Goal: Information Seeking & Learning: Learn about a topic

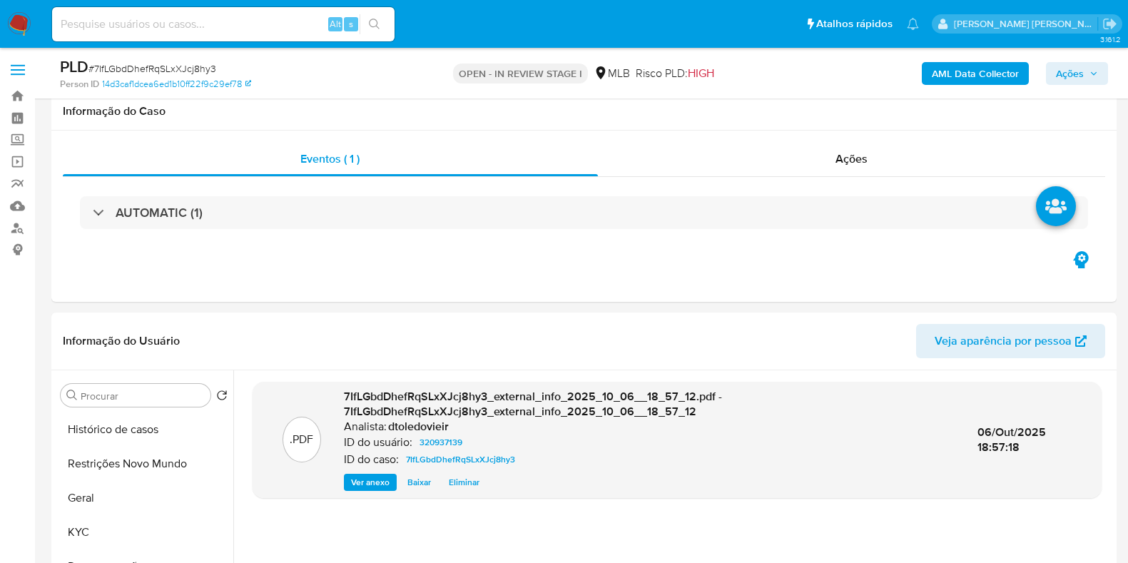
select select "10"
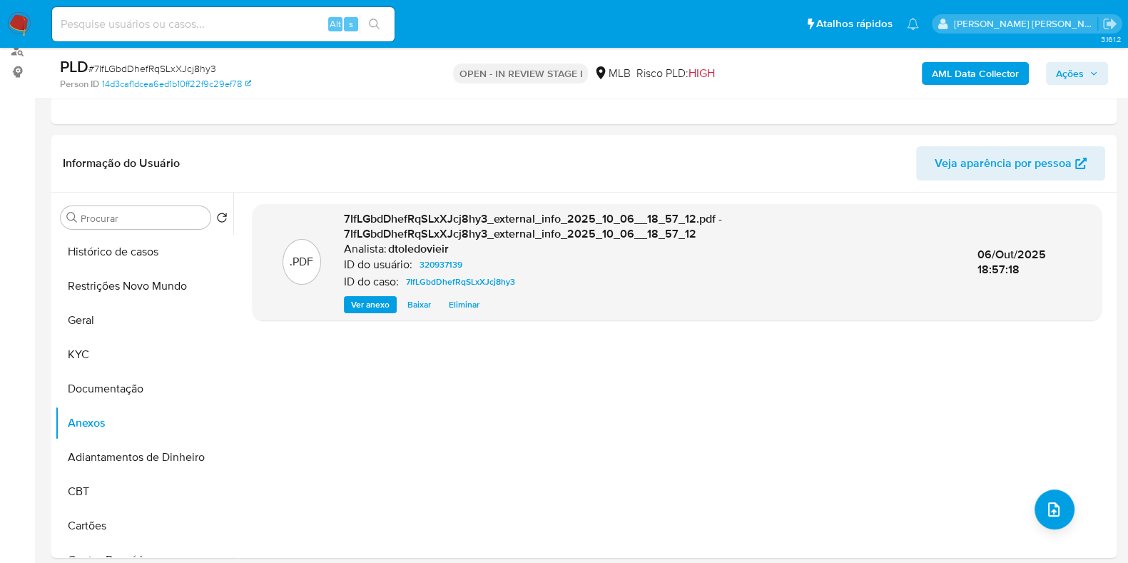
click at [1088, 83] on span "Ações" at bounding box center [1077, 74] width 42 height 20
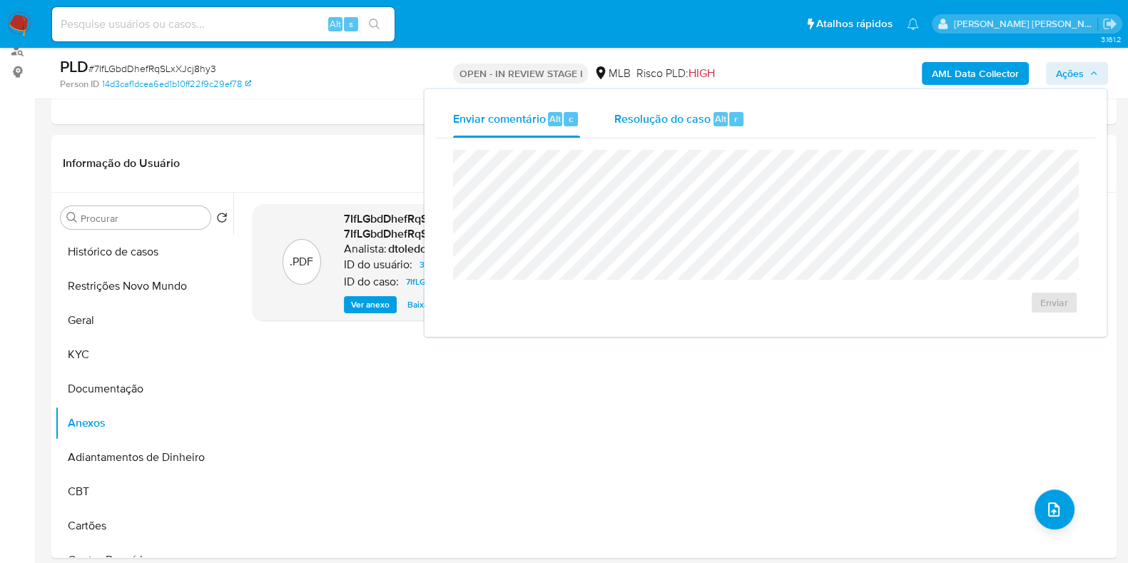
click at [666, 137] on div "Resolução do caso Alt r" at bounding box center [679, 119] width 131 height 37
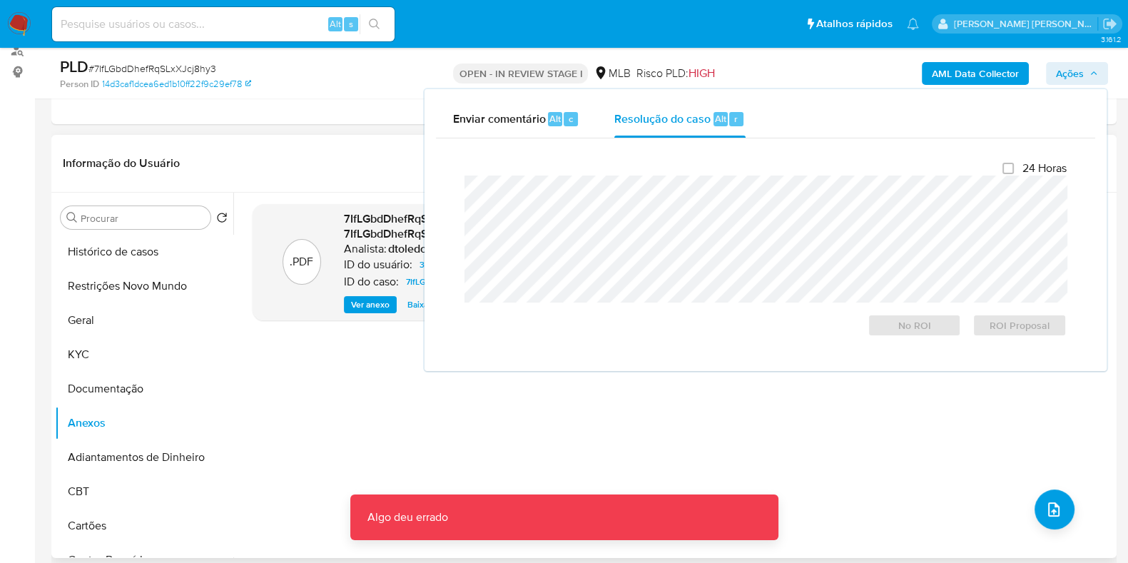
click at [728, 421] on div ".PDF 7IfLGbdDhefRqSLxXJcj8hy3_external_info_2025_10_06__18_57_12.pdf - 7IfLGbdD…" at bounding box center [677, 375] width 849 height 343
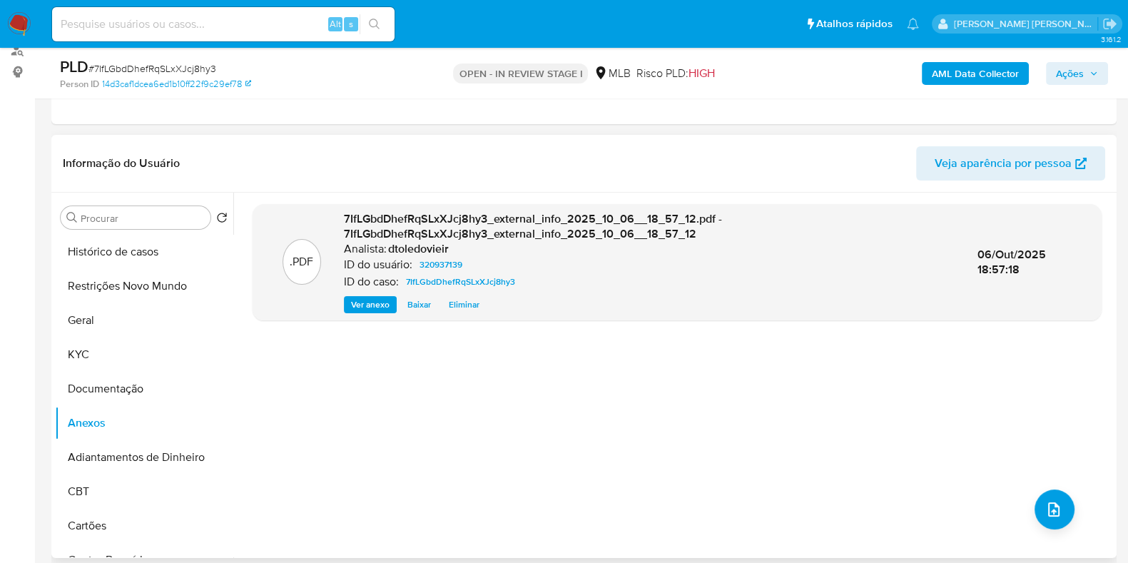
click at [627, 362] on div ".PDF 7IfLGbdDhefRqSLxXJcj8hy3_external_info_2025_10_06__18_57_12.pdf - 7IfLGbdD…" at bounding box center [677, 375] width 849 height 343
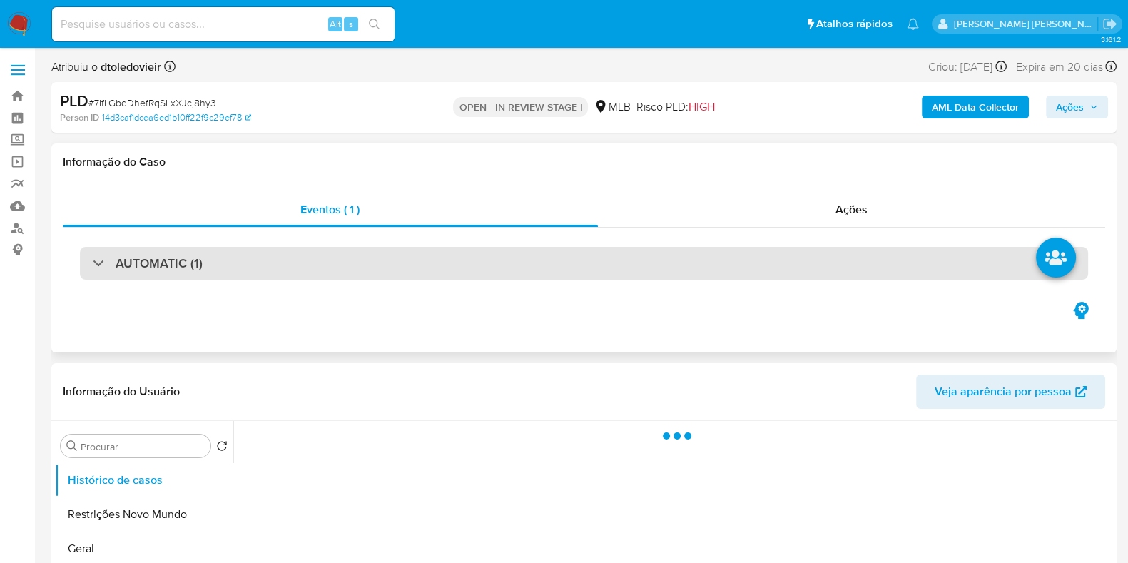
select select "10"
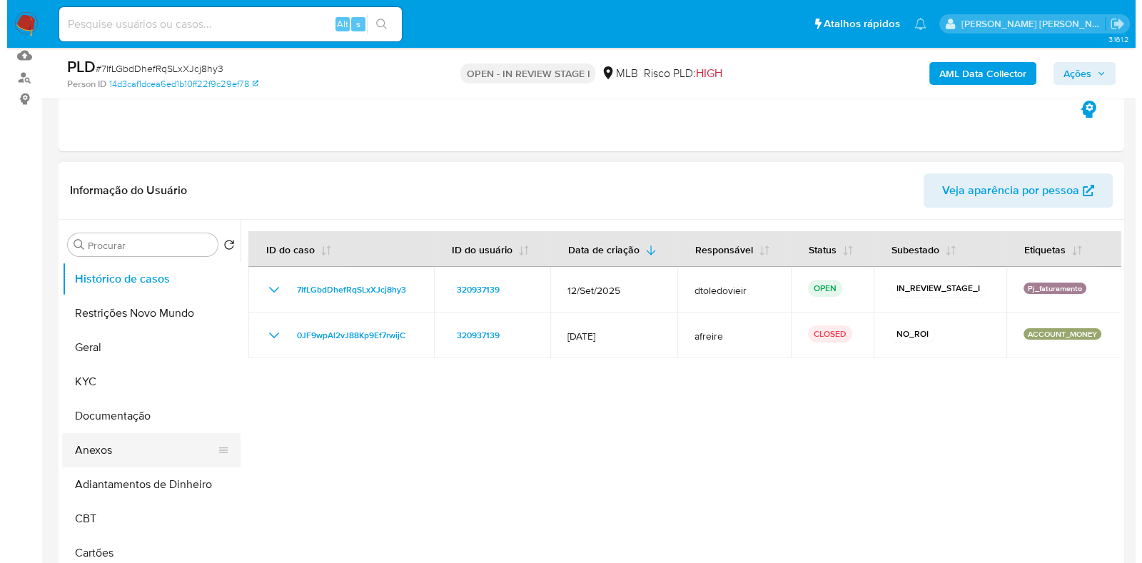
scroll to position [178, 0]
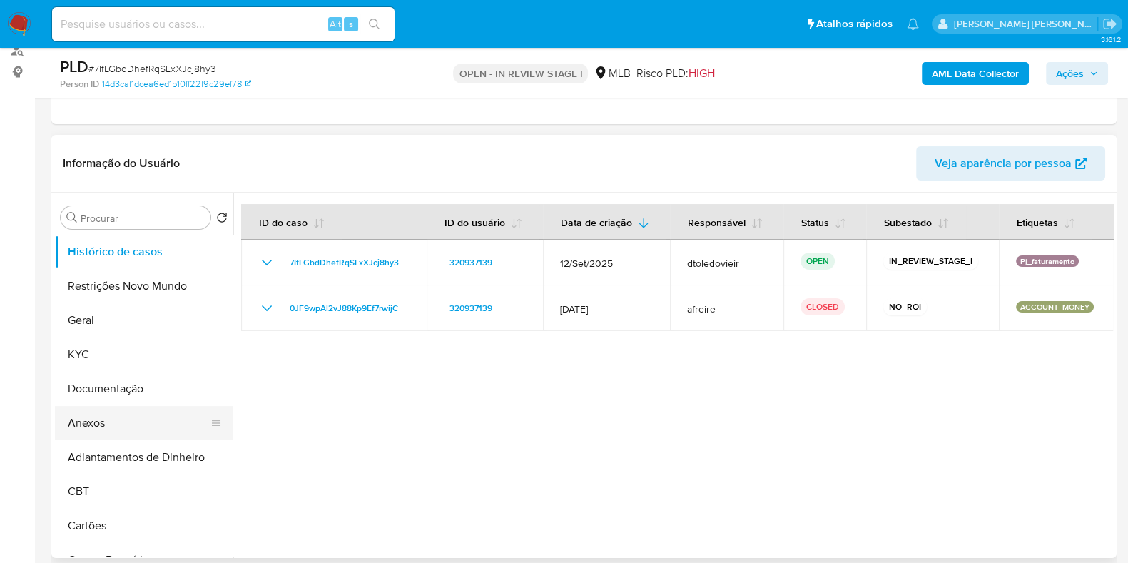
click at [131, 414] on button "Anexos" at bounding box center [138, 423] width 167 height 34
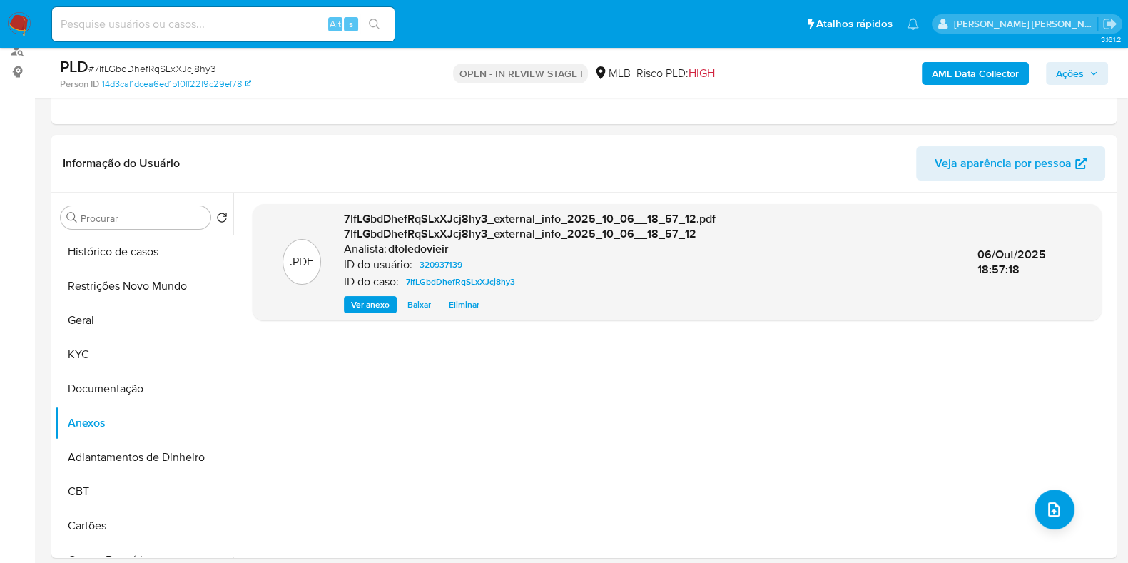
click at [846, 66] on div "AML Data Collector Ações" at bounding box center [935, 73] width 345 height 34
click at [1045, 505] on icon "upload-file" at bounding box center [1053, 509] width 17 height 17
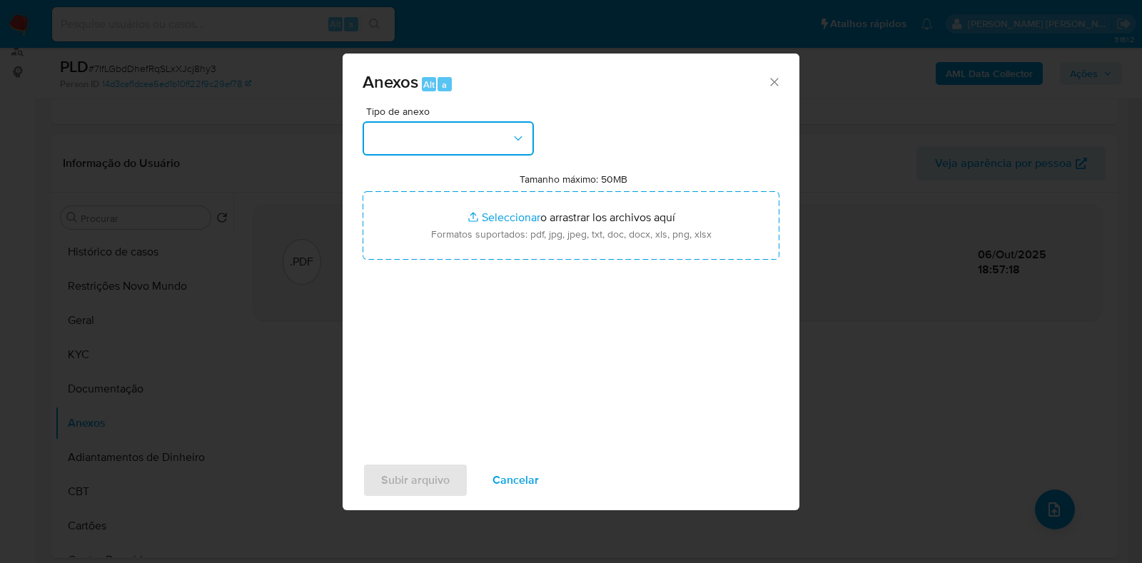
click at [430, 148] on button "button" at bounding box center [448, 138] width 171 height 34
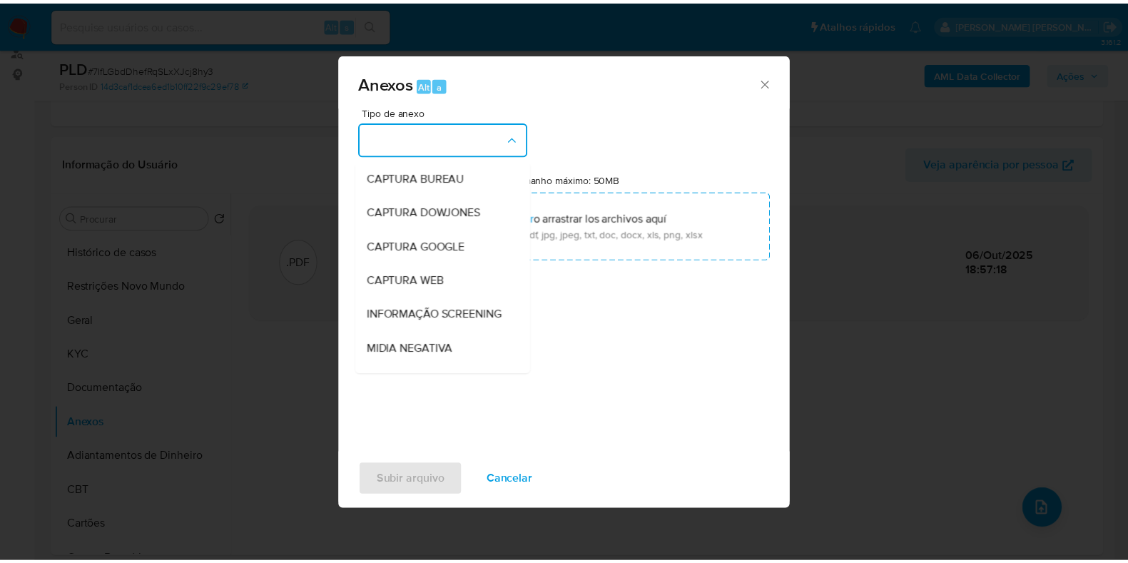
scroll to position [220, 0]
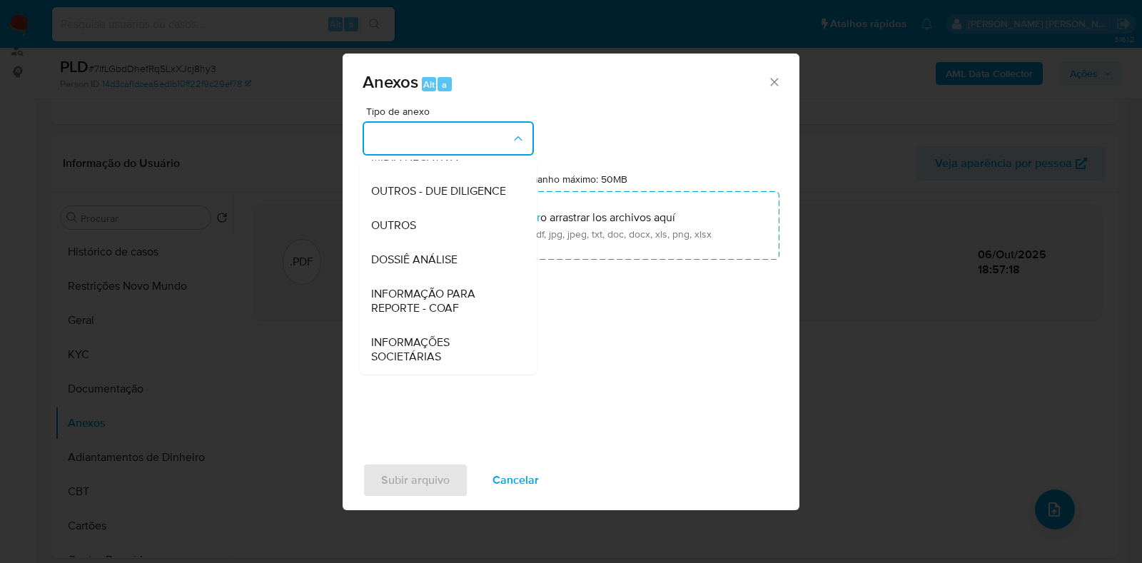
click at [431, 268] on div "DOSSIÊ ANÁLISE" at bounding box center [444, 260] width 146 height 34
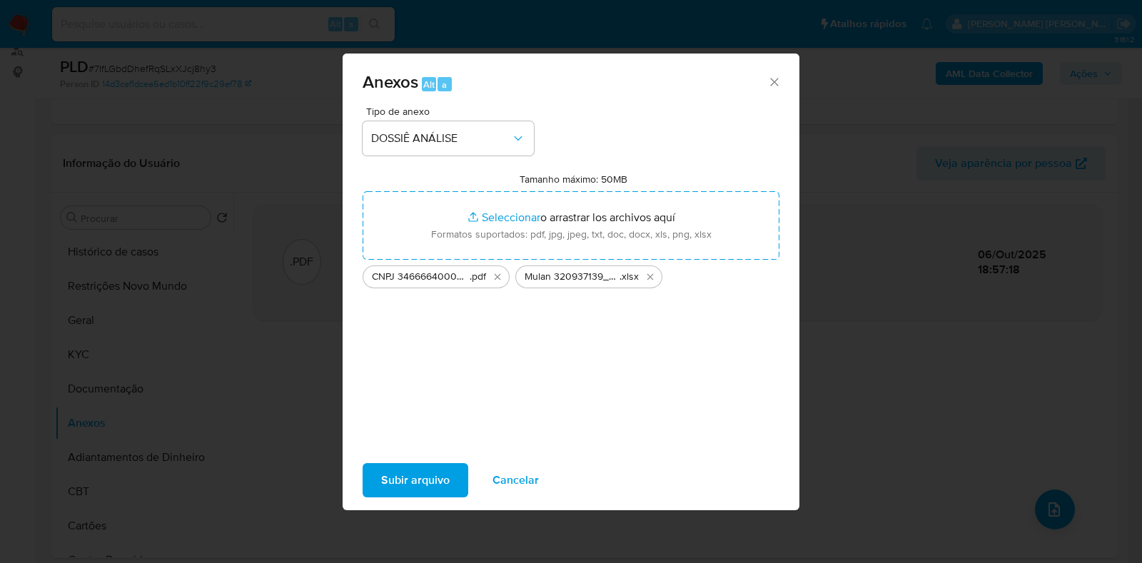
click at [414, 479] on span "Subir arquivo" at bounding box center [415, 480] width 69 height 31
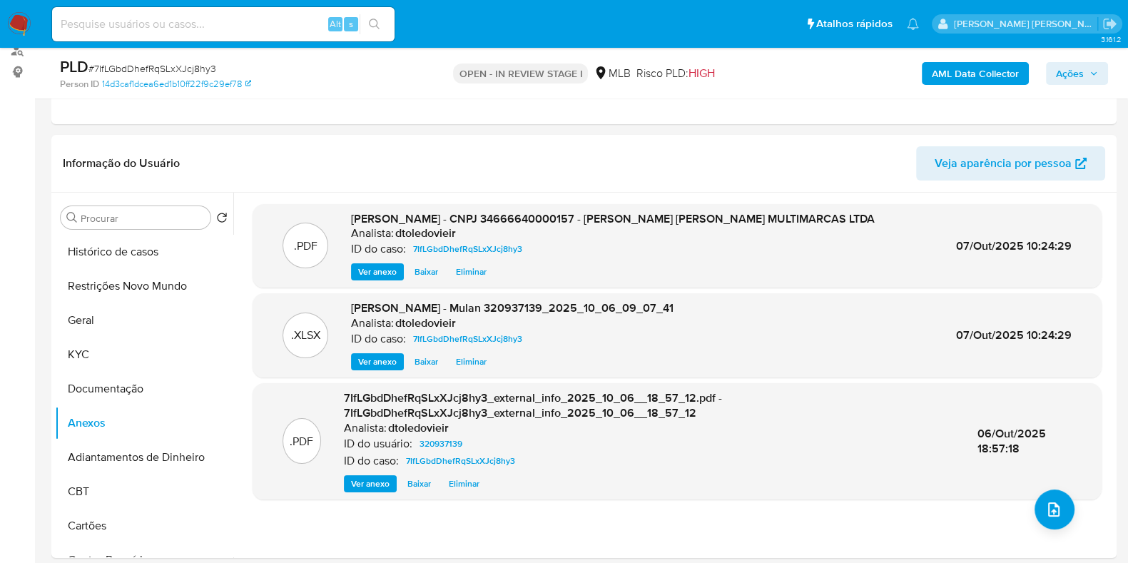
click at [1080, 73] on span "Ações" at bounding box center [1070, 73] width 28 height 23
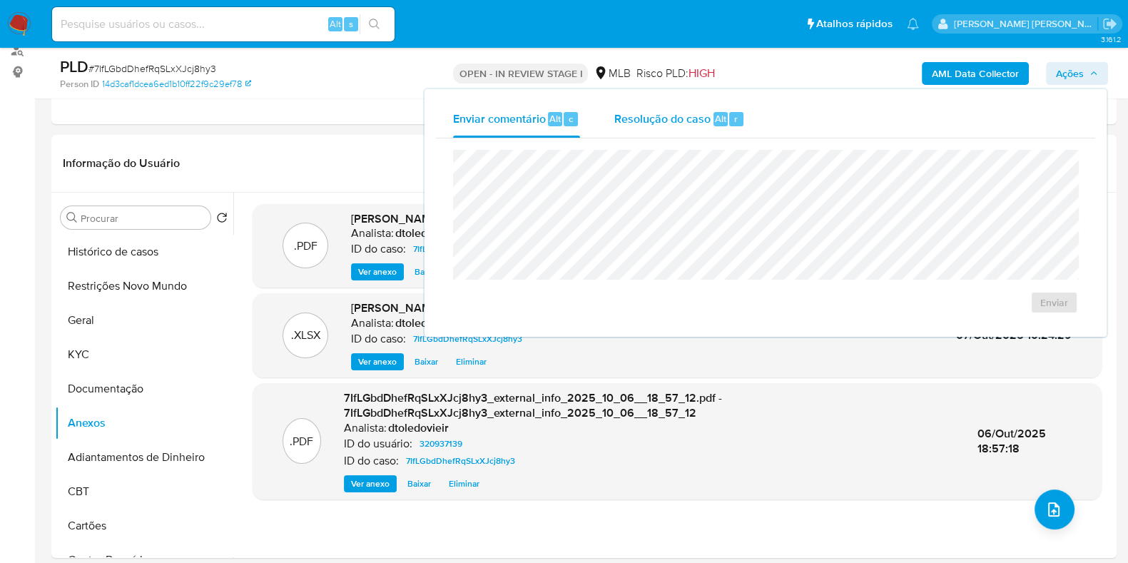
click at [684, 111] on span "Resolução do caso" at bounding box center [662, 118] width 96 height 16
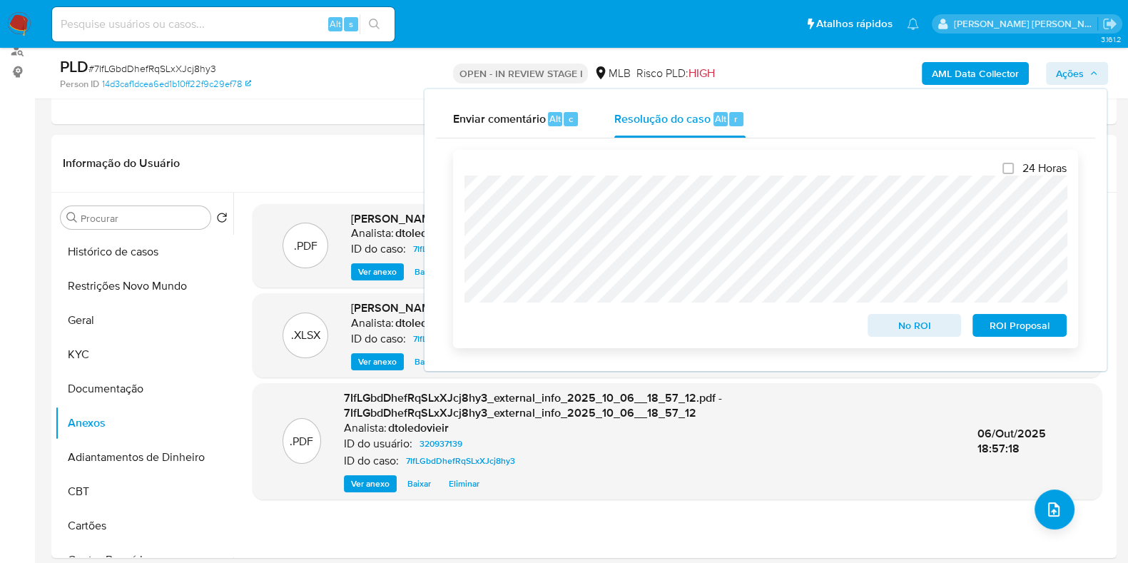
click at [891, 330] on span "No ROI" at bounding box center [915, 325] width 74 height 20
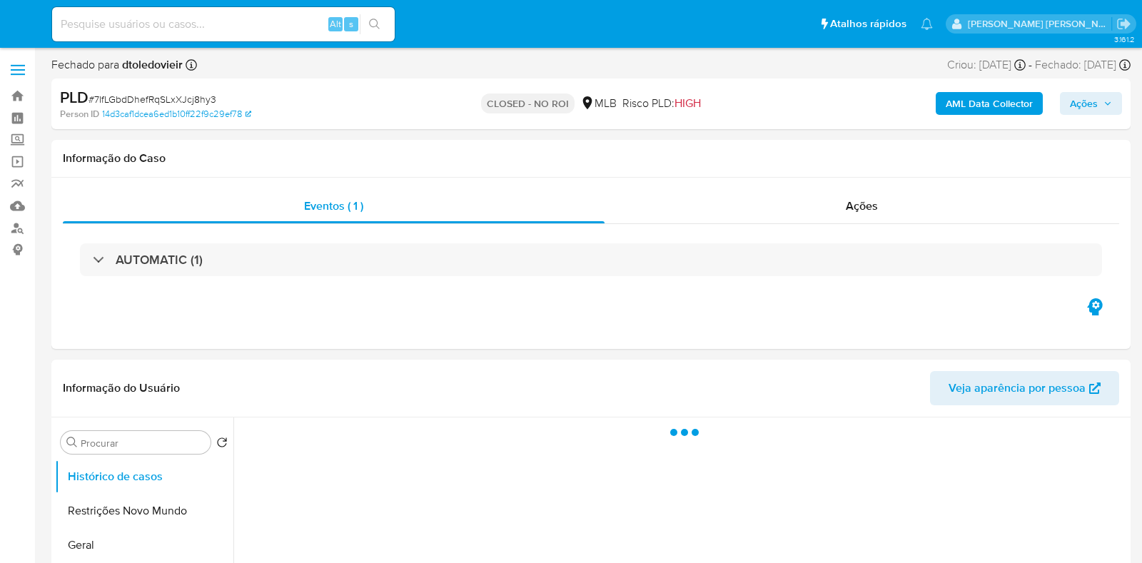
select select "10"
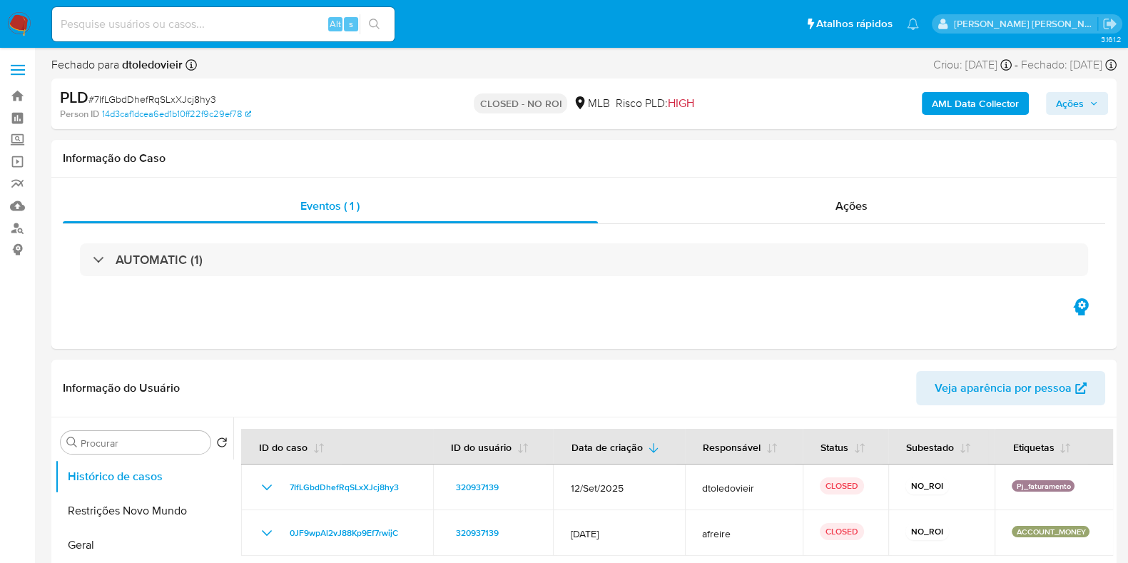
click at [19, 21] on img at bounding box center [19, 24] width 24 height 24
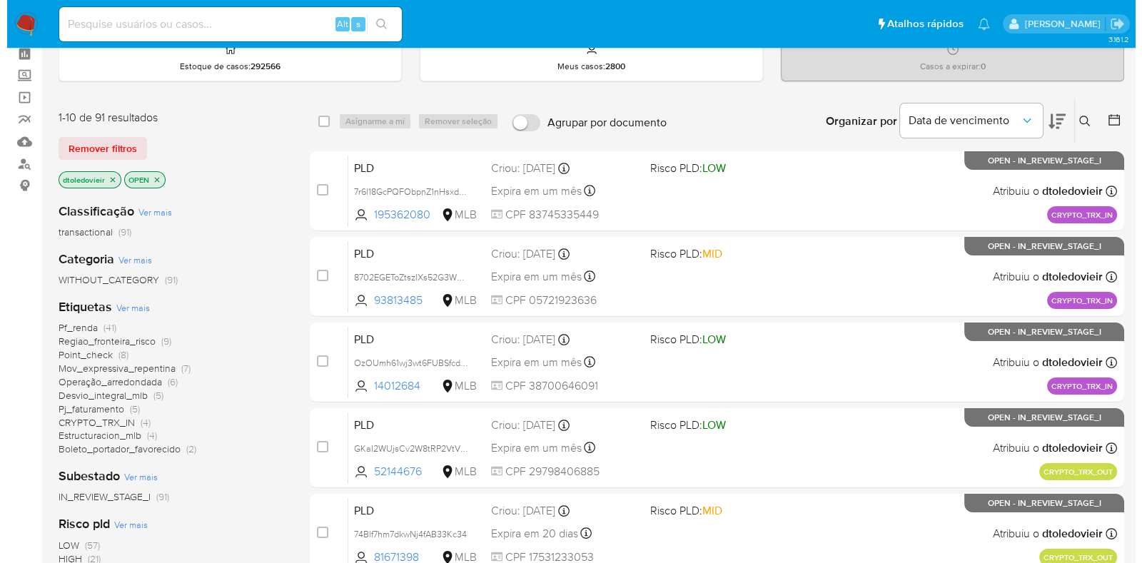
scroll to position [88, 0]
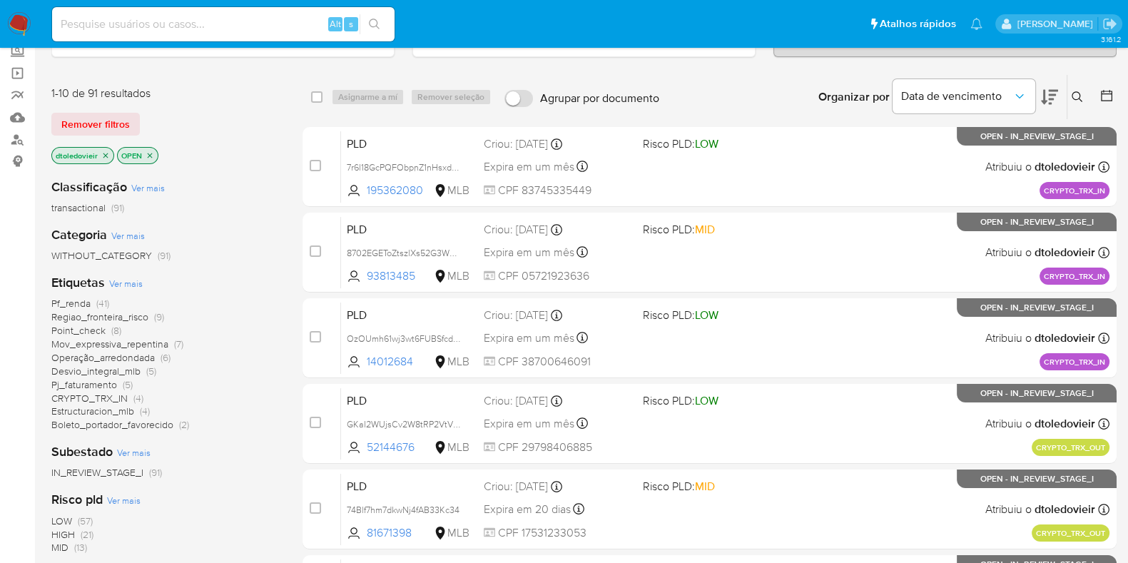
click at [133, 283] on span "Ver mais" at bounding box center [126, 283] width 34 height 13
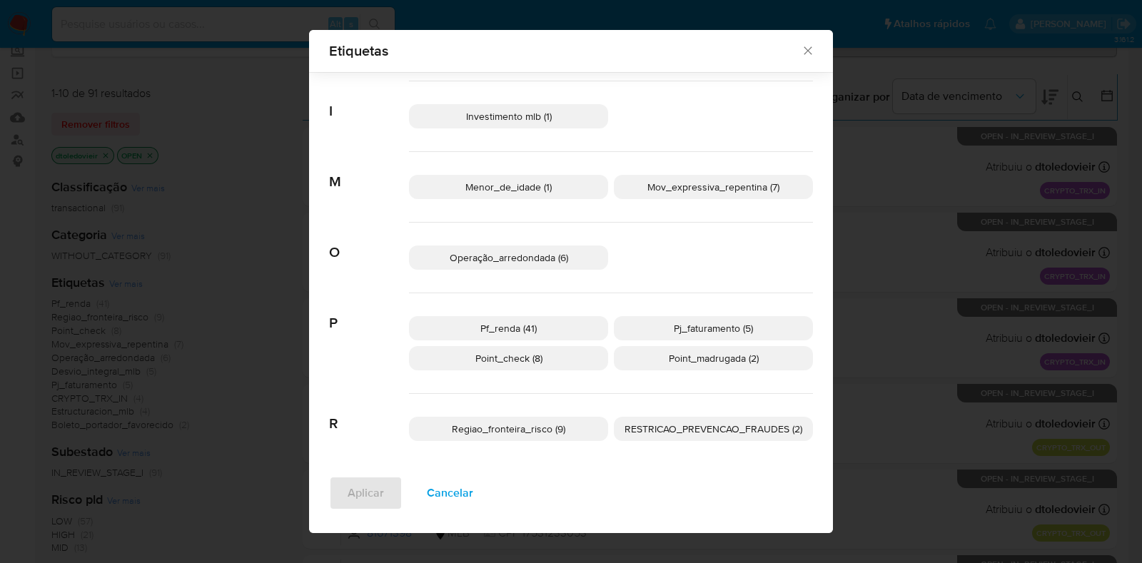
scroll to position [505, 0]
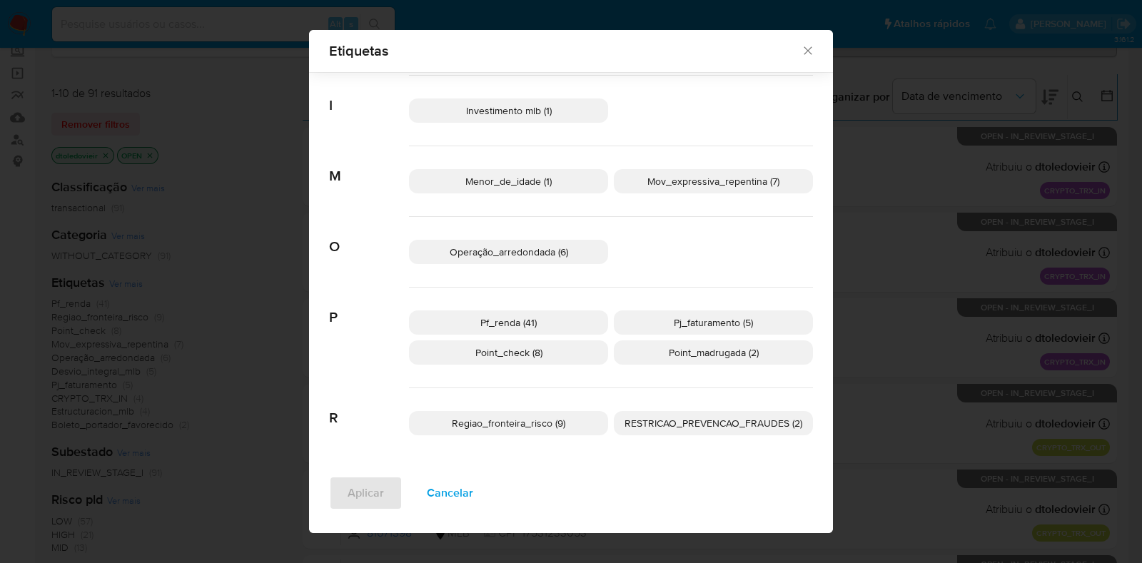
drag, startPoint x: 645, startPoint y: 360, endPoint x: 627, endPoint y: 361, distance: 17.9
click at [644, 361] on p "Point_madrugada (2)" at bounding box center [713, 352] width 199 height 24
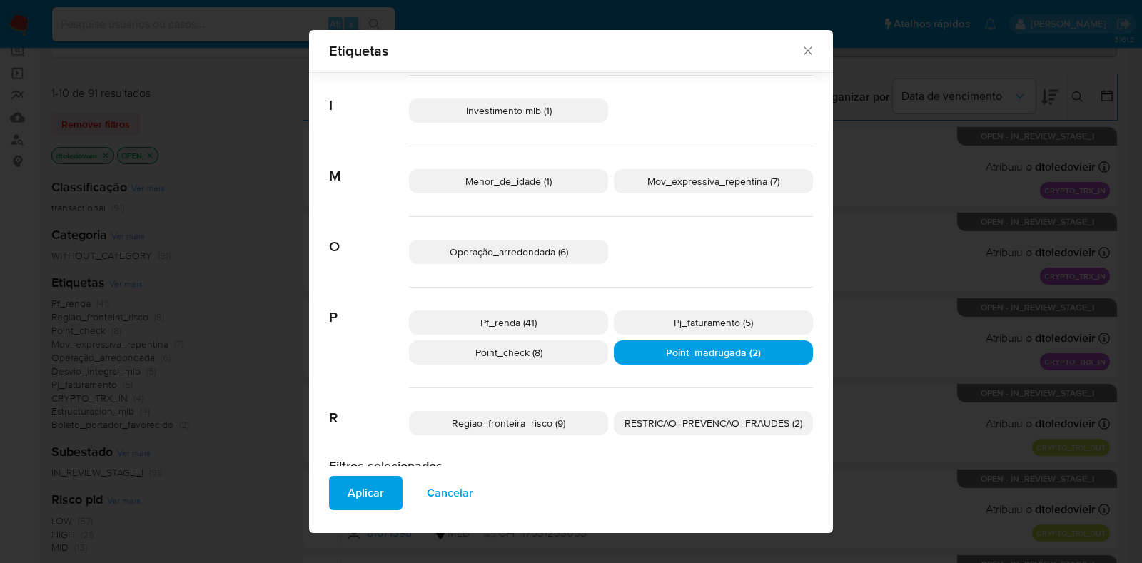
click at [561, 355] on p "Point_check (8)" at bounding box center [508, 352] width 199 height 24
click at [370, 496] on span "Aplicar" at bounding box center [366, 492] width 36 height 31
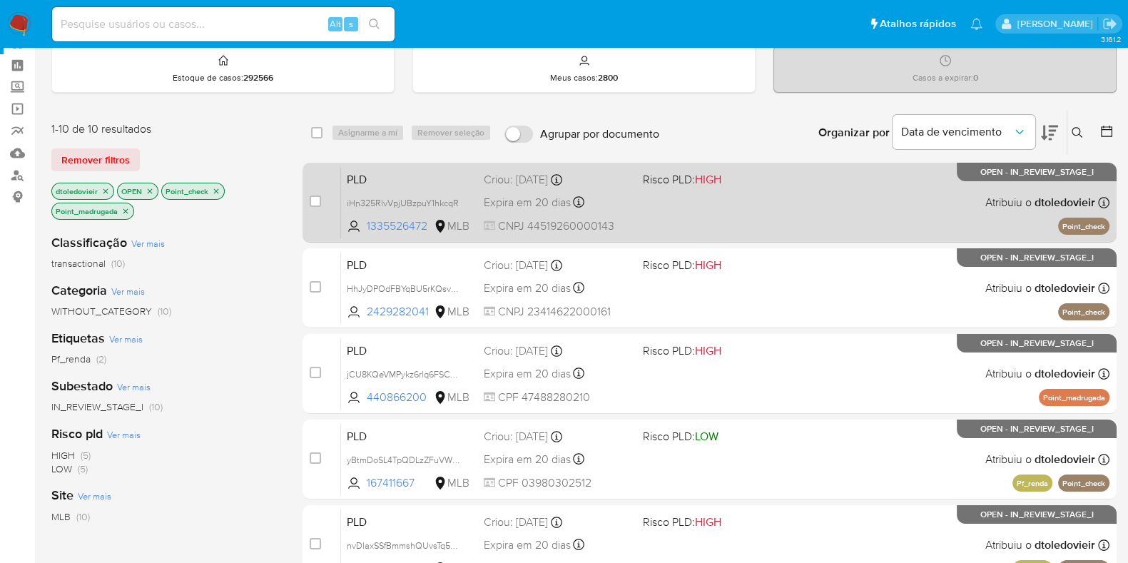
scroll to position [88, 0]
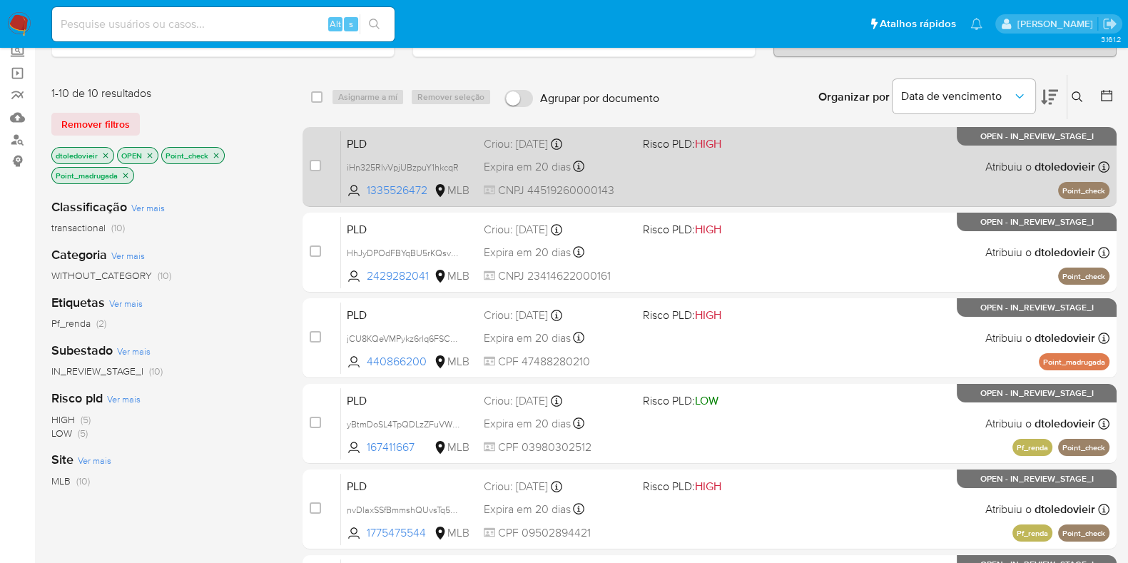
click at [831, 174] on div "PLD iHn325RlvVpjUBzpuY1hkcqR 1335526472 MLB Risco PLD: HIGH Criou: 12/09/2025 C…" at bounding box center [725, 167] width 769 height 72
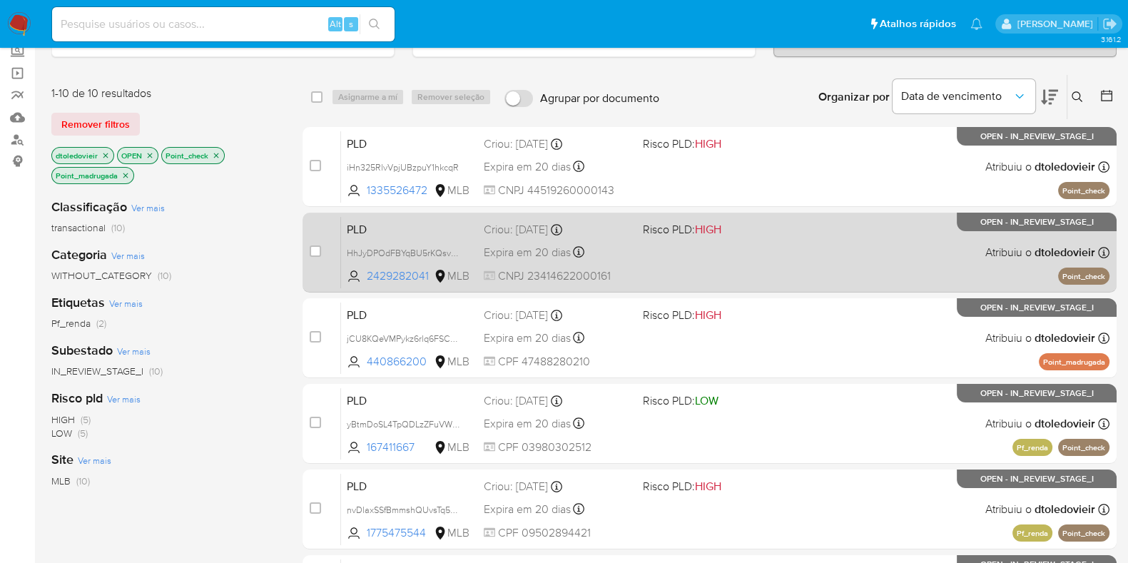
click at [804, 249] on div "PLD HhJyDPOdFBYqBU5rKQsvKqba 2429282041 MLB Risco PLD: HIGH Criou: 12/09/2025 C…" at bounding box center [725, 252] width 769 height 72
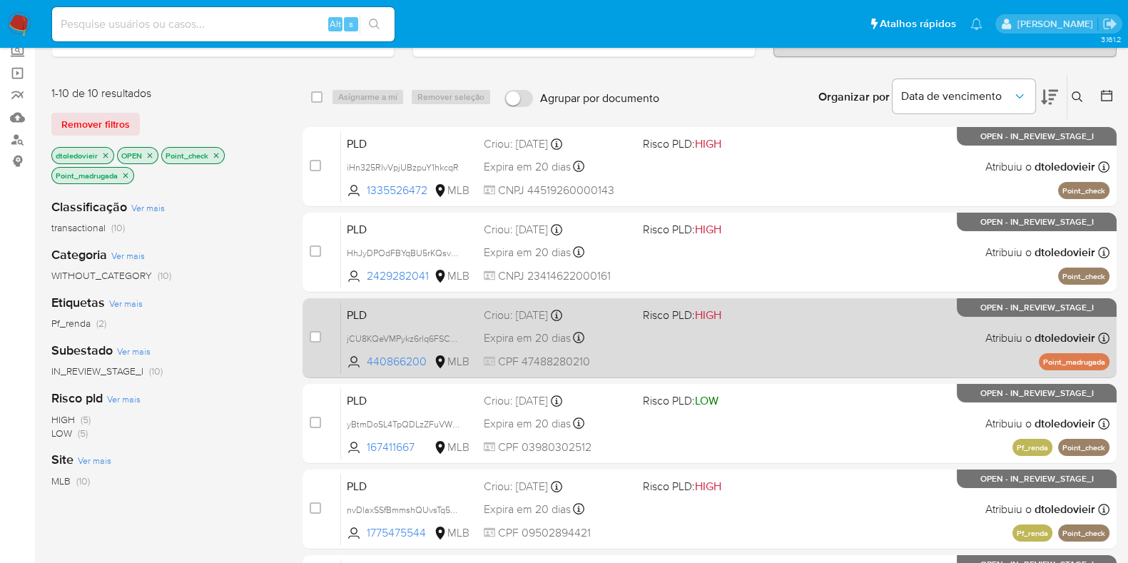
click at [790, 339] on div "PLD jCU8KQeVMPykz6rlq6FSCQd0 440866200 MLB Risco PLD: HIGH Criou: 12/09/2025 Cr…" at bounding box center [725, 338] width 769 height 72
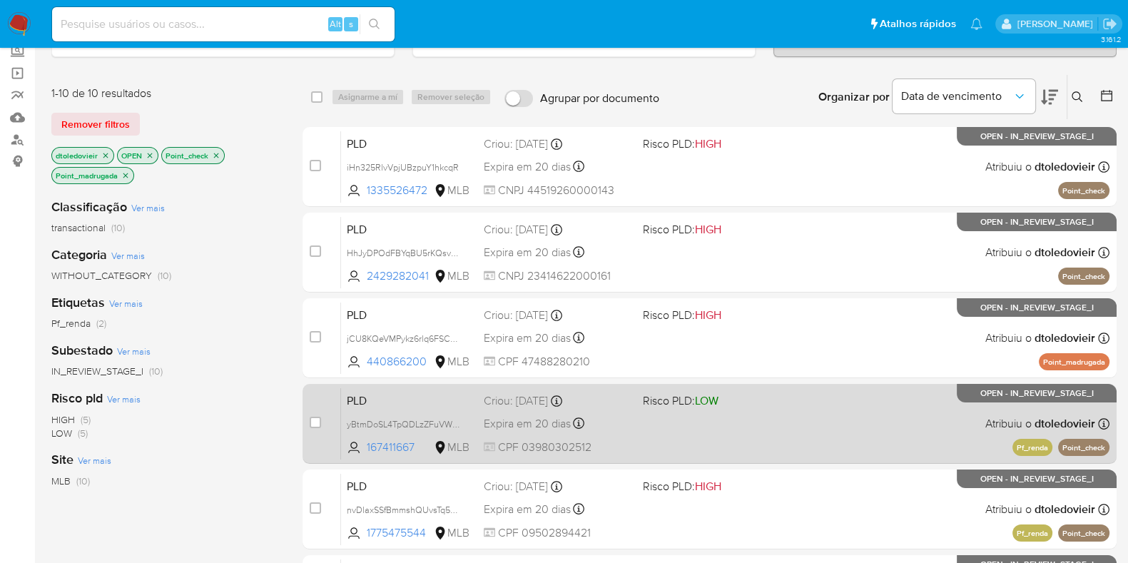
click at [796, 412] on div "PLD yBtmDoSL4TpQDLzZFuVWS7lZ 167411667 MLB Risco PLD: LOW Criou: 12/09/2025 Cri…" at bounding box center [725, 423] width 769 height 72
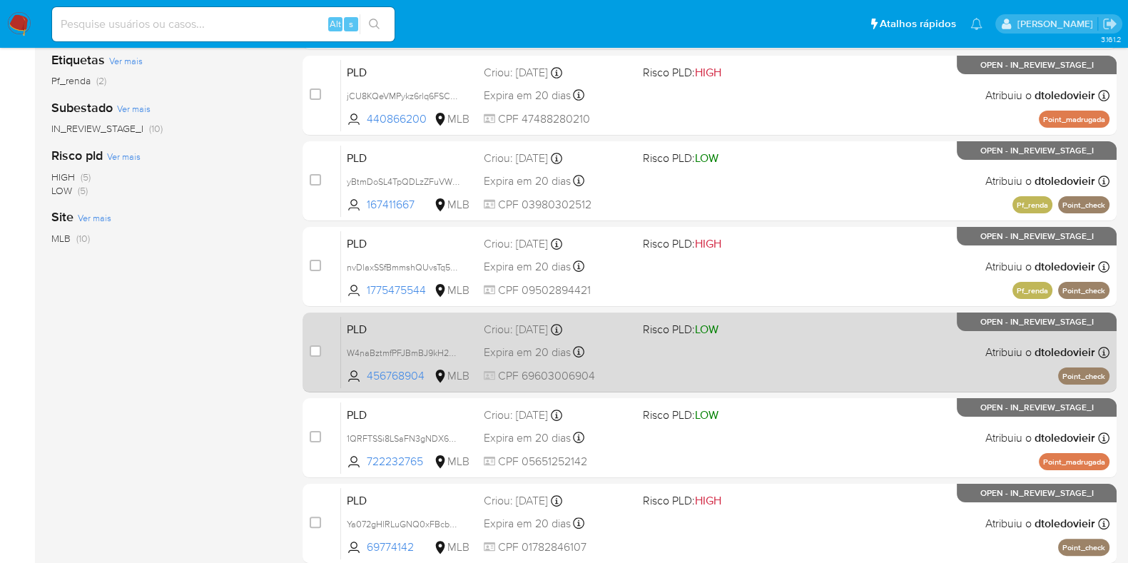
scroll to position [356, 0]
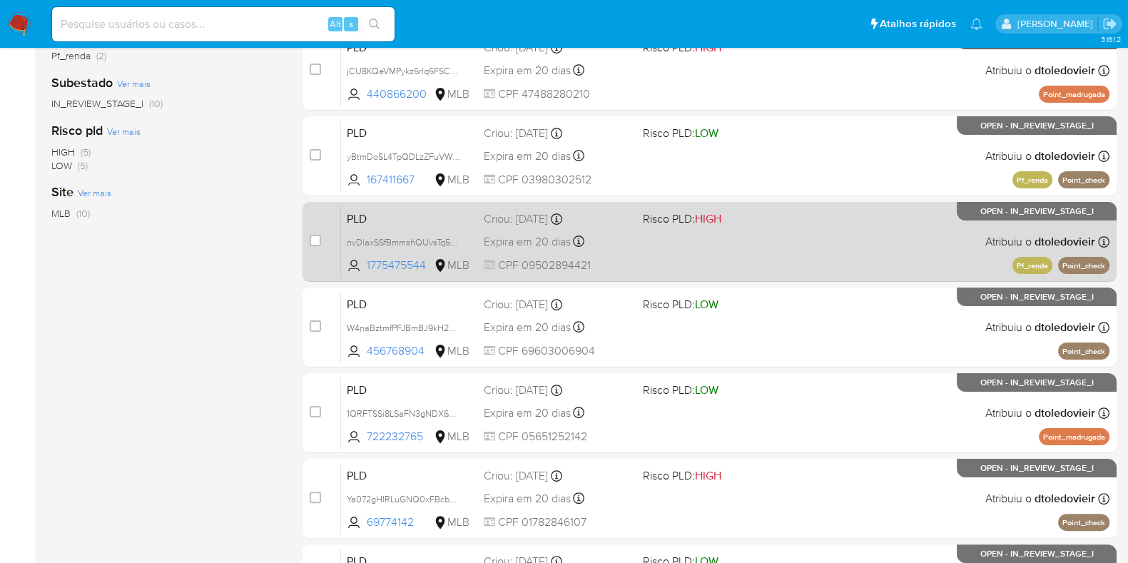
click at [820, 248] on div "PLD nvDlaxSSfBmmshQUvsTq548V 1775475544 MLB Risco PLD: HIGH Criou: 12/09/2025 C…" at bounding box center [725, 242] width 769 height 72
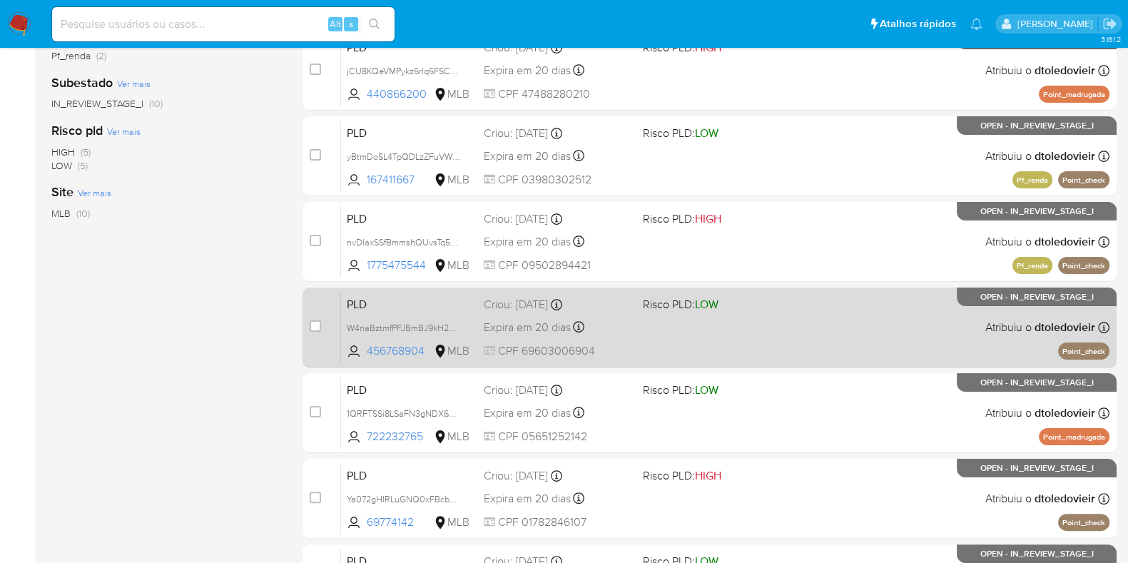
click at [801, 335] on div "PLD W4naBztmfPFJBmBJ9kH2weEa 456768904 MLB Risco PLD: LOW Criou: 12/09/2025 Cri…" at bounding box center [725, 327] width 769 height 72
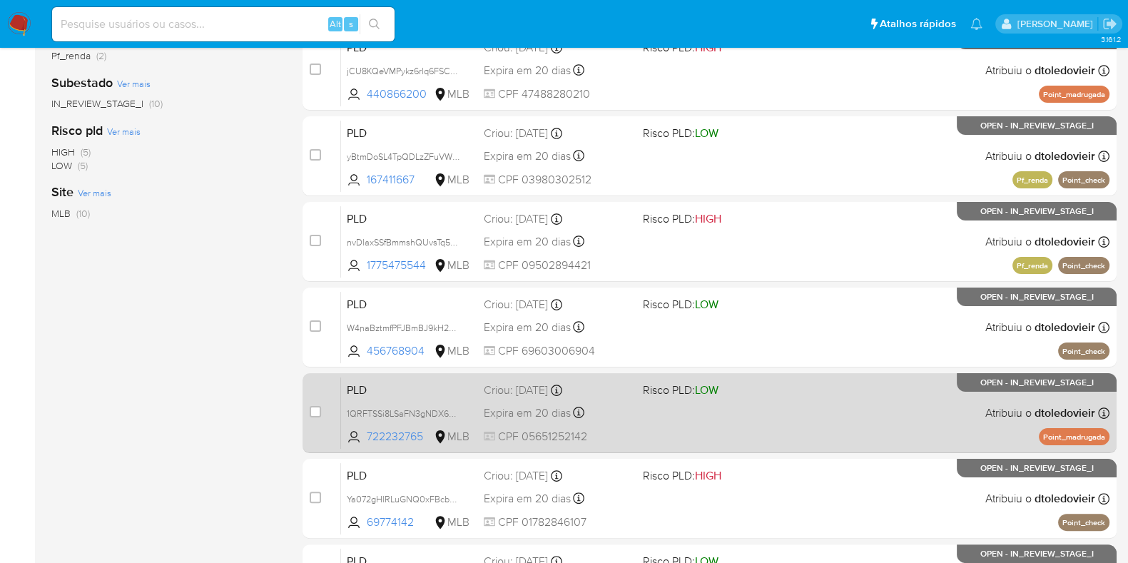
click at [796, 410] on div "PLD 1QRFTSSi8LSaFN3gNDX6YXte 722232765 MLB Risco PLD: LOW Criou: 12/09/2025 Cri…" at bounding box center [725, 413] width 769 height 72
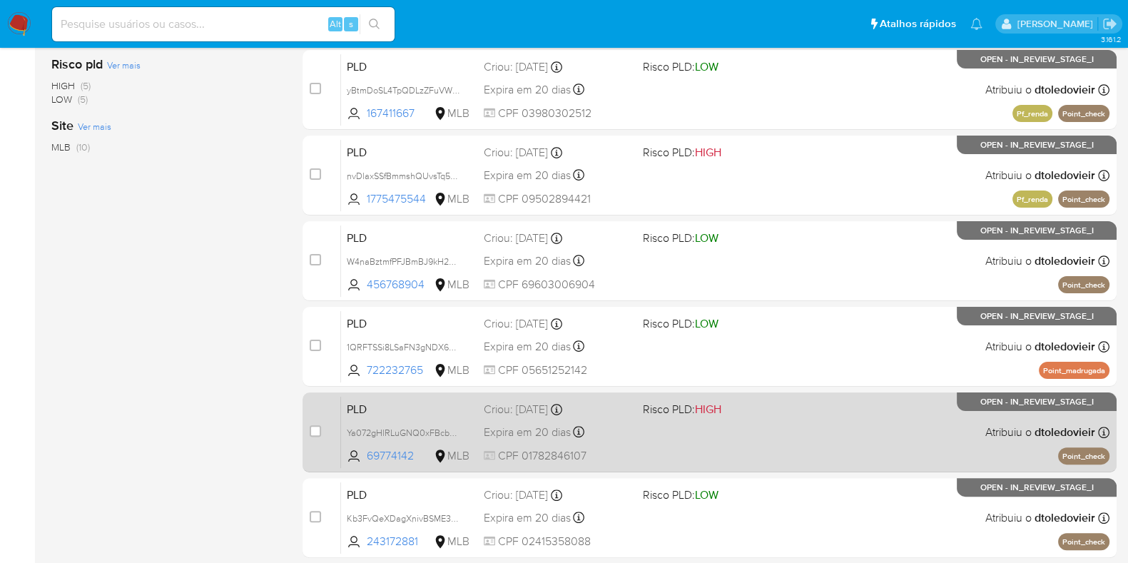
click at [842, 396] on div "PLD Ya072gHlRLuGNQ0xFBcbbFpa 69774142 MLB Risco PLD: HIGH Criou: 12/09/2025 Cri…" at bounding box center [725, 432] width 769 height 72
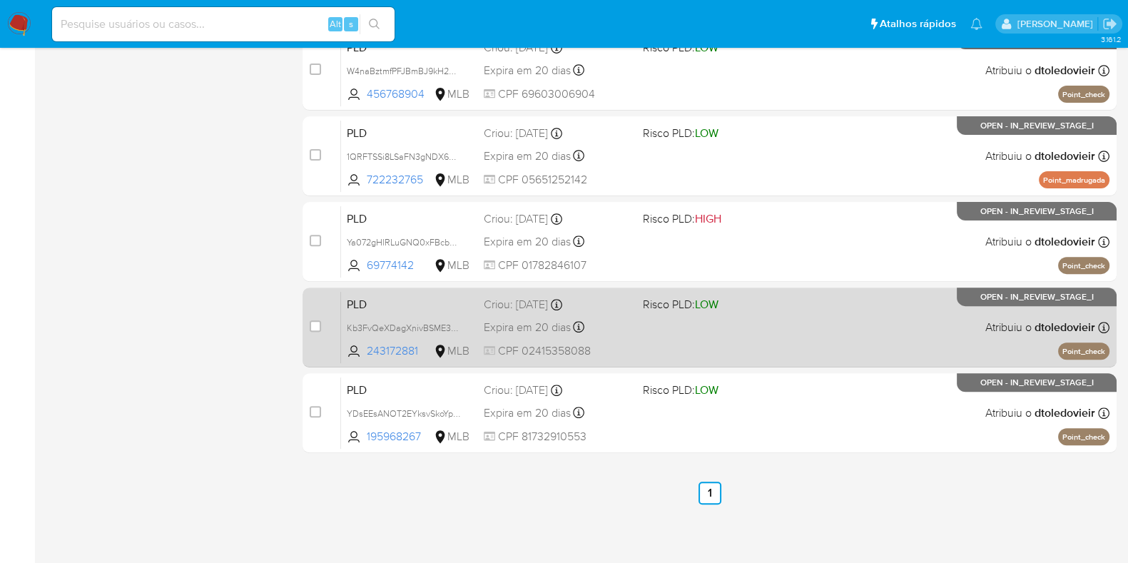
click at [816, 338] on div "PLD Kb3FvQeXDagXnivBSME3dxXy 243172881 MLB Risco PLD: LOW Criou: 12/09/2025 Cri…" at bounding box center [725, 327] width 769 height 72
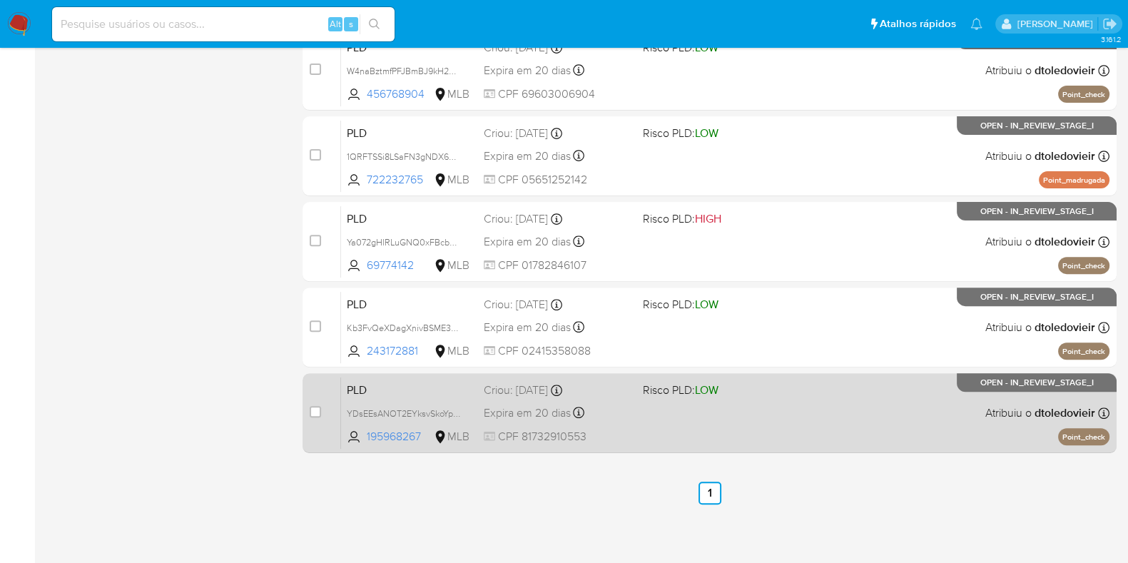
click at [812, 414] on div "PLD YDsEEsANOT2EYksvSkoYpkXq 195968267 MLB Risco PLD: LOW Criou: 12/09/2025 Cri…" at bounding box center [725, 413] width 769 height 72
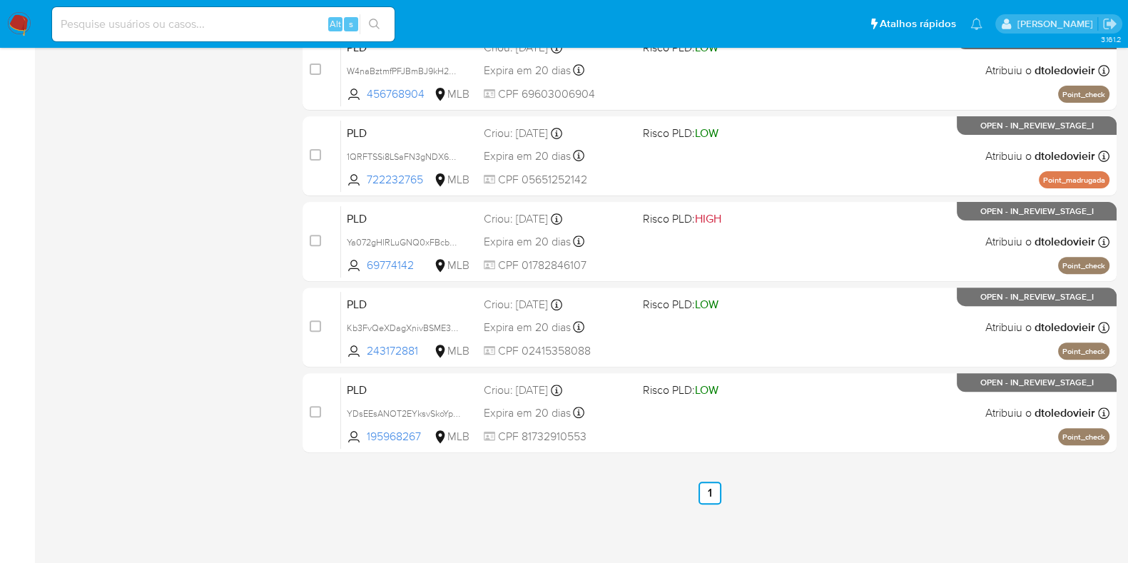
click at [695, 29] on ul "Alt s Atalhos rápidos Presiona las siguientes teclas para acceder a algunas de …" at bounding box center [517, 24] width 945 height 36
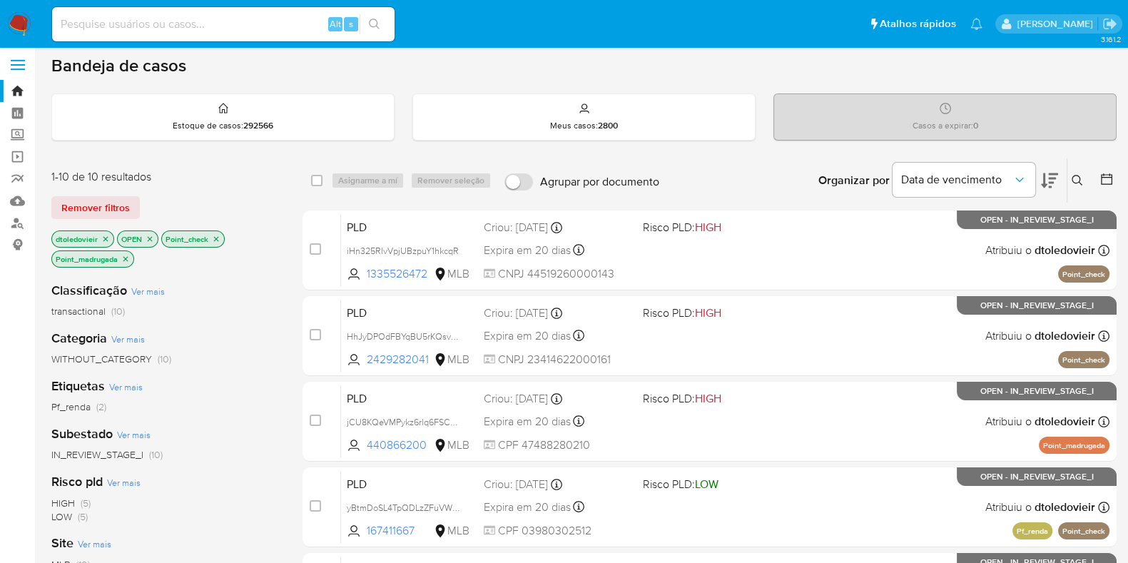
scroll to position [0, 0]
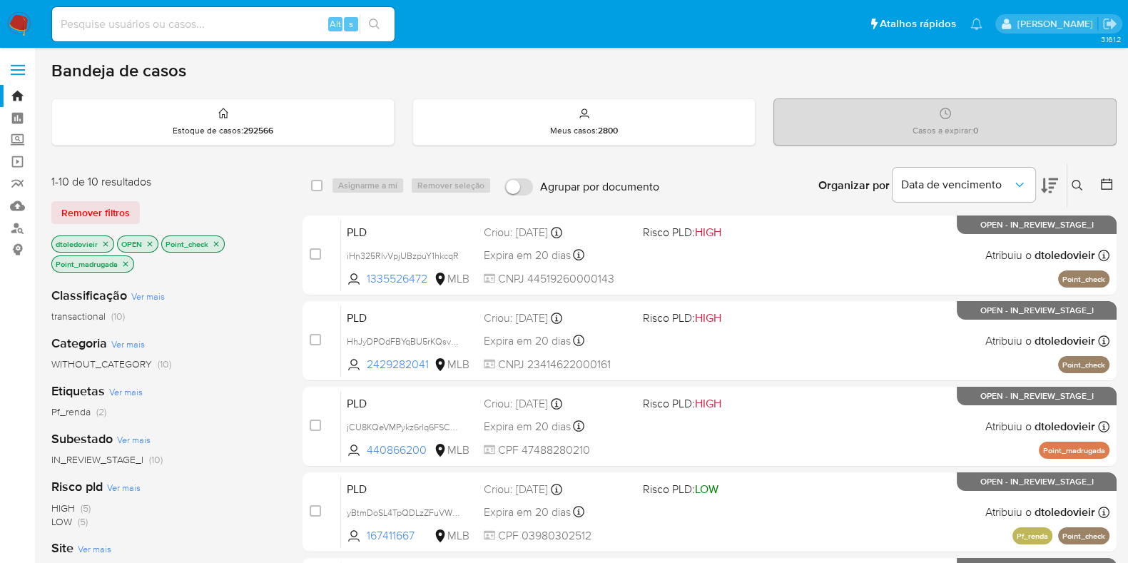
drag, startPoint x: 795, startPoint y: 184, endPoint x: 888, endPoint y: 188, distance: 93.5
click at [888, 188] on div "Organizar por Data de vencimento Os resultados não podem ser classificados enqu…" at bounding box center [891, 185] width 450 height 44
click at [810, 188] on div "Organizar por Data de vencimento" at bounding box center [937, 185] width 260 height 44
drag, startPoint x: 696, startPoint y: 185, endPoint x: 538, endPoint y: 191, distance: 157.8
click at [538, 191] on div "select-all-cases-checkbox Asignarme a mí Remover seleção Agrupar por documento …" at bounding box center [710, 185] width 814 height 44
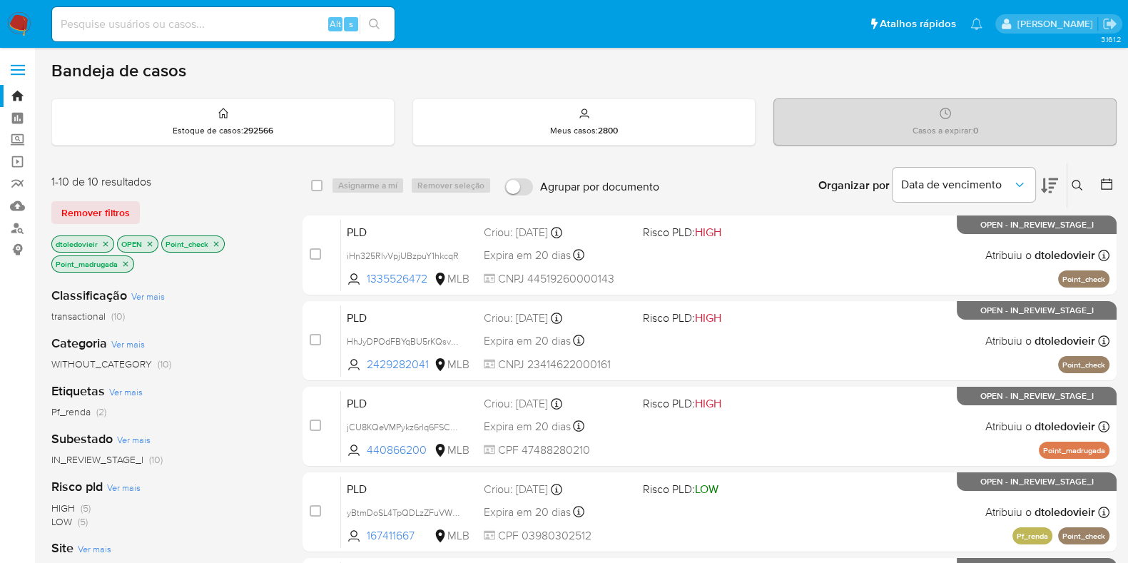
click at [684, 189] on div "Organizar por Data de vencimento Os resultados não podem ser classificados enqu…" at bounding box center [891, 185] width 450 height 44
drag, startPoint x: 666, startPoint y: 187, endPoint x: 539, endPoint y: 195, distance: 127.3
click at [539, 195] on div "select-all-cases-checkbox Asignarme a mí Remover seleção Agrupar por documento …" at bounding box center [710, 185] width 814 height 44
click at [698, 181] on div "Organizar por Data de vencimento Os resultados não podem ser classificados enqu…" at bounding box center [891, 185] width 450 height 44
drag, startPoint x: 677, startPoint y: 189, endPoint x: 535, endPoint y: 193, distance: 142.1
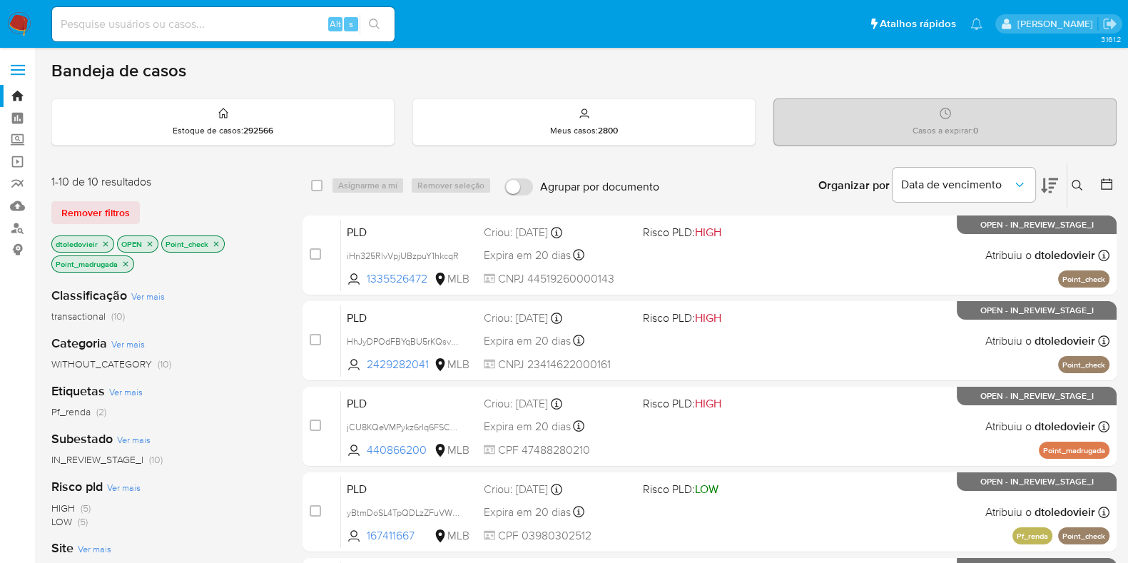
click at [535, 193] on div "select-all-cases-checkbox Asignarme a mí Remover seleção Agrupar por documento …" at bounding box center [710, 185] width 814 height 44
click at [727, 183] on div "Organizar por Data de vencimento Os resultados não podem ser classificados enqu…" at bounding box center [891, 185] width 450 height 44
click at [696, 175] on div "Organizar por Data de vencimento Os resultados não podem ser classificados enqu…" at bounding box center [891, 185] width 450 height 44
click at [766, 144] on div "Estoque de casos : 292566 Meus casos : 2800 Casos a expirar : 0" at bounding box center [583, 121] width 1065 height 47
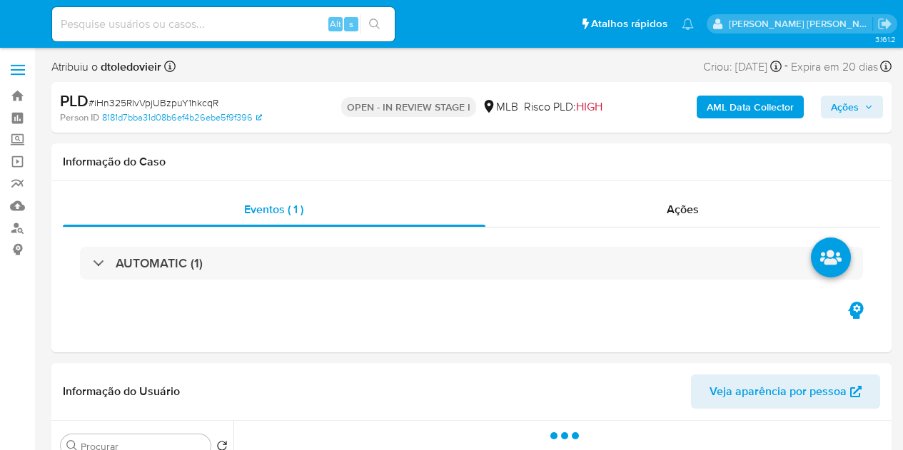
select select "10"
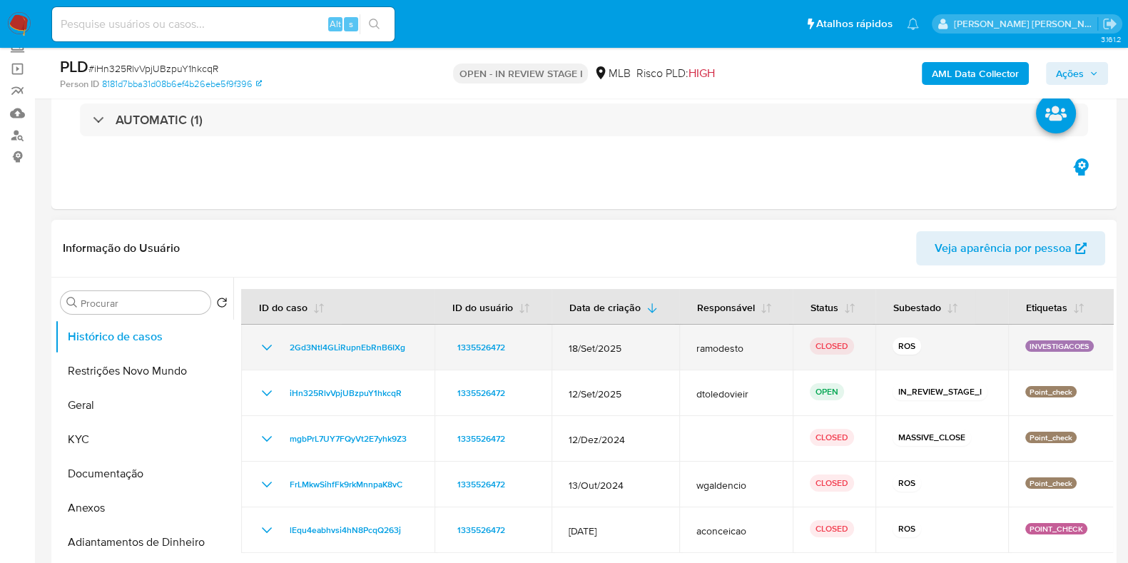
scroll to position [178, 0]
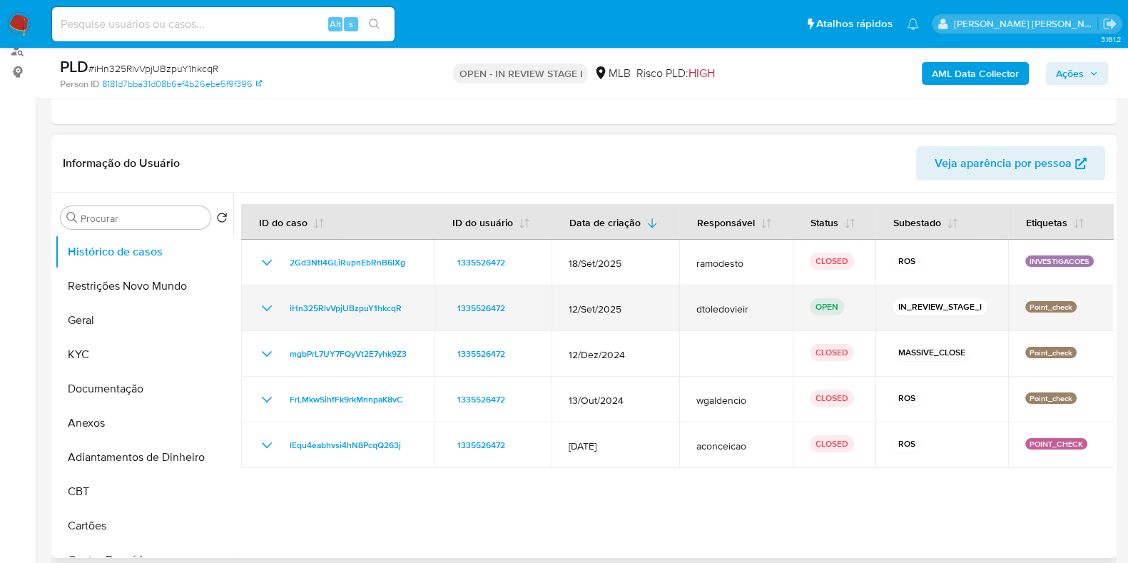
drag, startPoint x: 986, startPoint y: 304, endPoint x: 888, endPoint y: 305, distance: 97.8
click at [888, 305] on td "IN_REVIEW_STAGE_I" at bounding box center [942, 308] width 133 height 46
click at [893, 305] on p "IN_REVIEW_STAGE_I" at bounding box center [940, 306] width 95 height 17
drag, startPoint x: 885, startPoint y: 308, endPoint x: 983, endPoint y: 308, distance: 98.5
click at [902, 308] on td "IN_REVIEW_STAGE_I" at bounding box center [942, 308] width 133 height 46
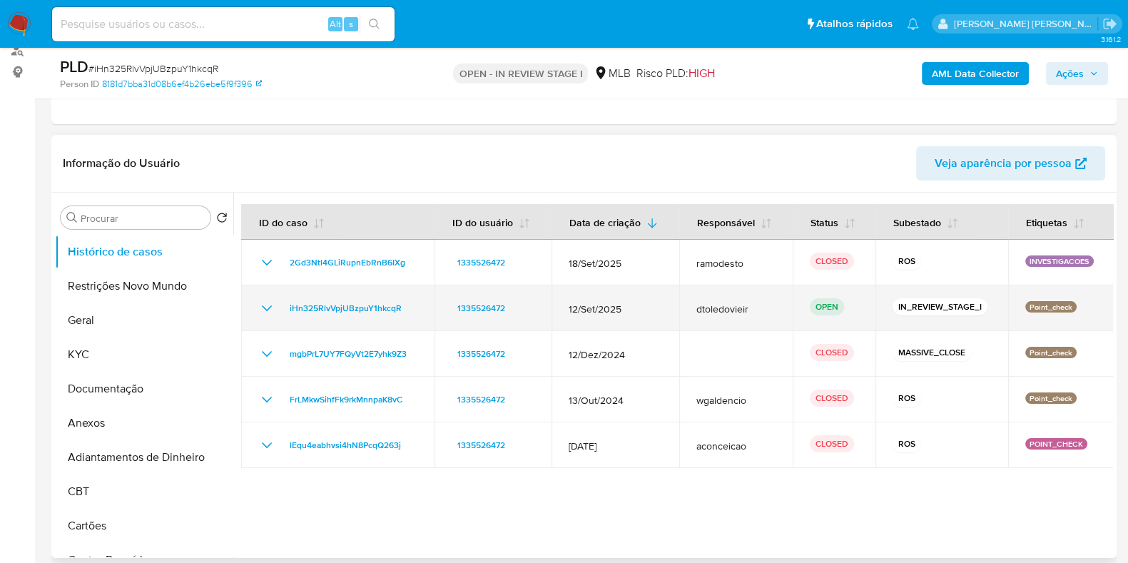
click at [902, 305] on div "IN_REVIEW_STAGE_I" at bounding box center [942, 308] width 98 height 20
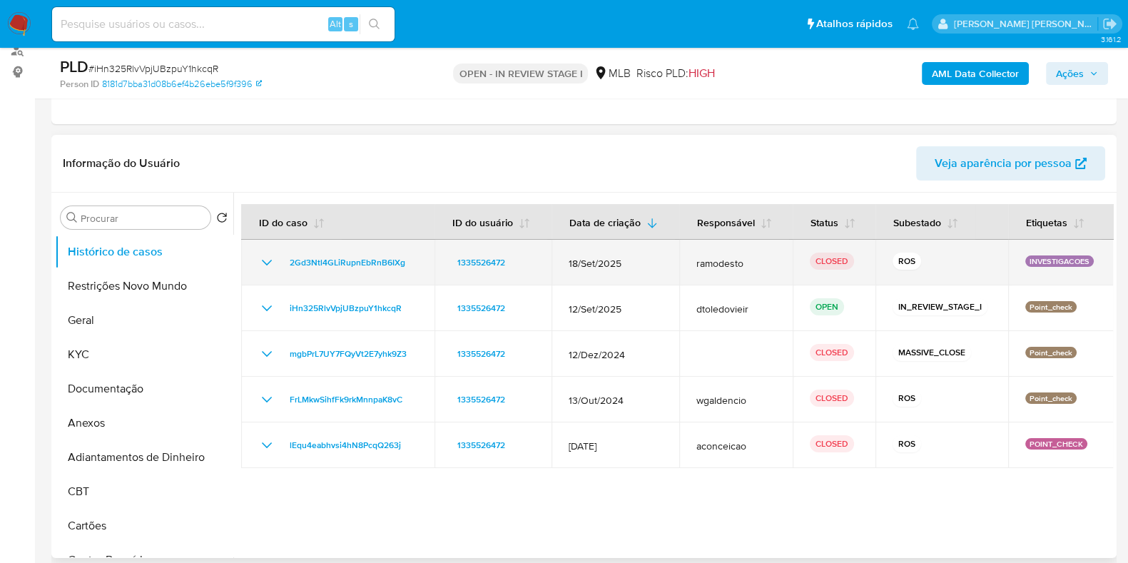
drag, startPoint x: 913, startPoint y: 267, endPoint x: 888, endPoint y: 265, distance: 24.3
click at [888, 265] on td "ROS" at bounding box center [942, 263] width 133 height 46
drag, startPoint x: 888, startPoint y: 262, endPoint x: 918, endPoint y: 261, distance: 30.0
click at [902, 261] on p "ROS" at bounding box center [907, 261] width 29 height 17
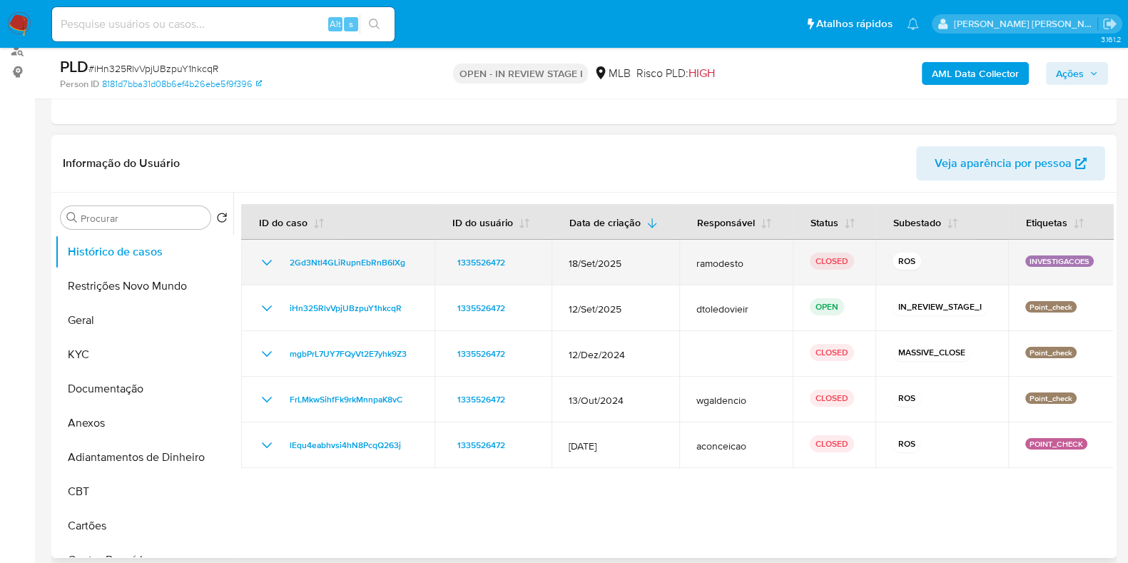
click at [902, 261] on div "ROS" at bounding box center [942, 263] width 98 height 20
click at [902, 262] on p "INVESTIGACOES" at bounding box center [1059, 260] width 69 height 11
click at [902, 280] on td "INVESTIGACOES" at bounding box center [1061, 263] width 106 height 46
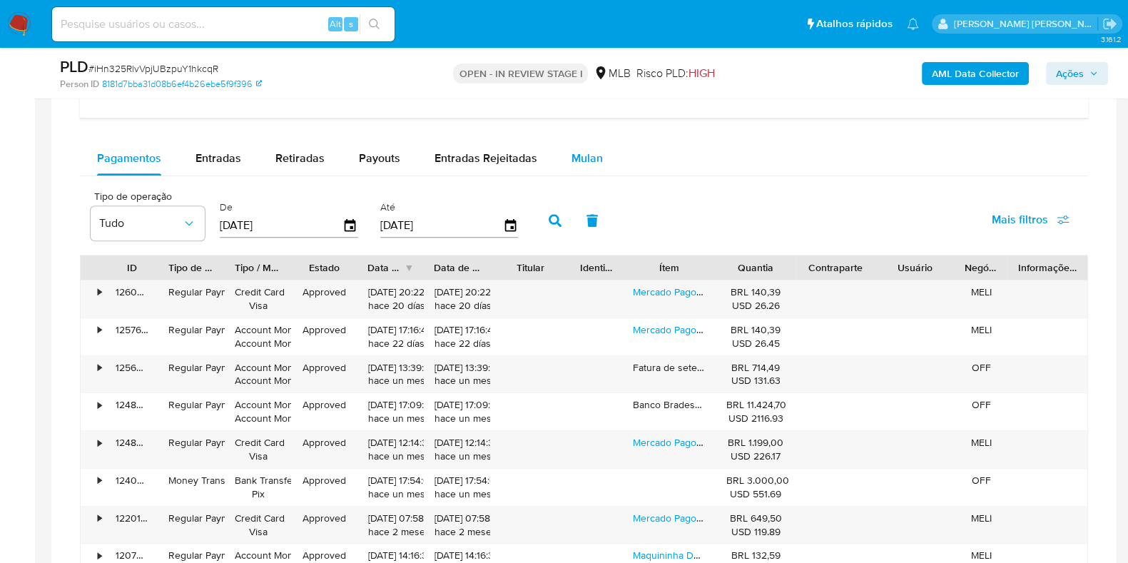
click at [590, 161] on span "Mulan" at bounding box center [587, 158] width 31 height 16
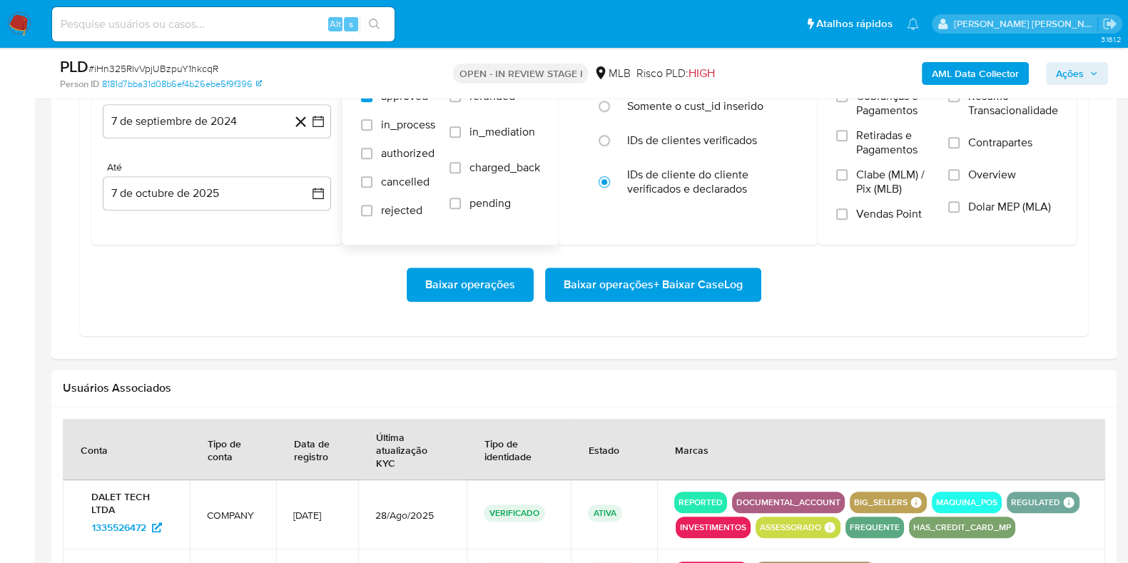
scroll to position [1337, 0]
click at [236, 122] on button "7 de septiembre de 2024" at bounding box center [217, 120] width 228 height 34
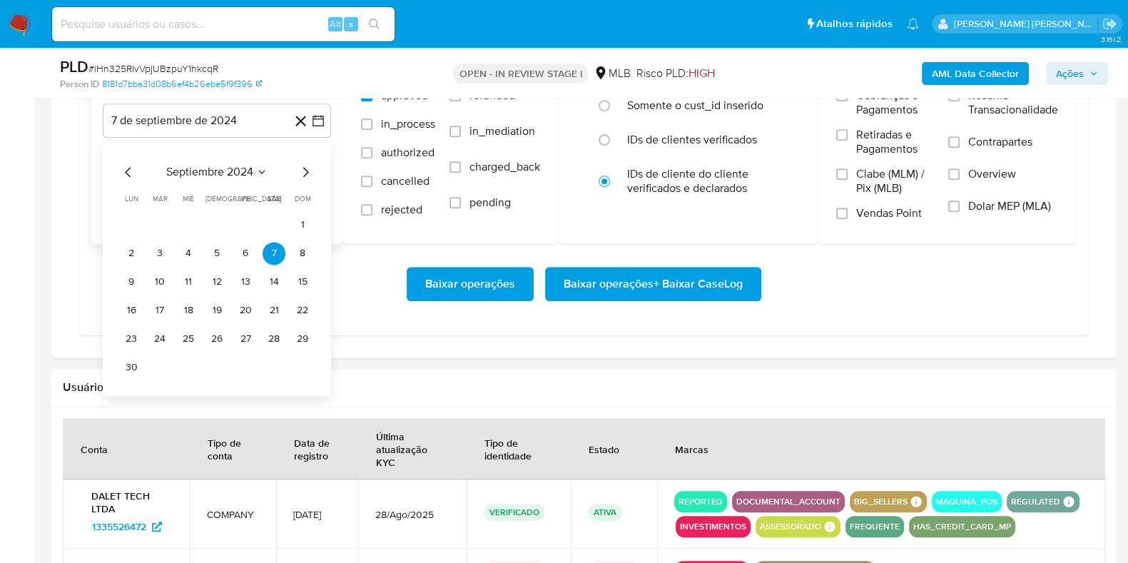
click at [303, 171] on icon "Mes siguiente" at bounding box center [305, 171] width 17 height 17
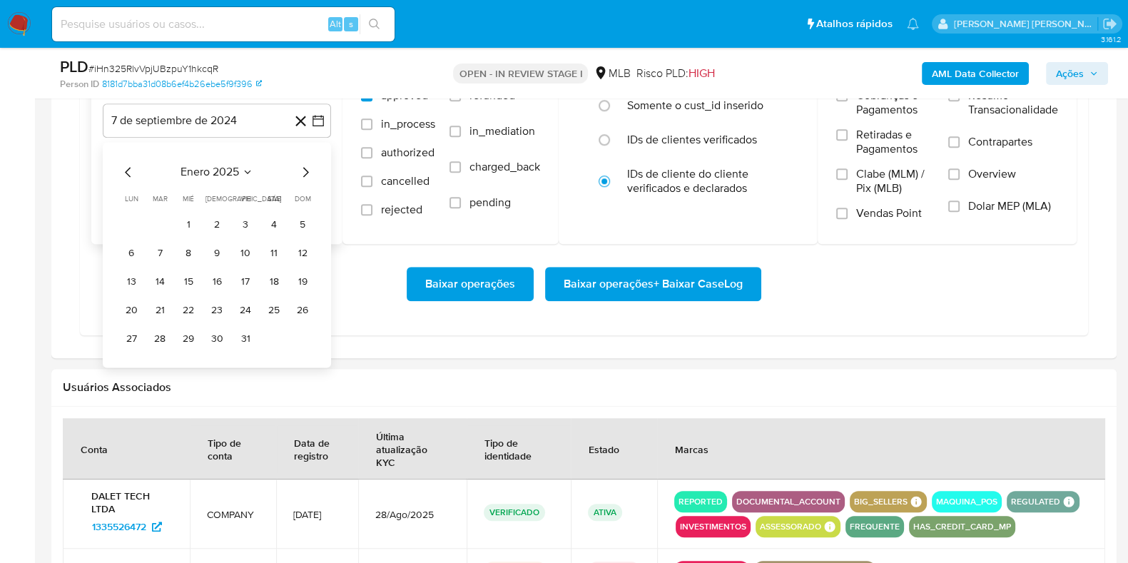
click at [303, 171] on icon "Mes siguiente" at bounding box center [305, 171] width 17 height 17
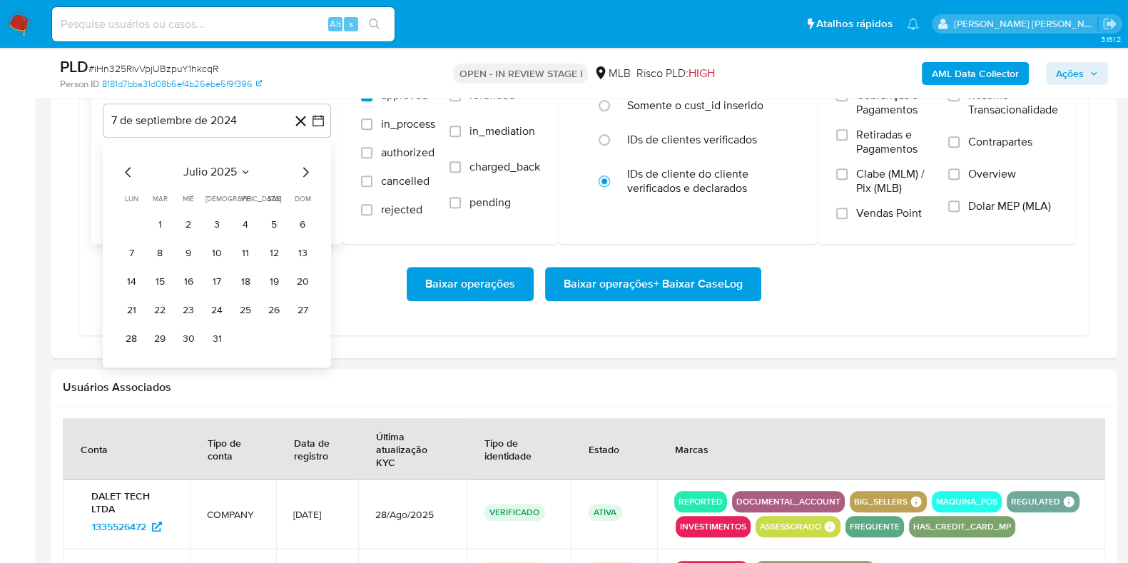
click at [300, 170] on icon "Mes siguiente" at bounding box center [305, 171] width 17 height 17
click at [126, 168] on icon "Mes anterior" at bounding box center [128, 172] width 6 height 10
click at [244, 221] on button "1" at bounding box center [245, 224] width 23 height 23
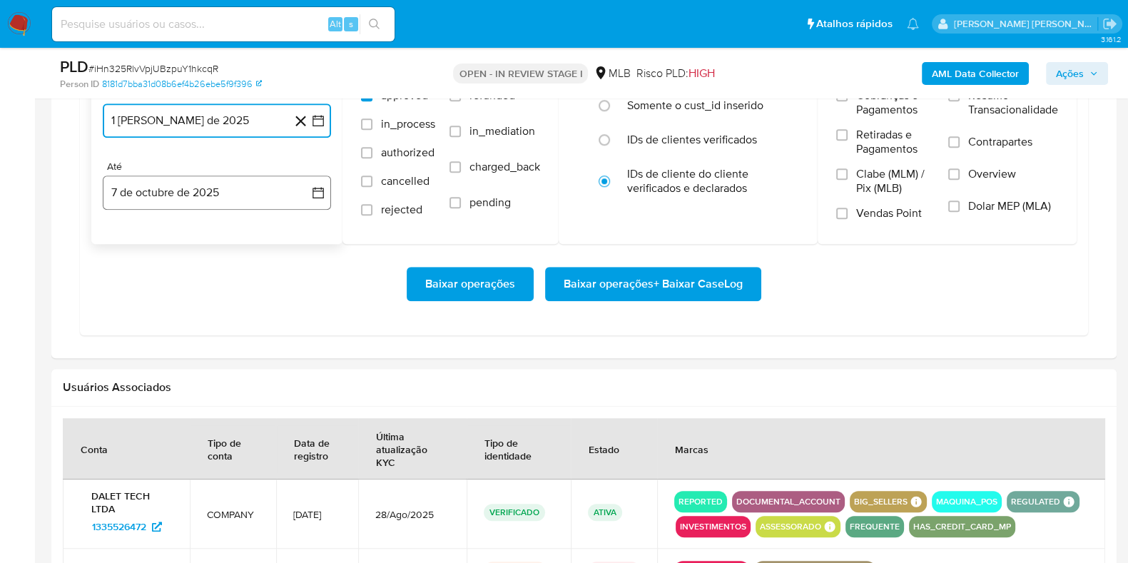
click at [213, 196] on button "7 de octubre de 2025" at bounding box center [217, 193] width 228 height 34
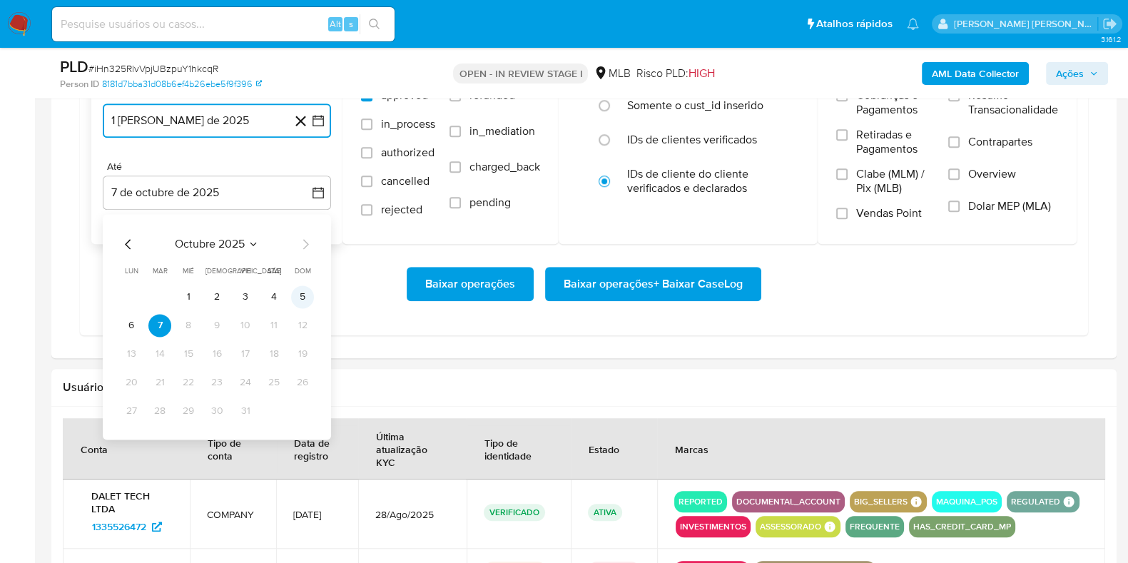
click at [295, 298] on button "5" at bounding box center [302, 296] width 23 height 23
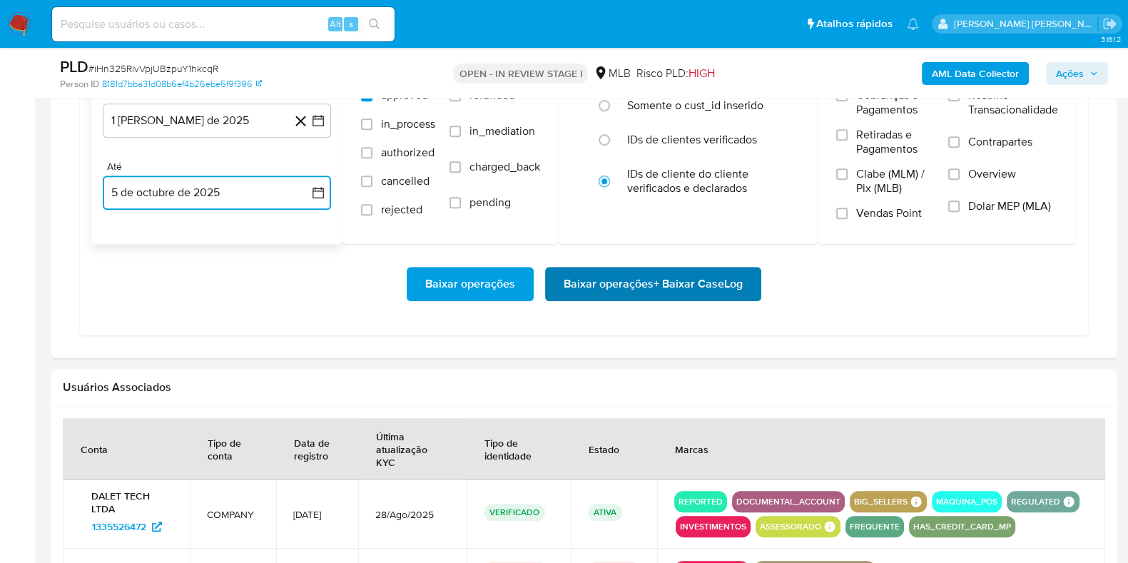
click at [628, 281] on span "Baixar operações + Baixar CaseLog" at bounding box center [653, 283] width 179 height 31
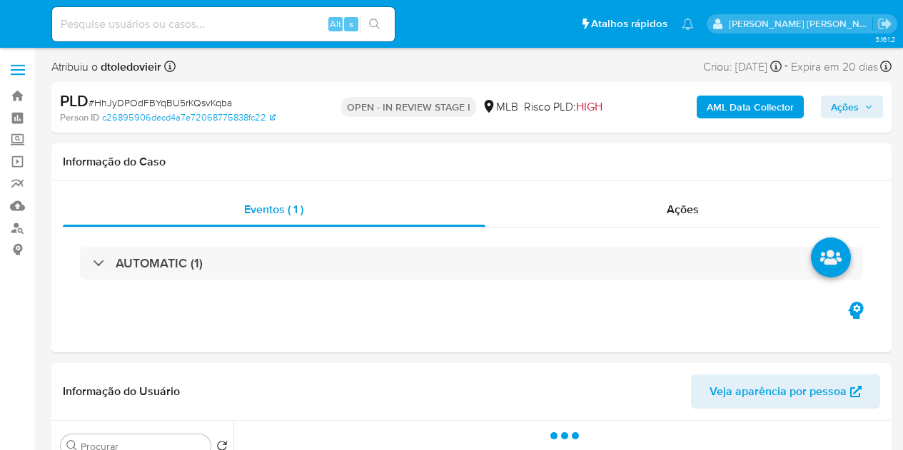
select select "10"
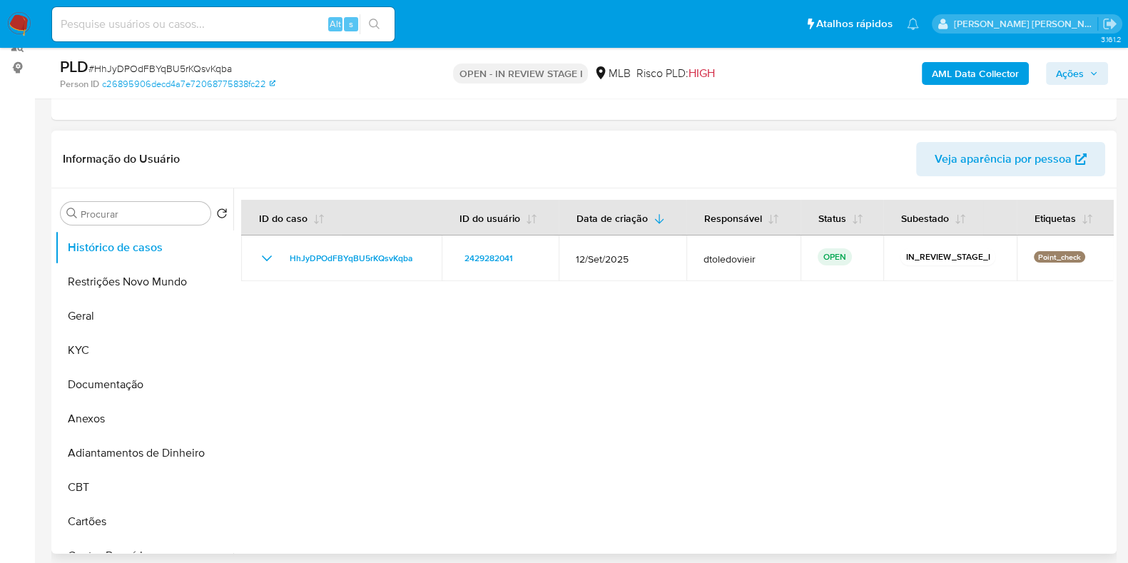
scroll to position [268, 0]
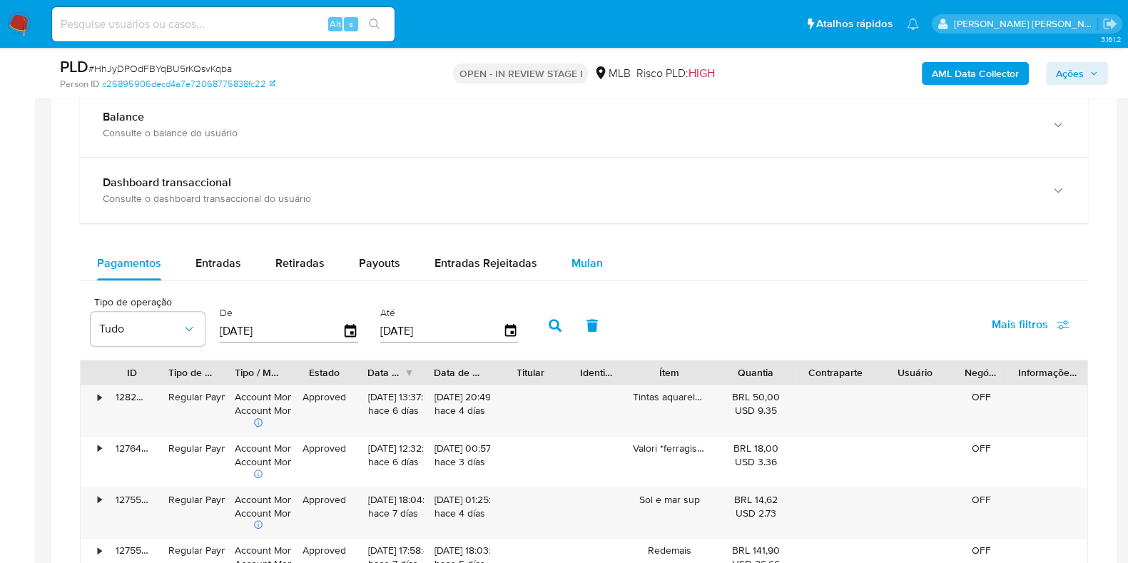
click at [590, 266] on span "Mulan" at bounding box center [587, 263] width 31 height 16
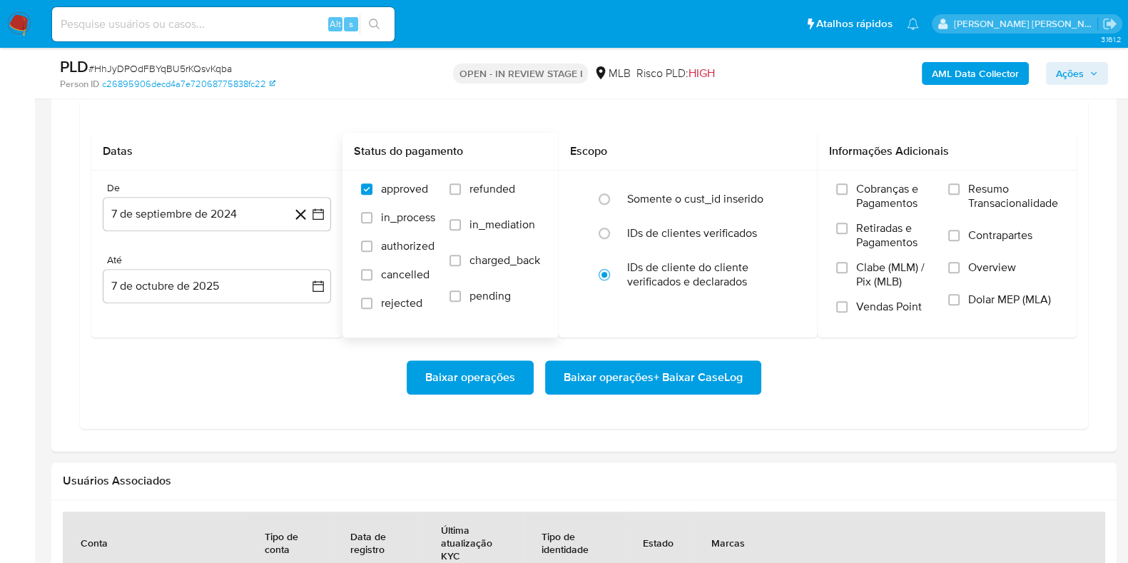
scroll to position [1248, 0]
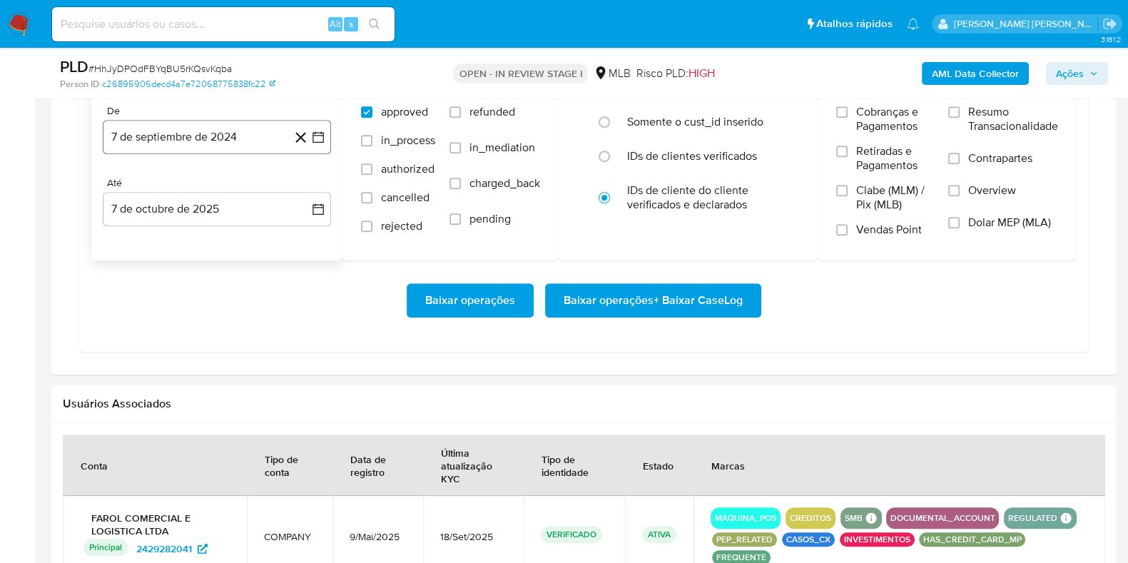
click at [185, 140] on button "7 de septiembre de 2024" at bounding box center [217, 137] width 228 height 34
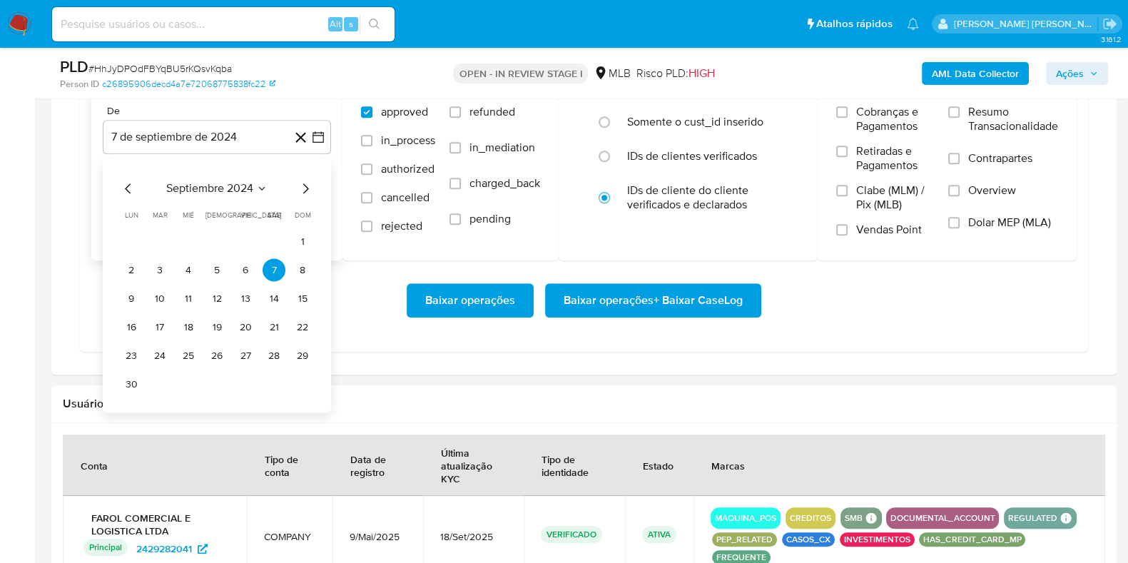
click at [303, 184] on icon "Mes siguiente" at bounding box center [305, 188] width 17 height 17
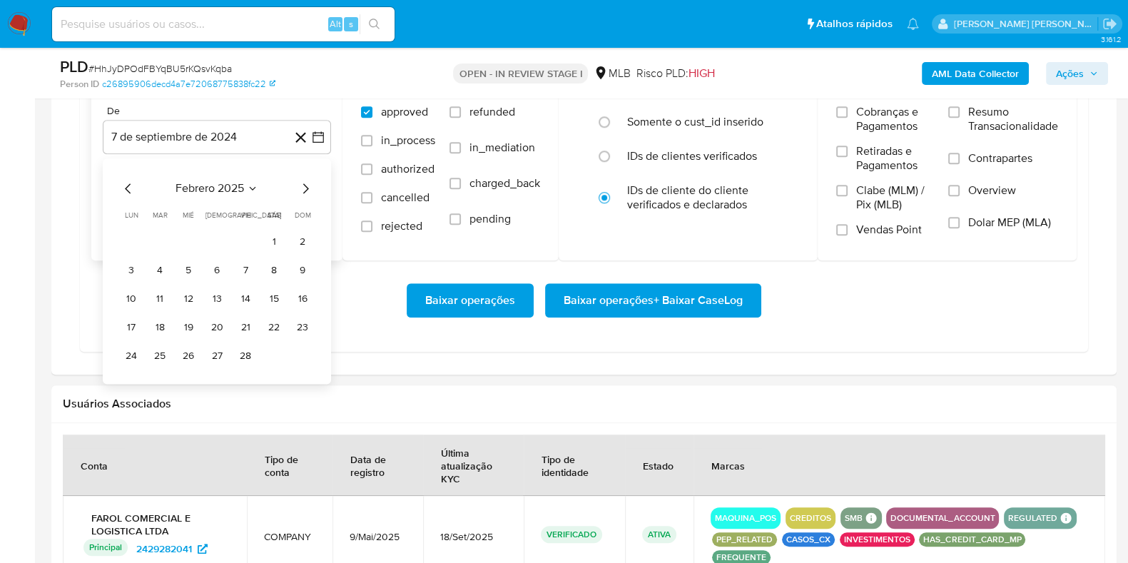
click at [303, 184] on icon "Mes siguiente" at bounding box center [305, 188] width 17 height 17
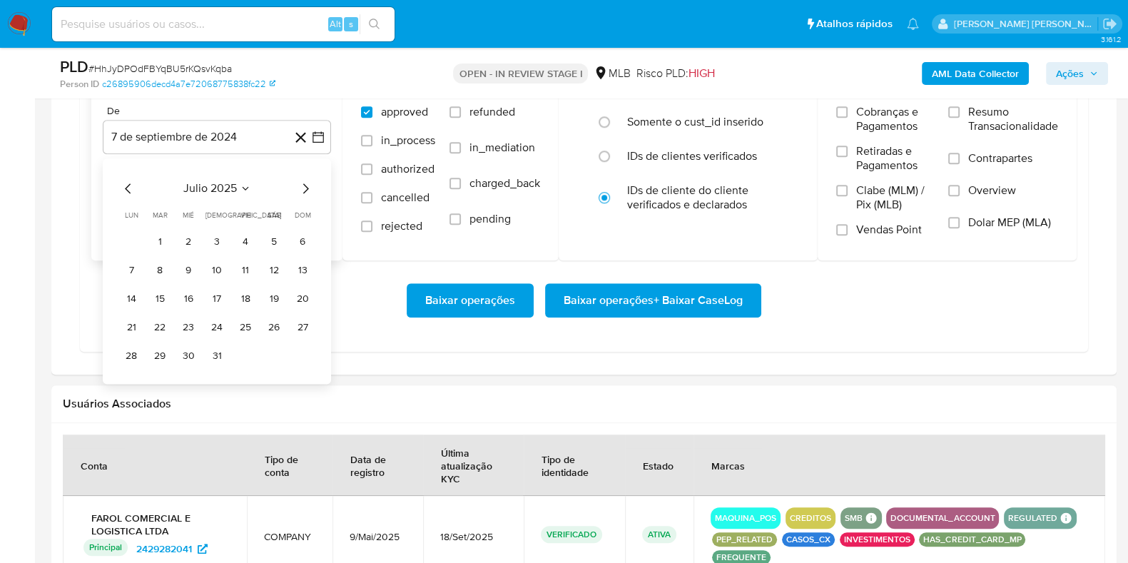
click at [303, 183] on icon "Mes siguiente" at bounding box center [305, 188] width 17 height 17
click at [246, 237] on button "1" at bounding box center [245, 241] width 23 height 23
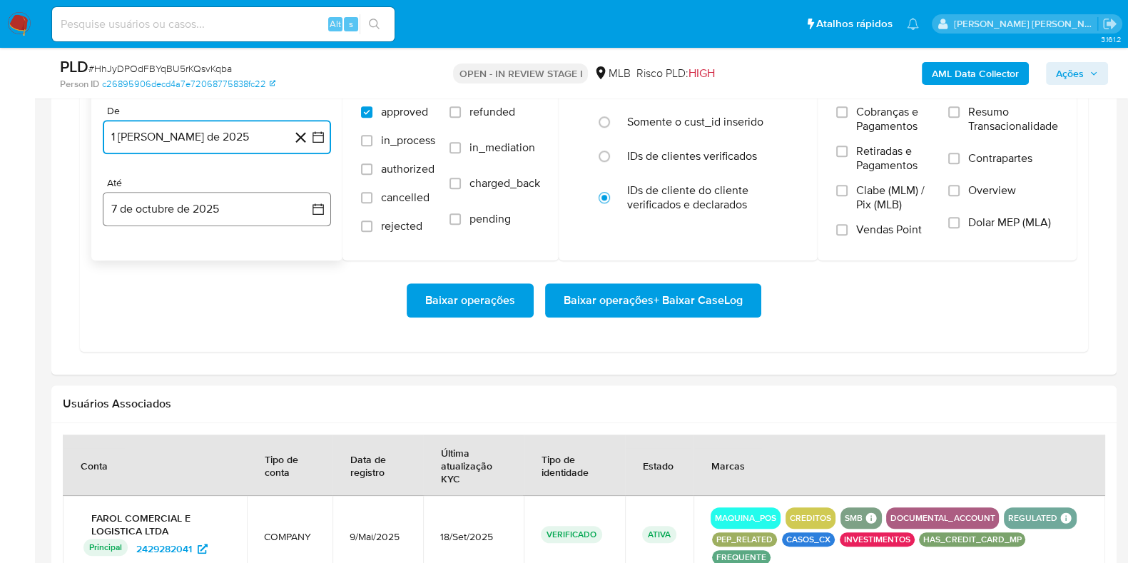
click at [215, 208] on button "7 de octubre de 2025" at bounding box center [217, 209] width 228 height 34
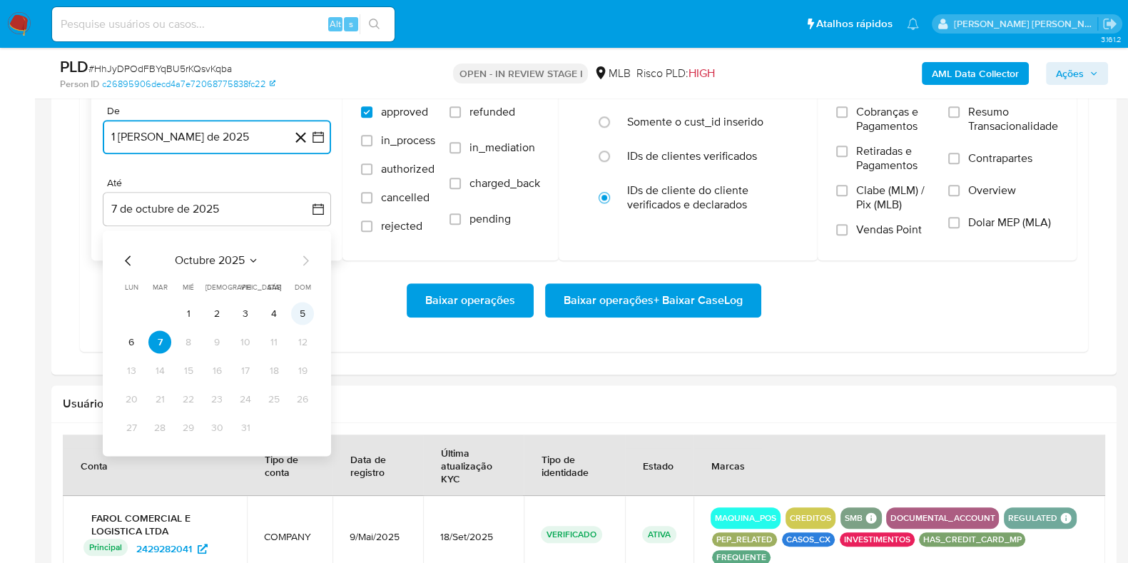
click at [305, 311] on button "5" at bounding box center [302, 313] width 23 height 23
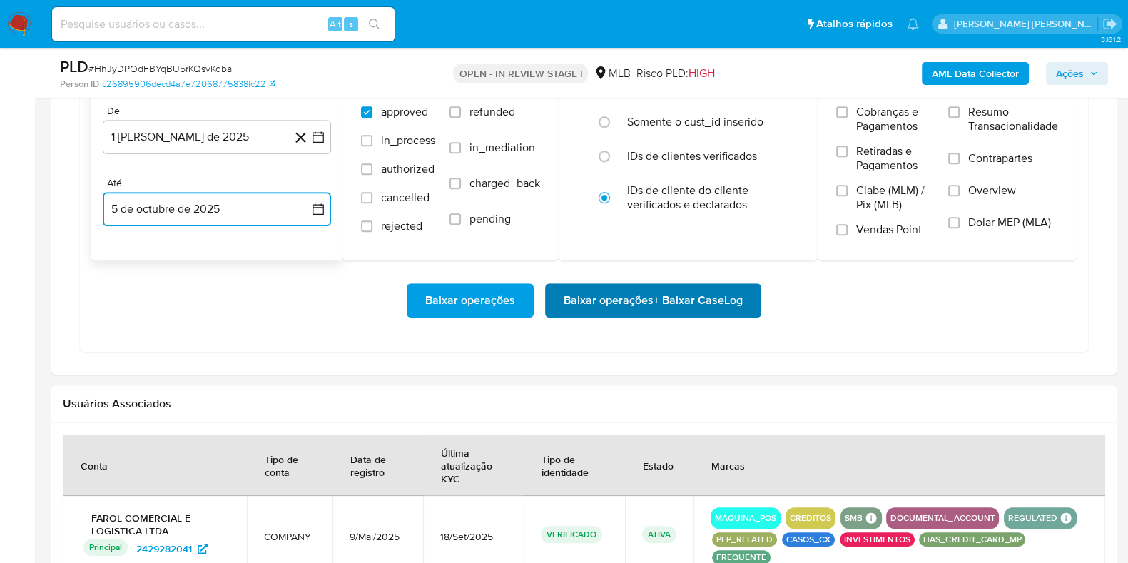
click at [564, 305] on span "Baixar operações + Baixar CaseLog" at bounding box center [653, 300] width 179 height 31
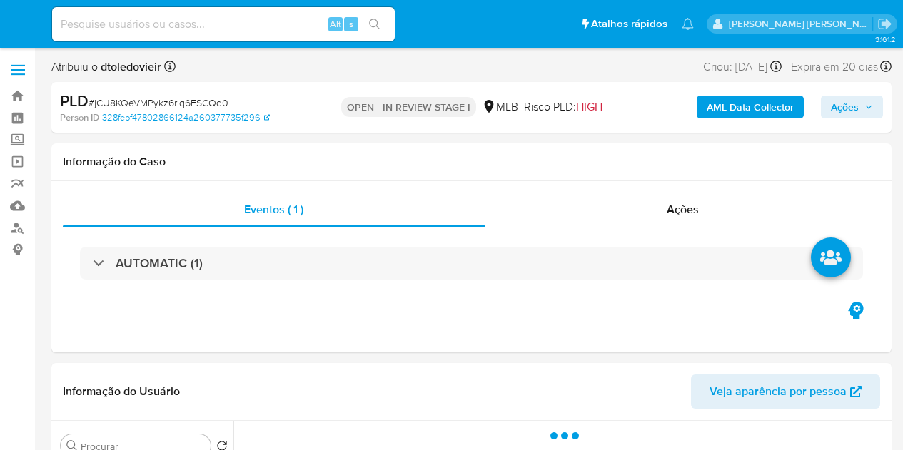
select select "10"
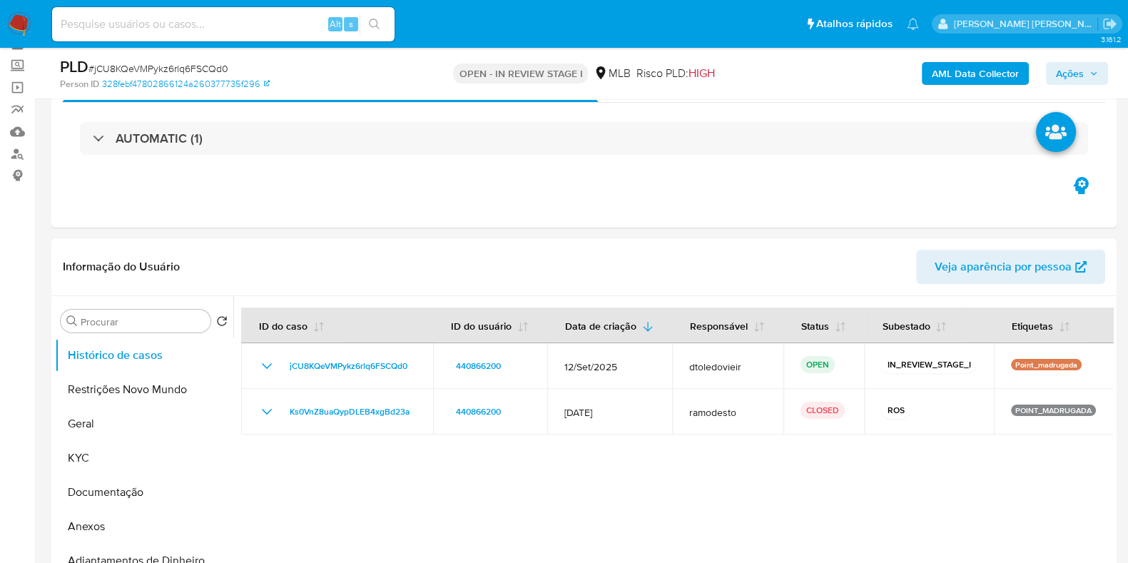
scroll to position [178, 0]
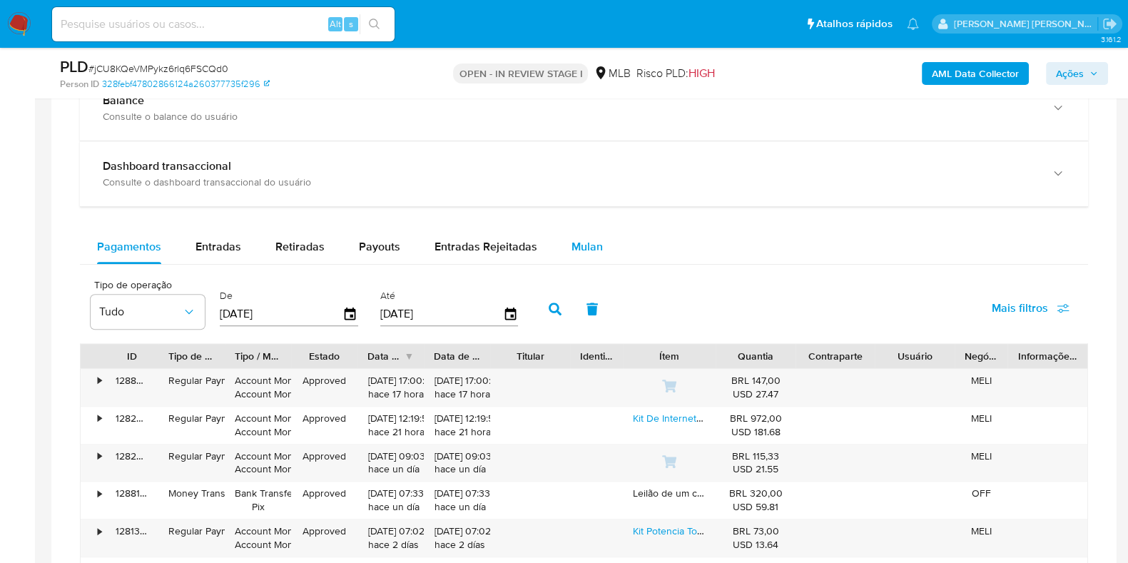
click at [597, 251] on span "Mulan" at bounding box center [587, 246] width 31 height 16
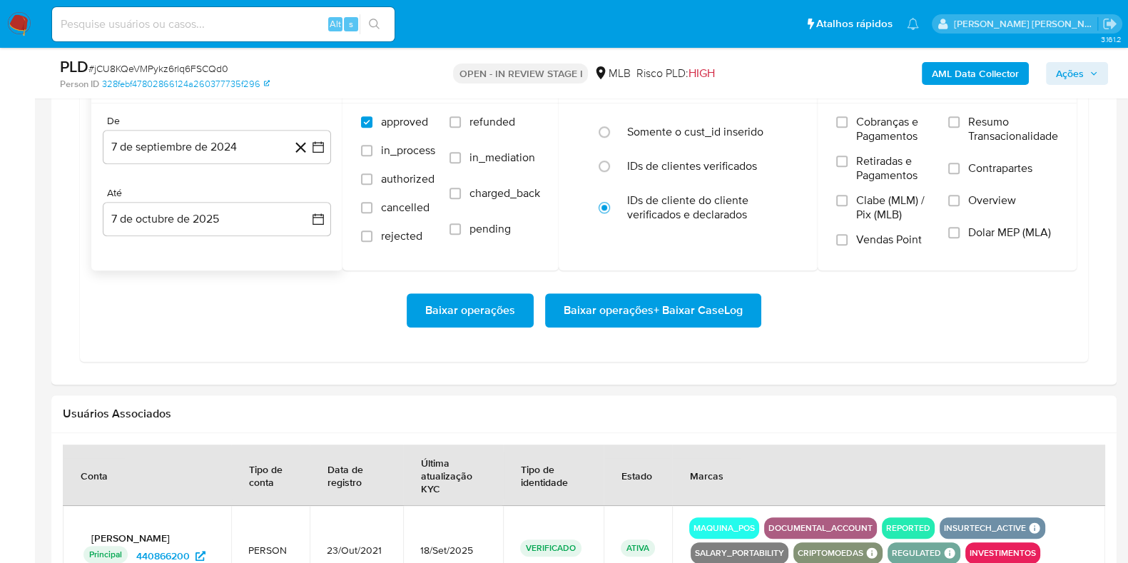
scroll to position [1337, 0]
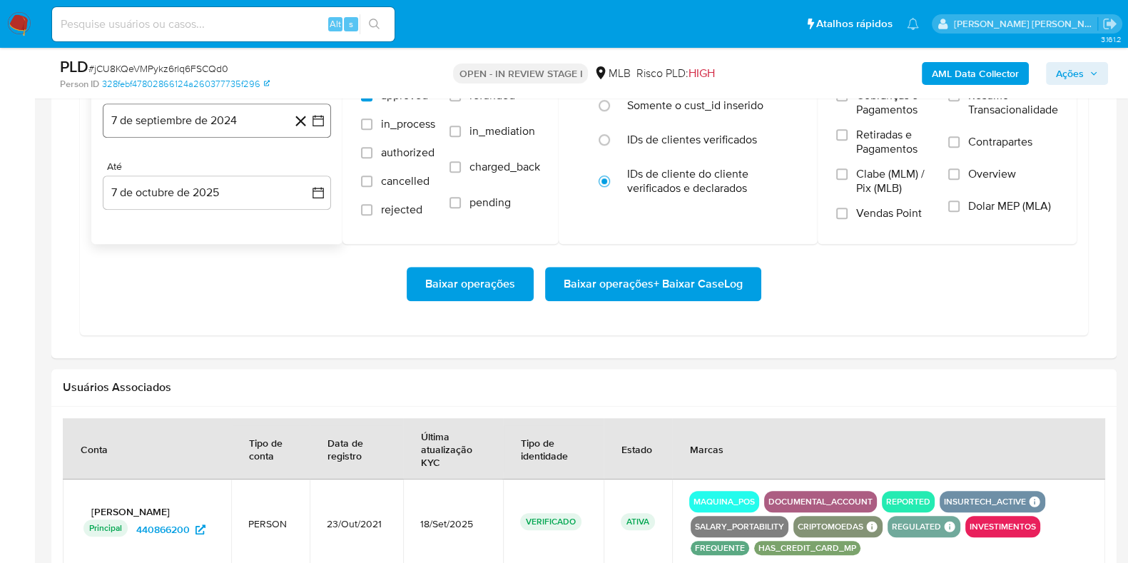
click at [241, 131] on button "7 de septiembre de 2024" at bounding box center [217, 120] width 228 height 34
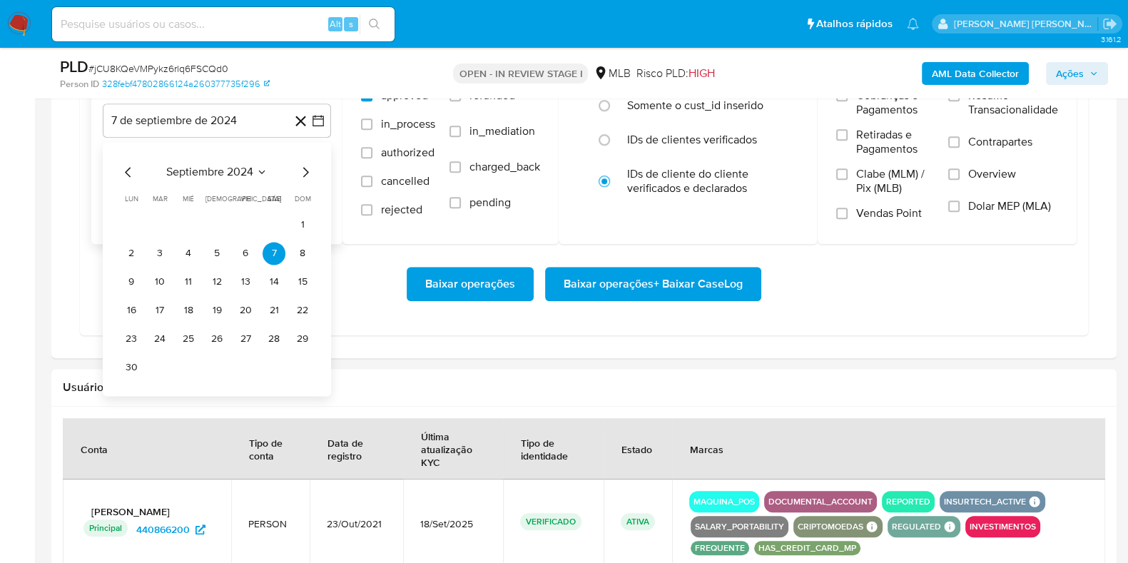
click at [304, 168] on icon "Mes siguiente" at bounding box center [305, 171] width 17 height 17
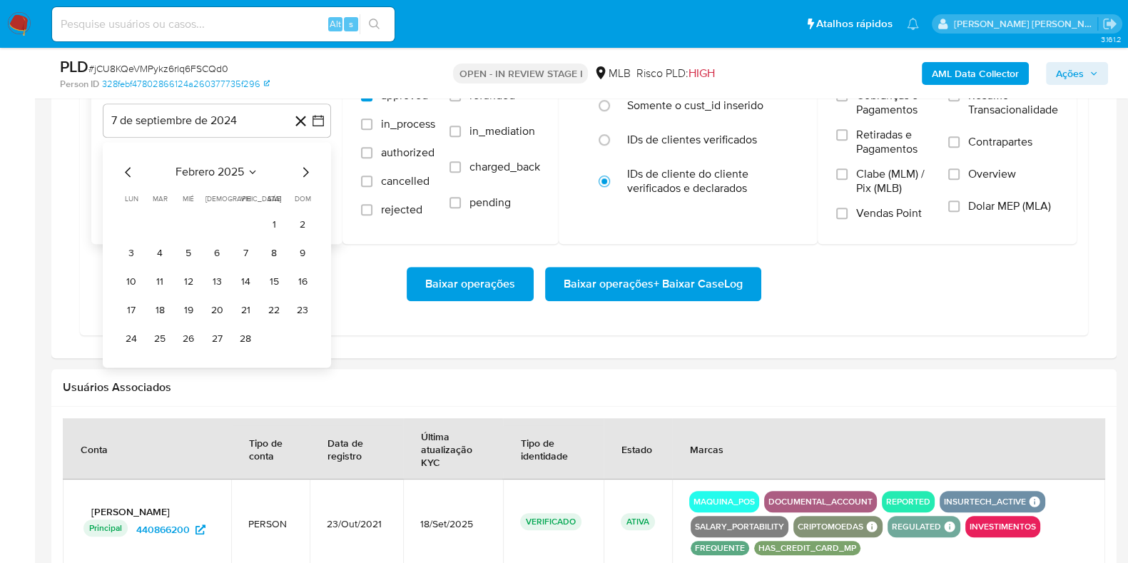
click at [304, 168] on icon "Mes siguiente" at bounding box center [305, 171] width 17 height 17
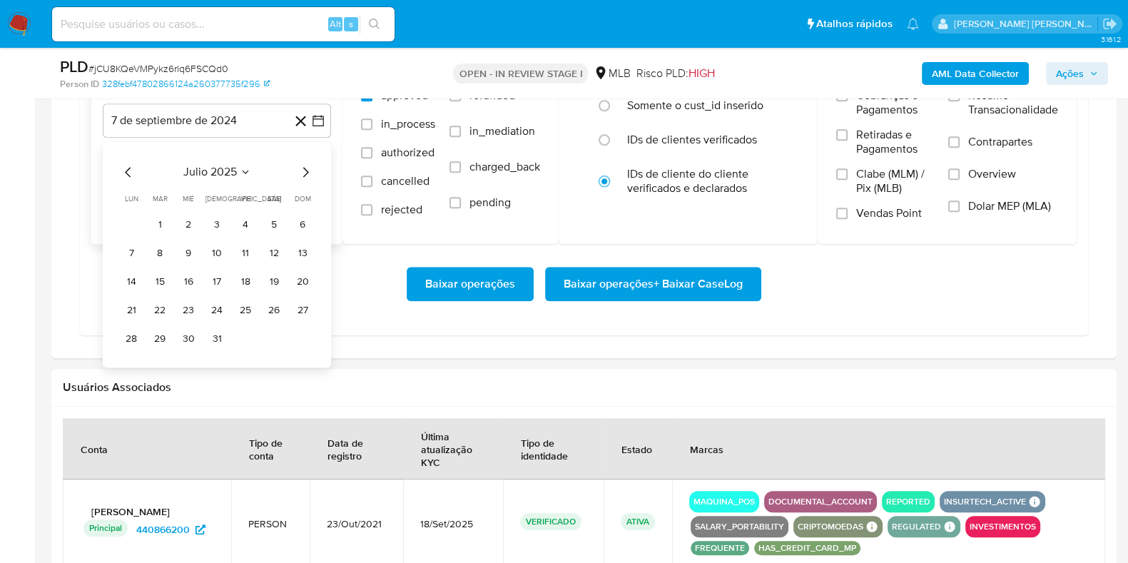
click at [304, 168] on icon "Mes siguiente" at bounding box center [305, 171] width 17 height 17
click at [131, 169] on icon "Mes anterior" at bounding box center [128, 171] width 17 height 17
click at [248, 225] on button "1" at bounding box center [245, 224] width 23 height 23
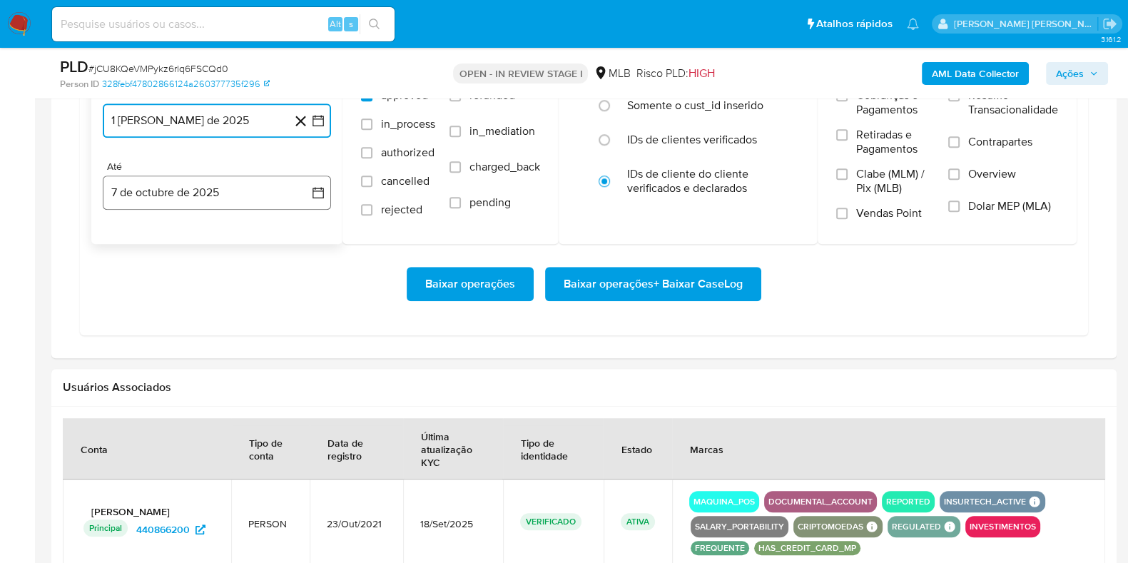
click at [207, 198] on button "7 de octubre de 2025" at bounding box center [217, 193] width 228 height 34
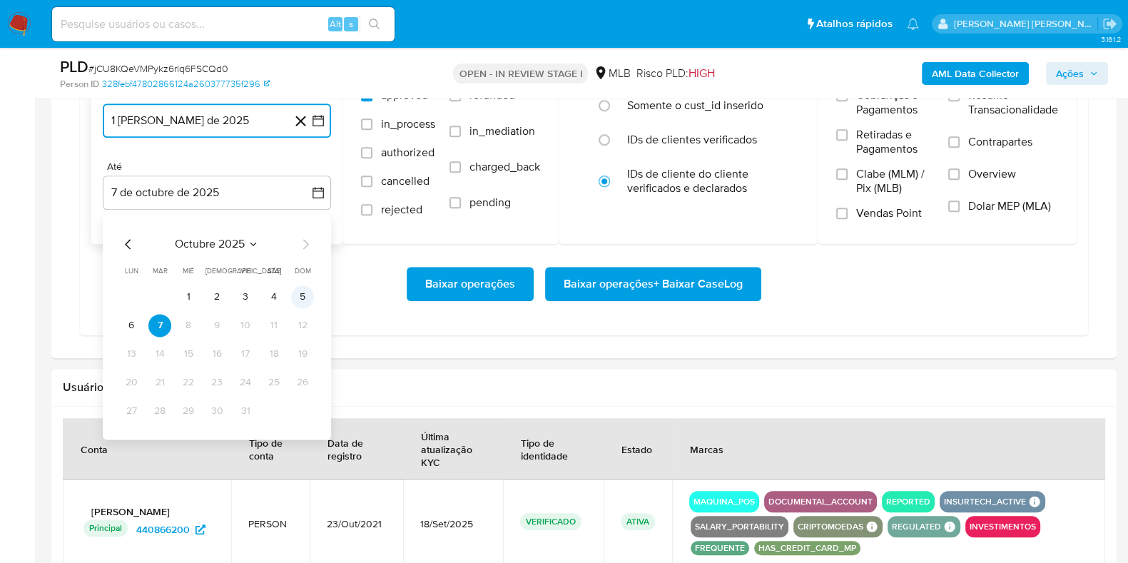
click at [309, 298] on button "5" at bounding box center [302, 296] width 23 height 23
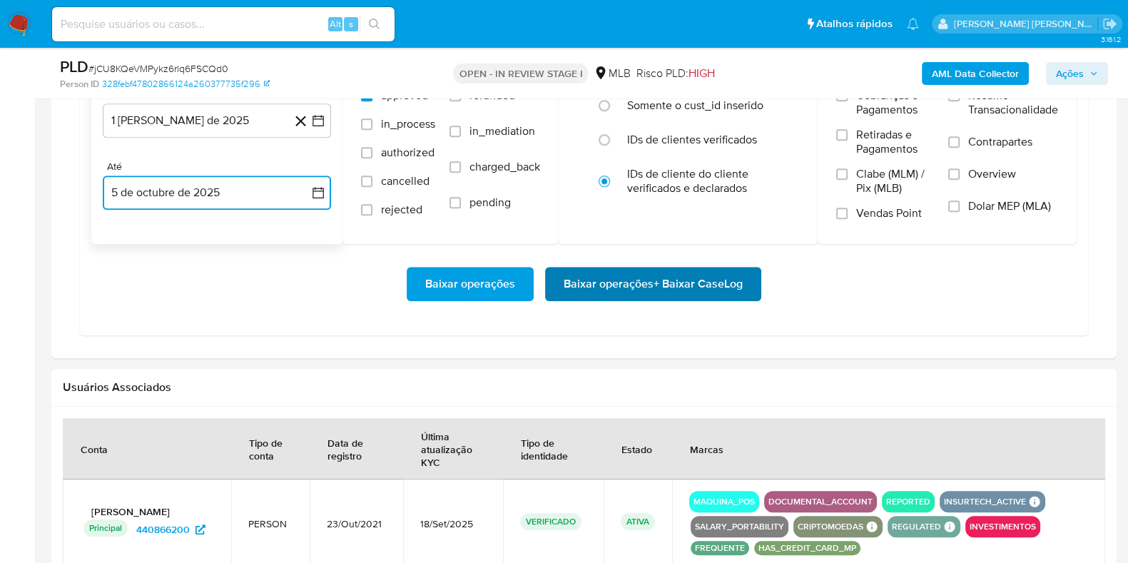
click at [557, 285] on button "Baixar operações + Baixar CaseLog" at bounding box center [653, 284] width 216 height 34
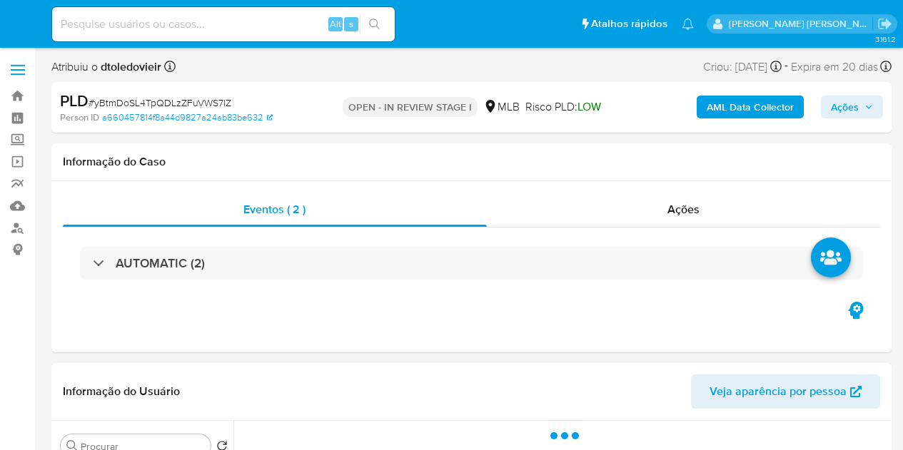
select select "10"
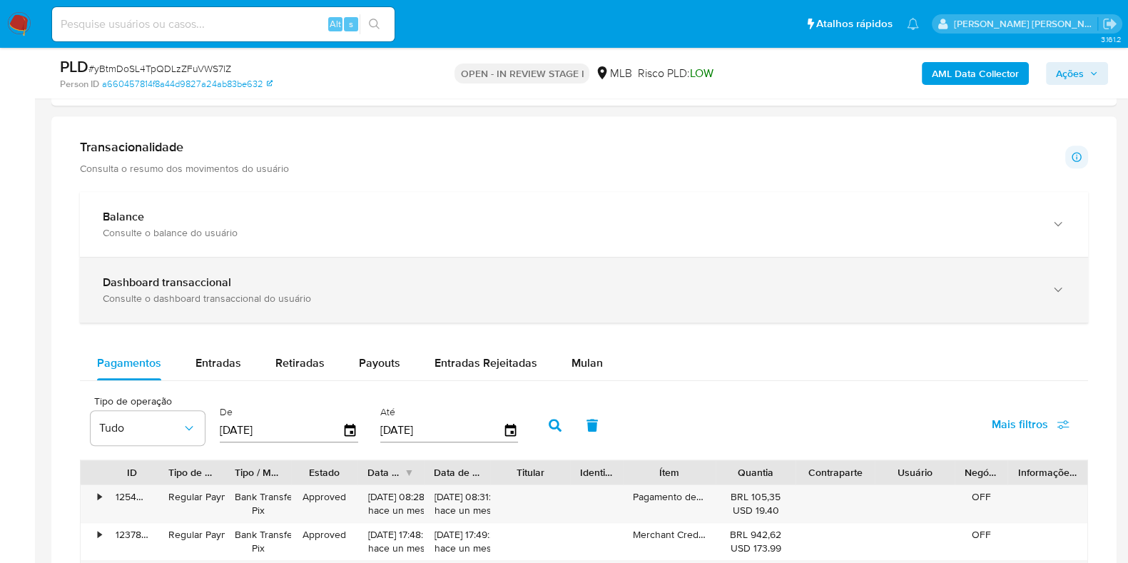
scroll to position [981, 0]
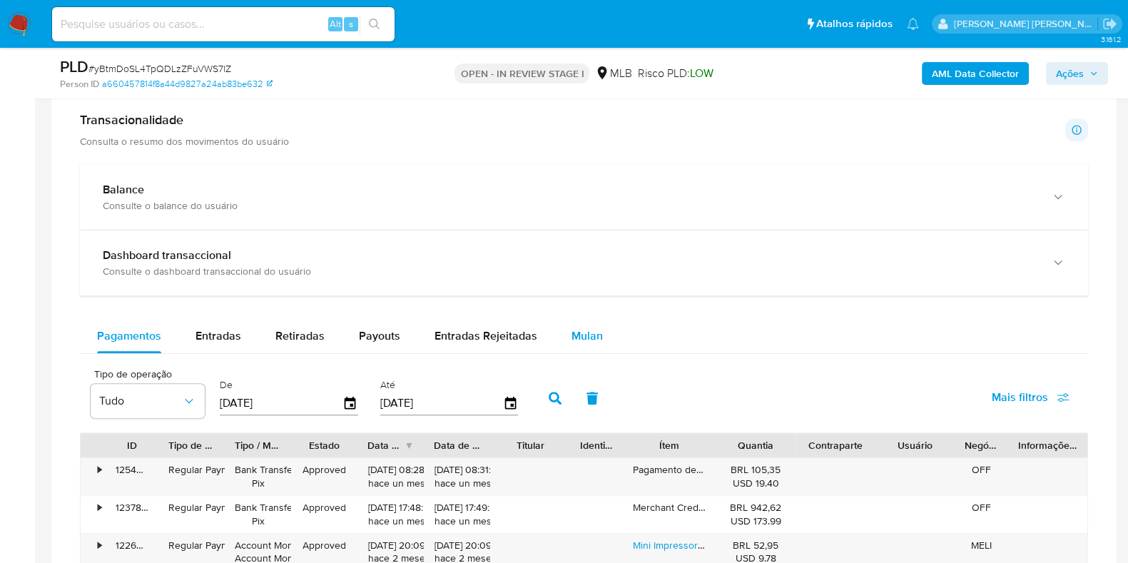
click at [595, 328] on span "Mulan" at bounding box center [587, 336] width 31 height 16
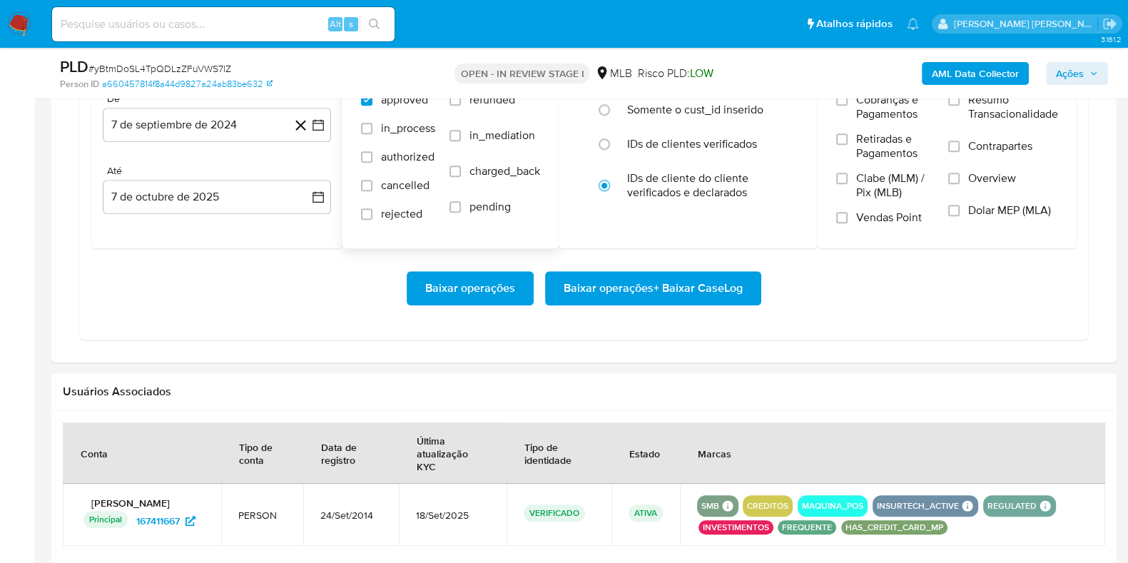
scroll to position [1337, 0]
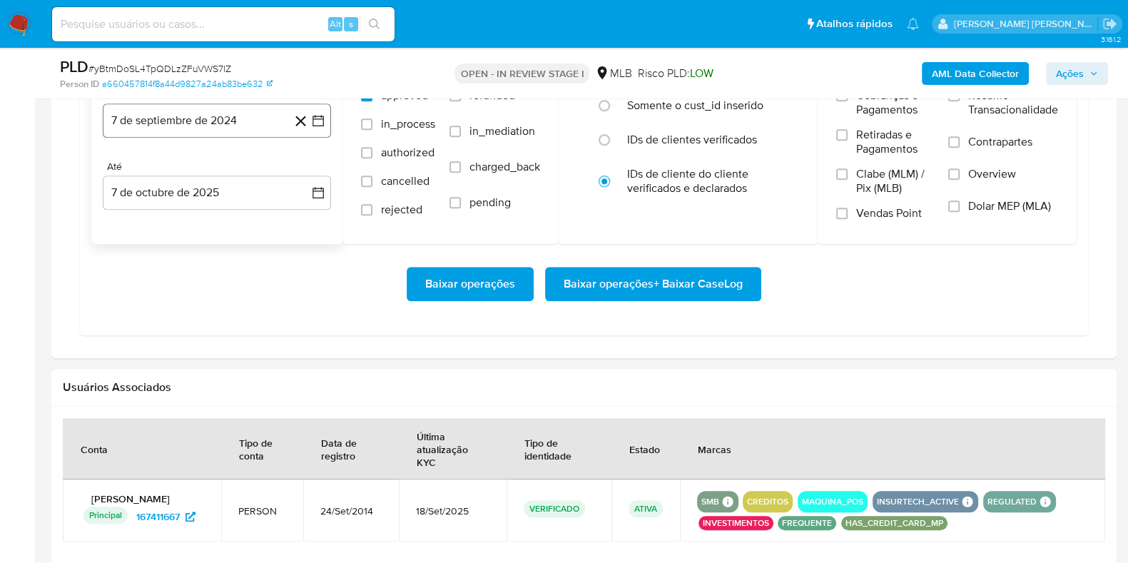
click at [242, 118] on button "7 de septiembre de 2024" at bounding box center [217, 120] width 228 height 34
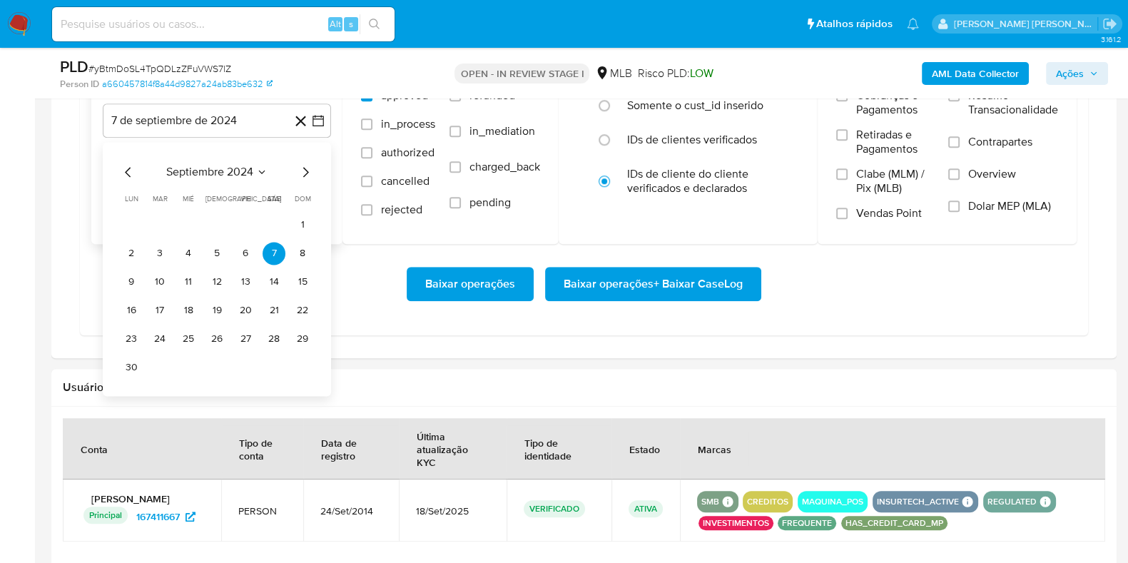
click at [307, 166] on icon "Mes siguiente" at bounding box center [305, 171] width 17 height 17
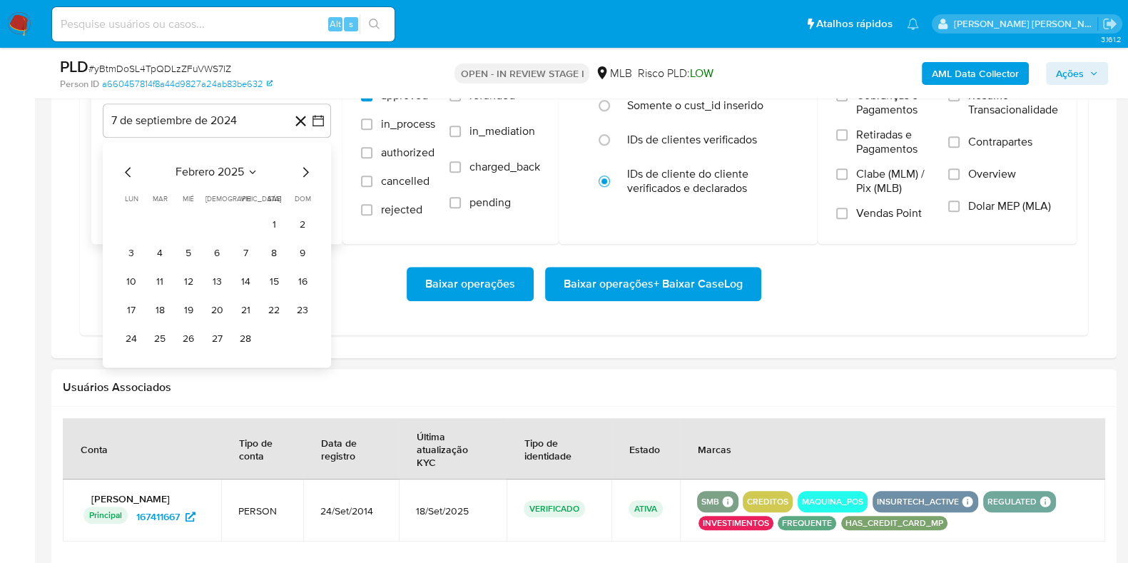
click at [307, 166] on icon "Mes siguiente" at bounding box center [305, 171] width 17 height 17
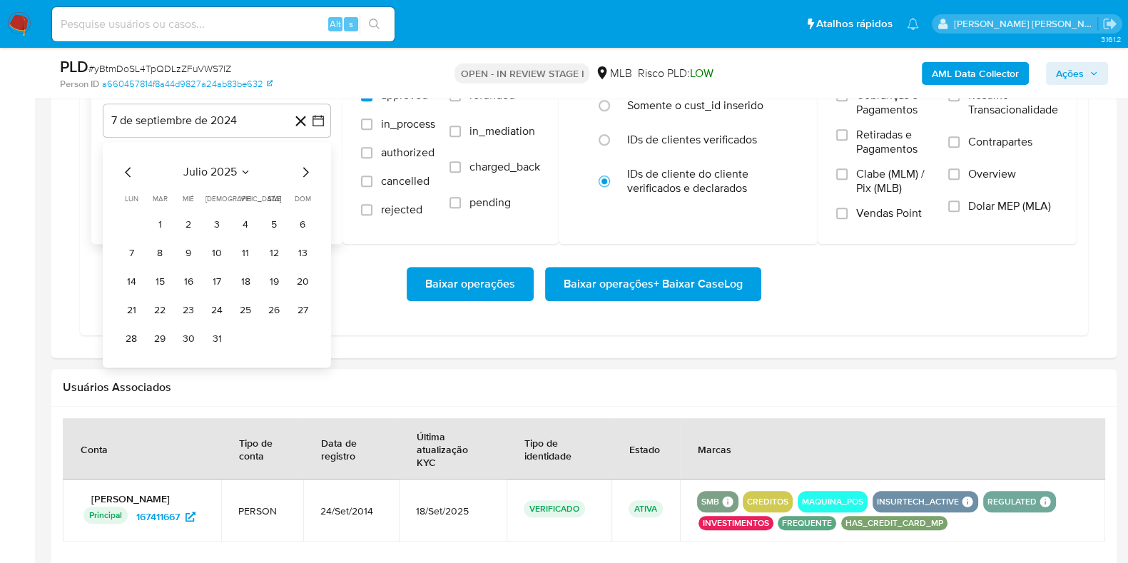
click at [305, 167] on icon "Mes siguiente" at bounding box center [306, 172] width 6 height 10
click at [238, 217] on button "1" at bounding box center [245, 224] width 23 height 23
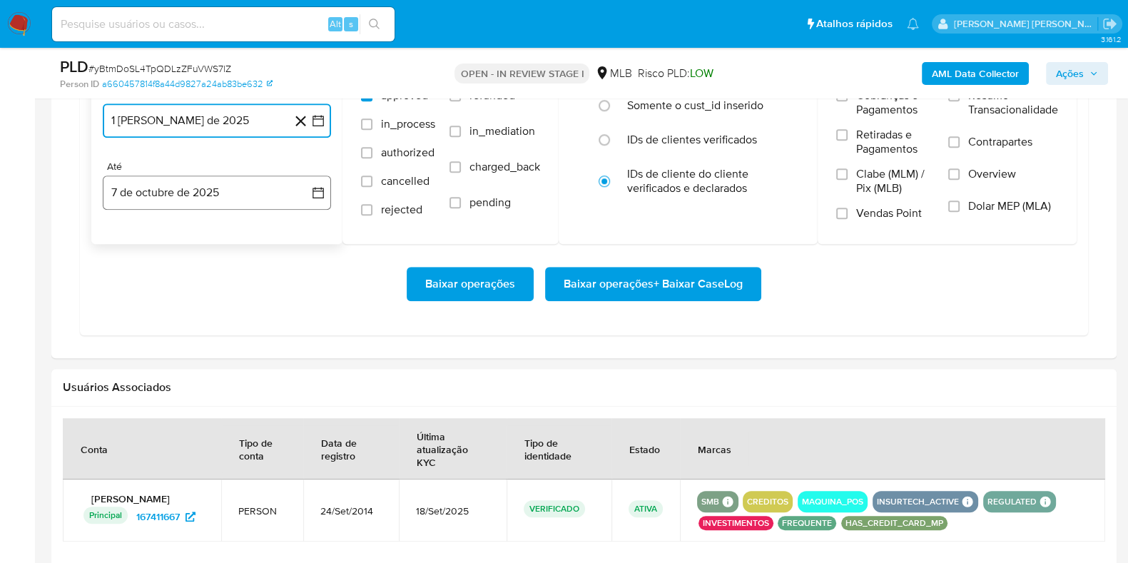
click at [214, 191] on button "7 de octubre de 2025" at bounding box center [217, 193] width 228 height 34
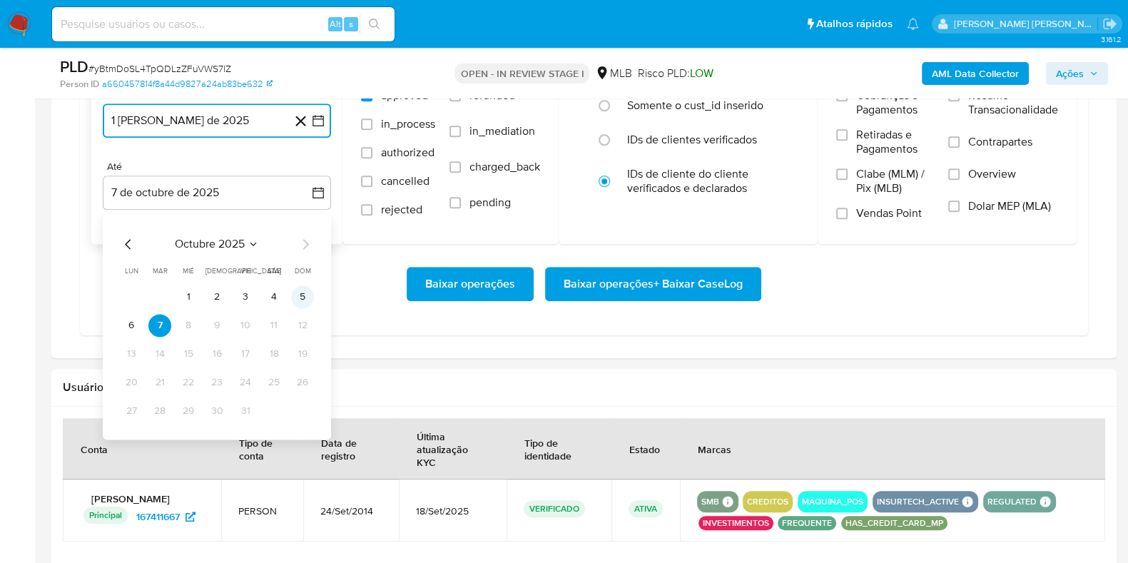
click at [298, 293] on button "5" at bounding box center [302, 296] width 23 height 23
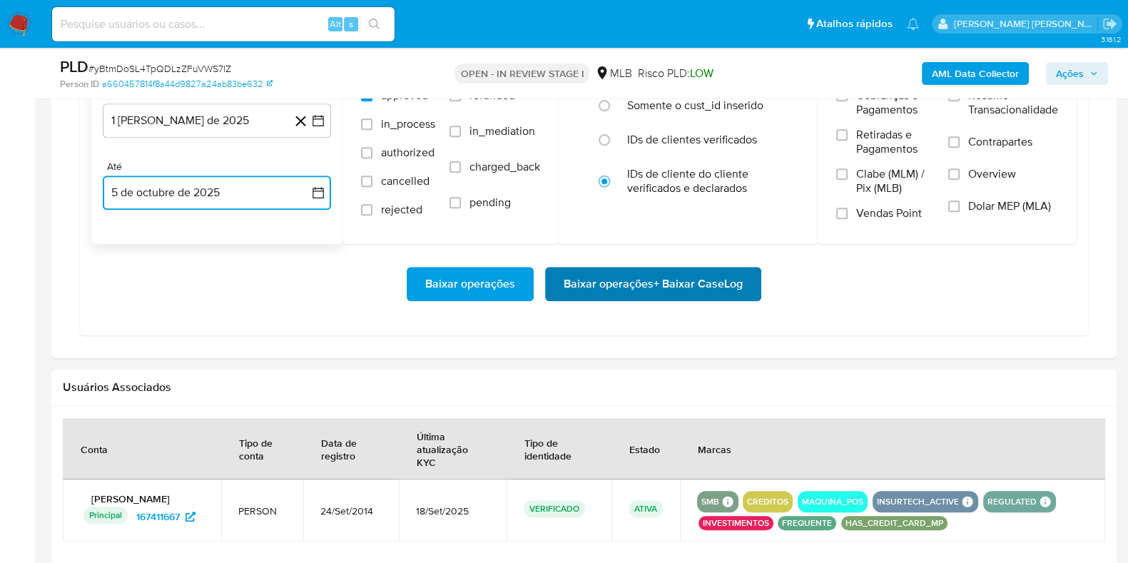
click at [637, 295] on span "Baixar operações + Baixar CaseLog" at bounding box center [653, 283] width 179 height 31
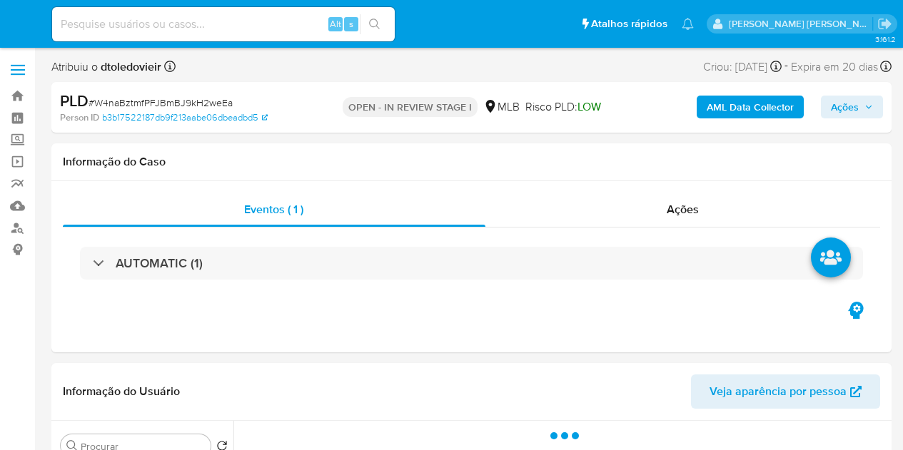
select select "10"
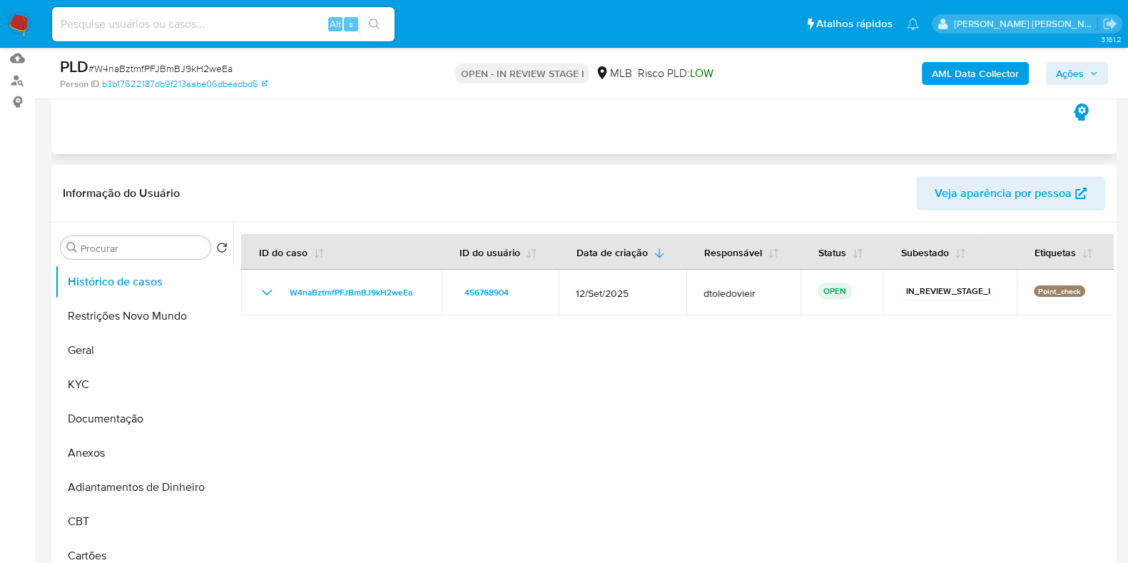
scroll to position [356, 0]
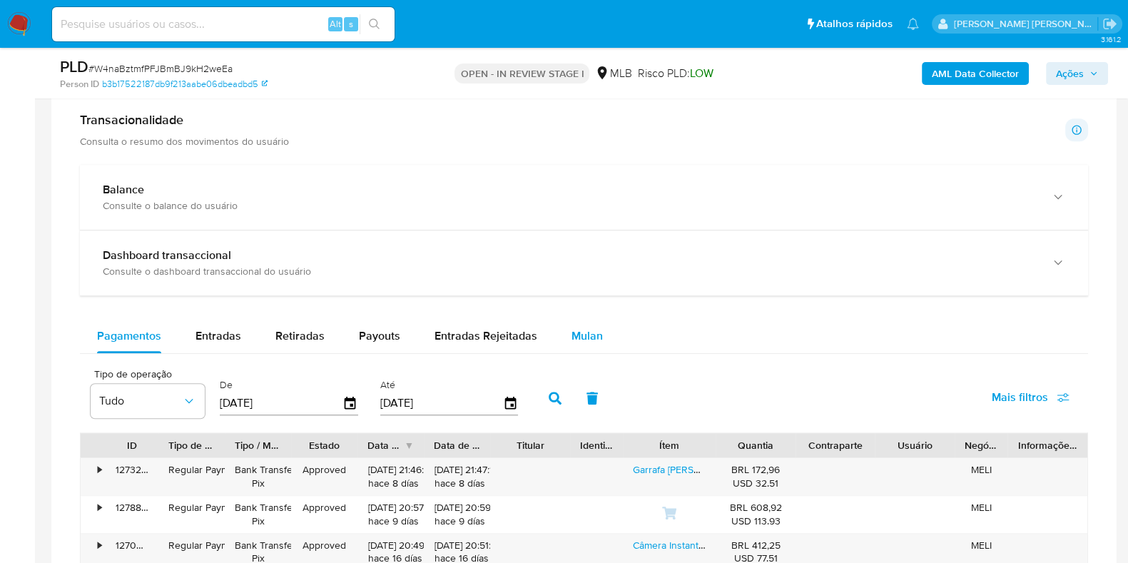
click at [578, 340] on span "Mulan" at bounding box center [587, 336] width 31 height 16
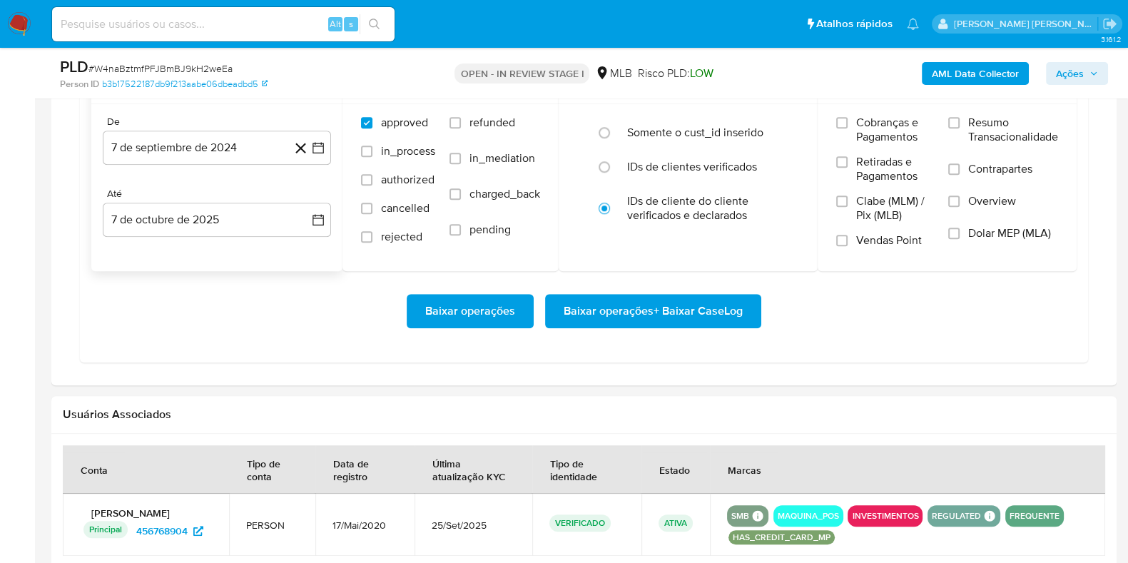
scroll to position [1337, 0]
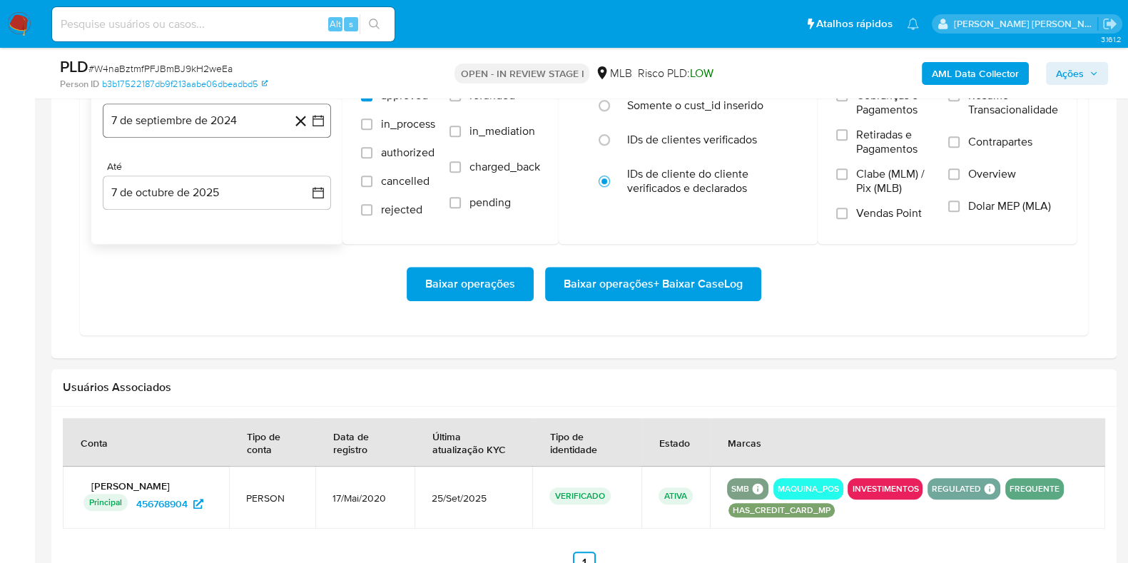
click at [211, 126] on button "7 de septiembre de 2024" at bounding box center [217, 120] width 228 height 34
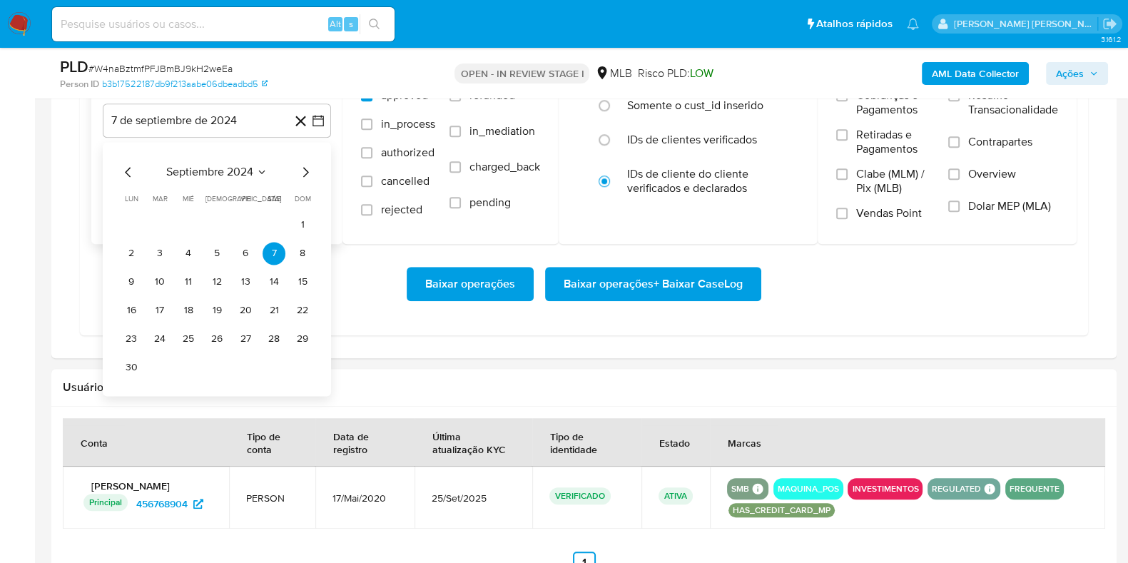
click at [303, 166] on icon "Mes siguiente" at bounding box center [305, 171] width 17 height 17
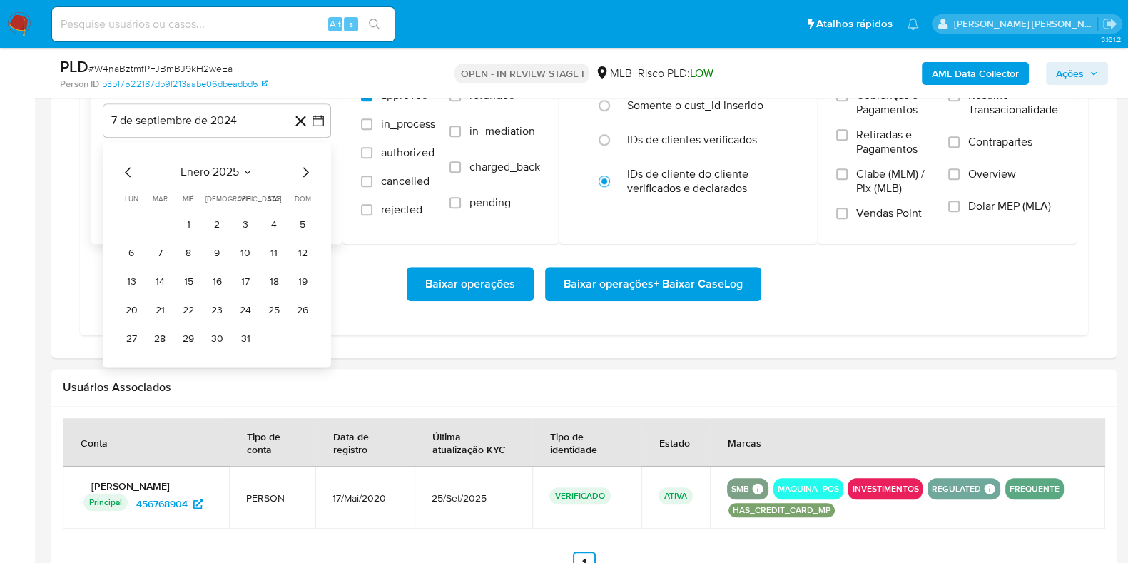
click at [303, 166] on icon "Mes siguiente" at bounding box center [305, 171] width 17 height 17
click at [302, 164] on icon "Mes siguiente" at bounding box center [305, 171] width 17 height 17
click at [300, 163] on icon "Mes siguiente" at bounding box center [305, 171] width 17 height 17
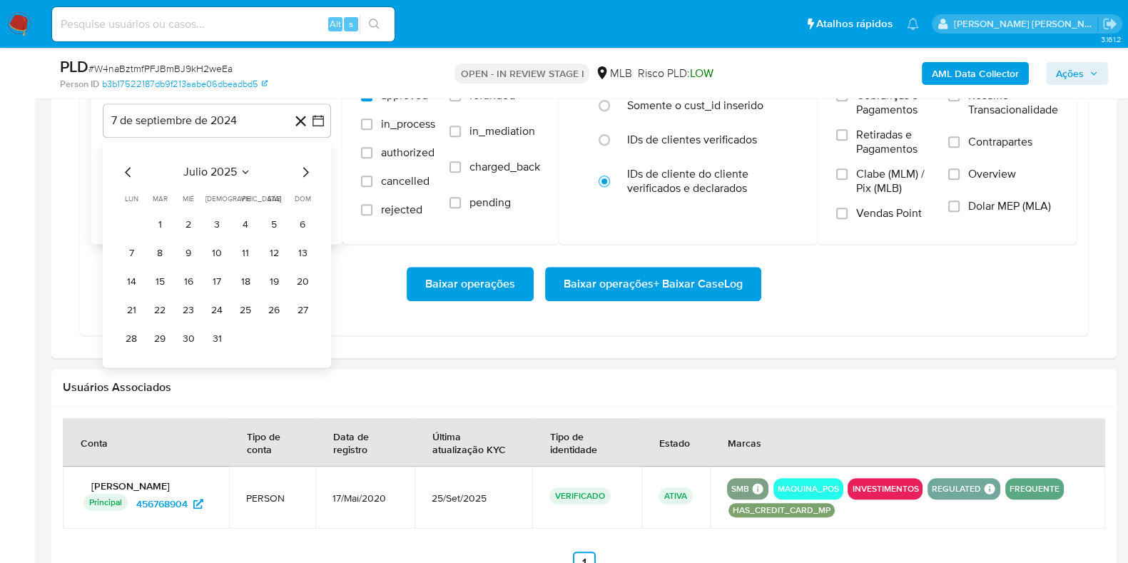
click at [300, 168] on icon "Mes siguiente" at bounding box center [305, 171] width 17 height 17
click at [131, 167] on icon "Mes anterior" at bounding box center [128, 171] width 17 height 17
click at [250, 219] on button "1" at bounding box center [245, 224] width 23 height 23
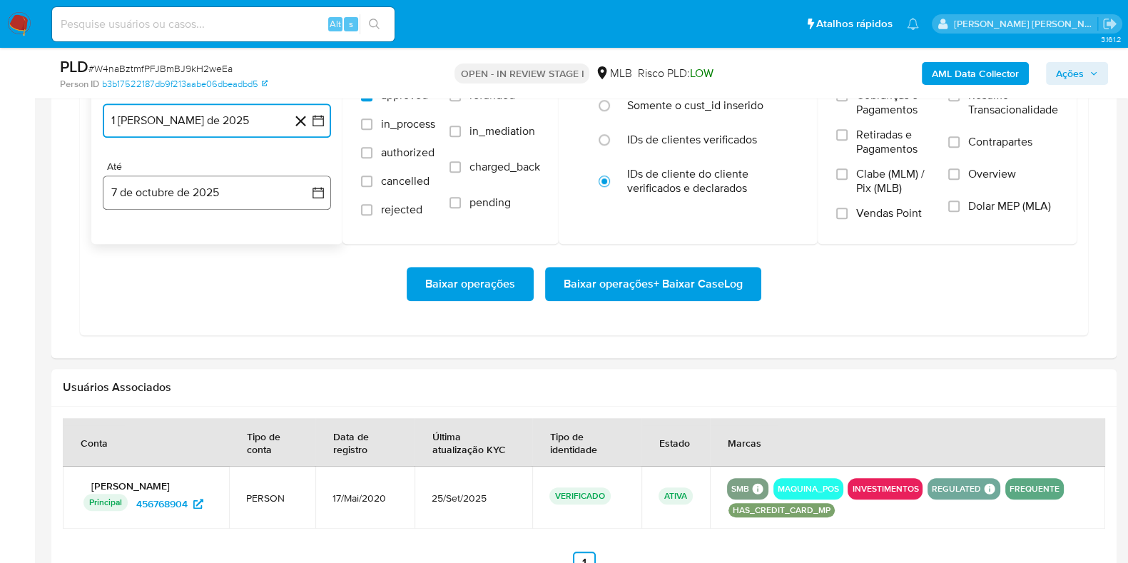
click at [221, 201] on button "7 de octubre de 2025" at bounding box center [217, 193] width 228 height 34
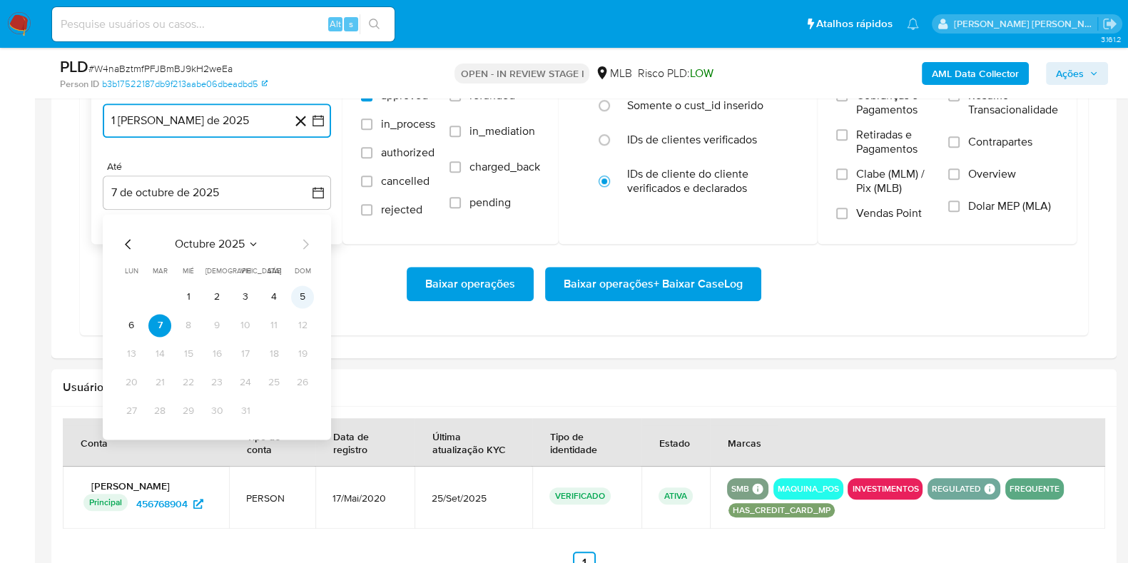
click at [296, 290] on button "5" at bounding box center [302, 296] width 23 height 23
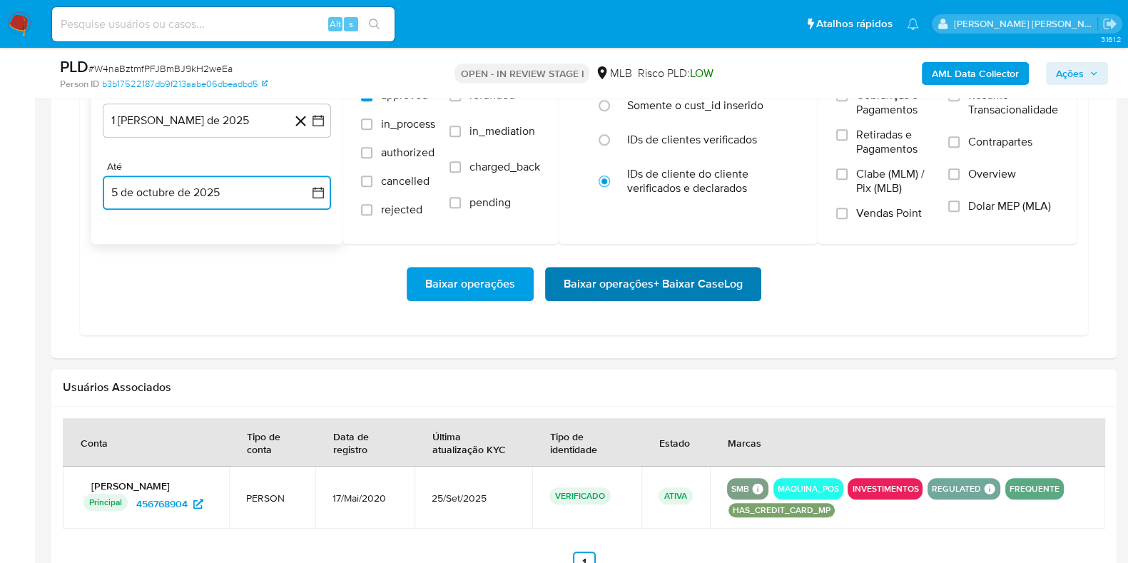
click at [599, 289] on span "Baixar operações + Baixar CaseLog" at bounding box center [653, 283] width 179 height 31
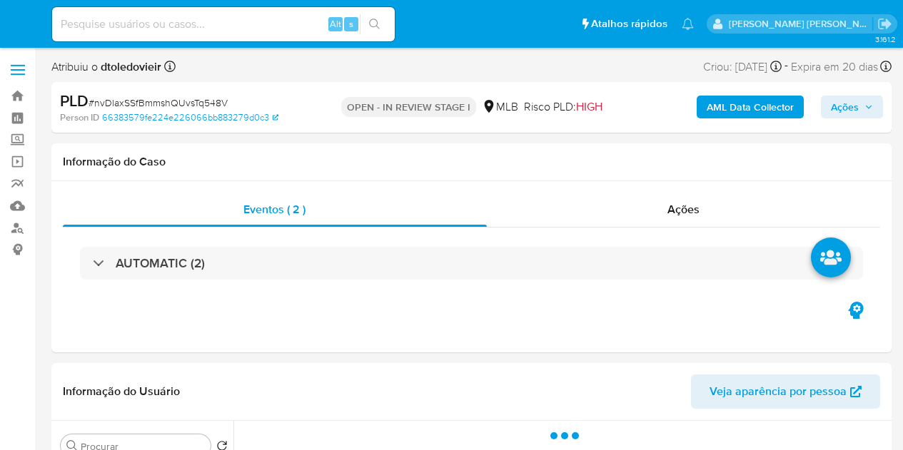
select select "10"
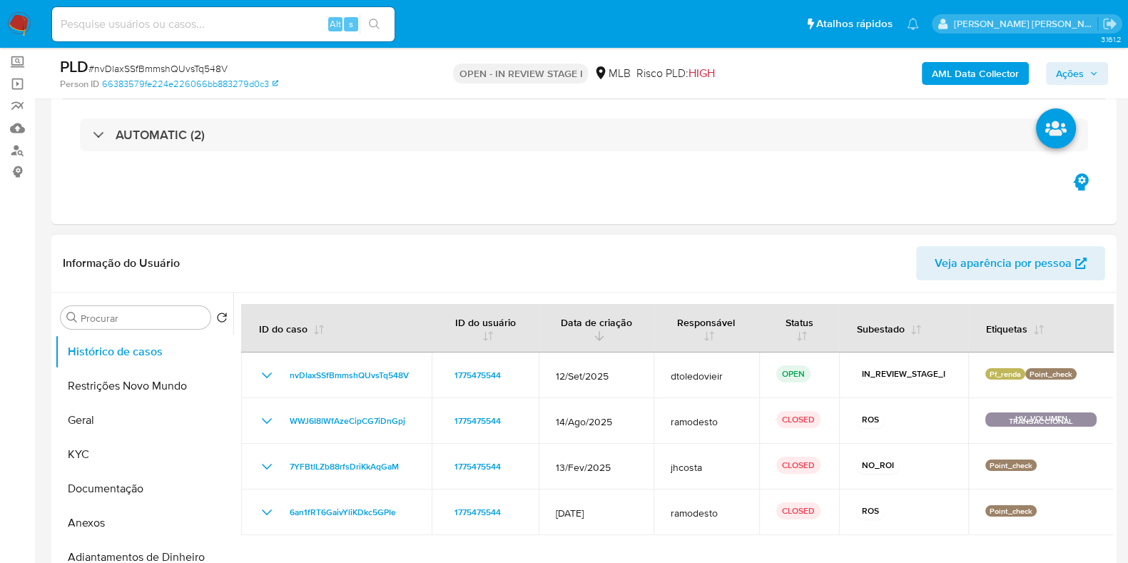
scroll to position [178, 0]
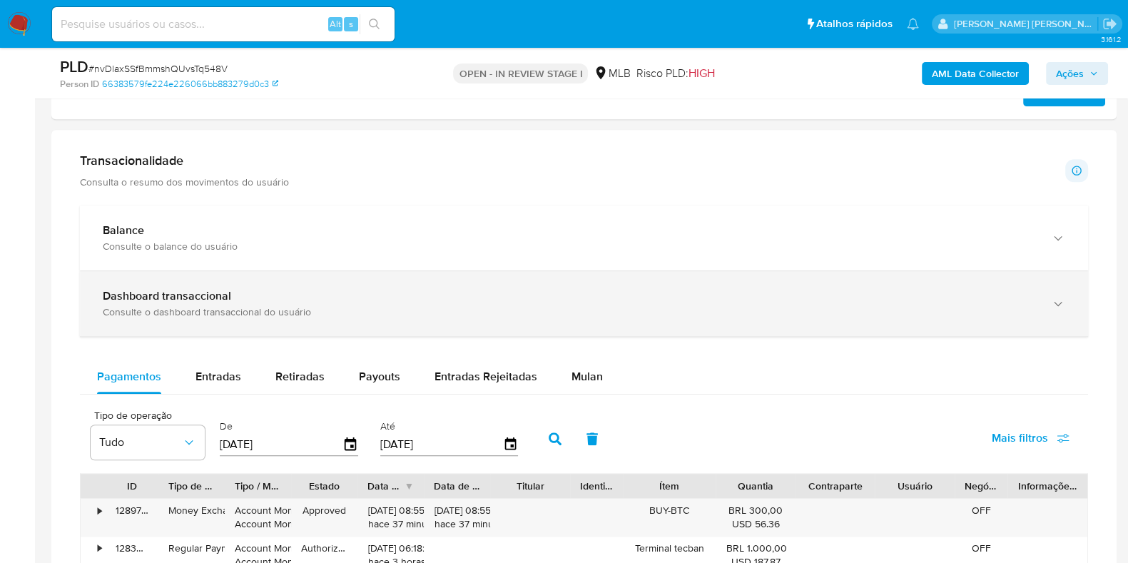
drag, startPoint x: 576, startPoint y: 369, endPoint x: 615, endPoint y: 325, distance: 59.1
click at [574, 370] on span "Mulan" at bounding box center [587, 376] width 31 height 16
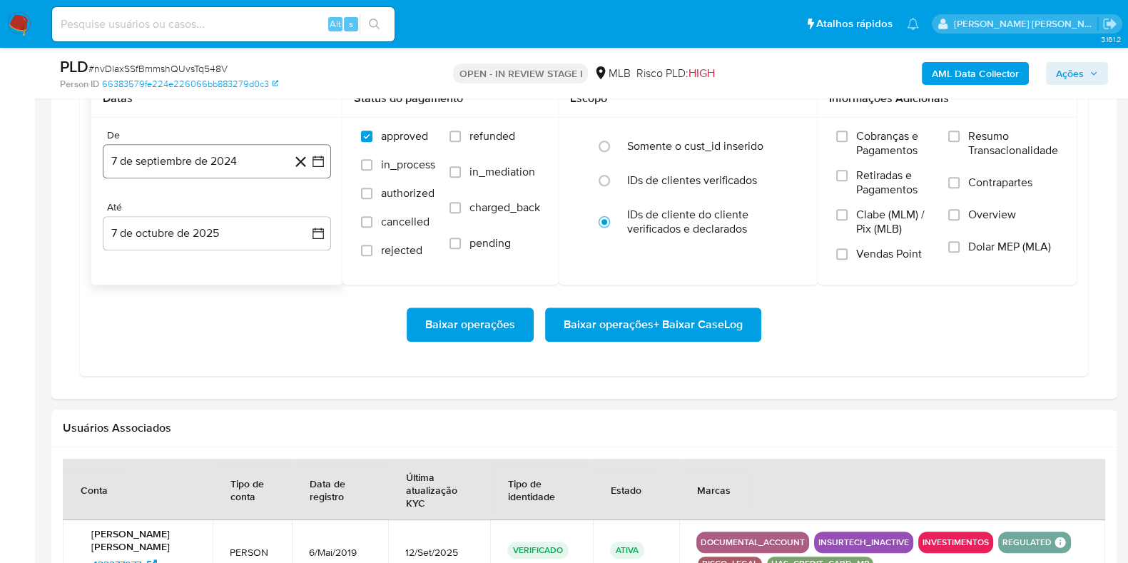
click at [233, 161] on button "7 de septiembre de 2024" at bounding box center [217, 161] width 228 height 34
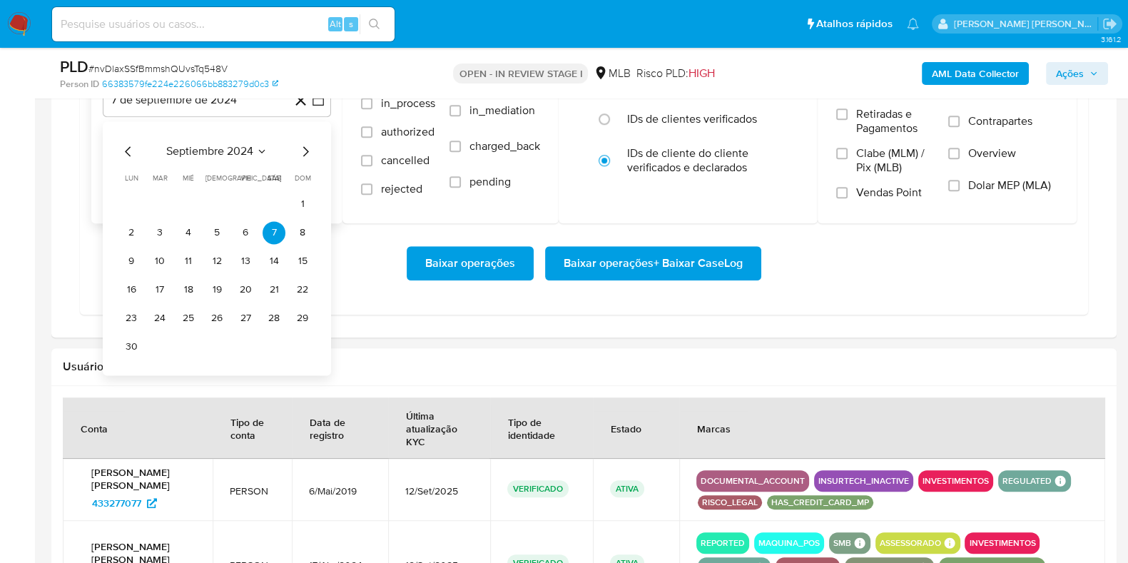
scroll to position [1337, 0]
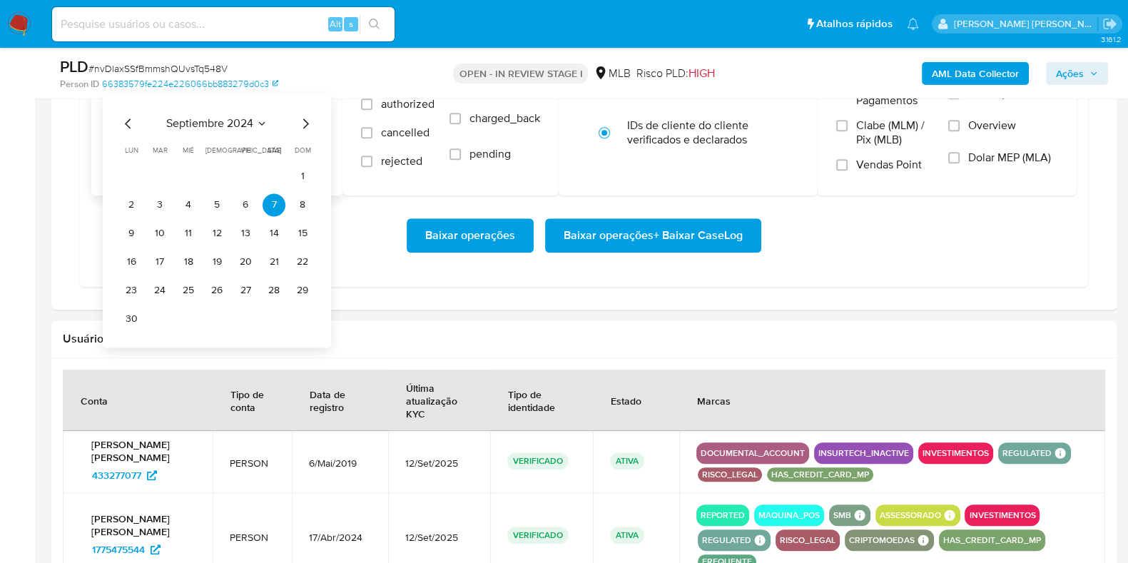
click at [310, 126] on icon "Mes siguiente" at bounding box center [305, 123] width 17 height 17
click at [307, 125] on icon "Mes siguiente" at bounding box center [305, 123] width 17 height 17
click at [307, 124] on icon "Mes siguiente" at bounding box center [305, 123] width 17 height 17
click at [307, 123] on icon "Mes siguiente" at bounding box center [305, 123] width 17 height 17
click at [306, 123] on icon "Mes siguiente" at bounding box center [305, 123] width 17 height 17
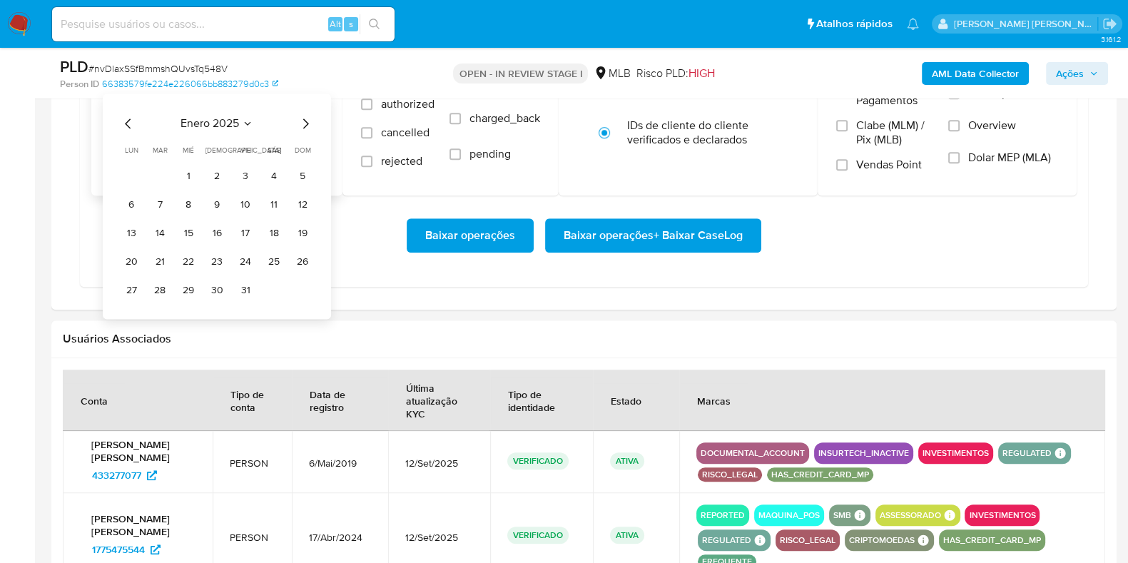
click at [306, 123] on icon "Mes siguiente" at bounding box center [306, 123] width 6 height 10
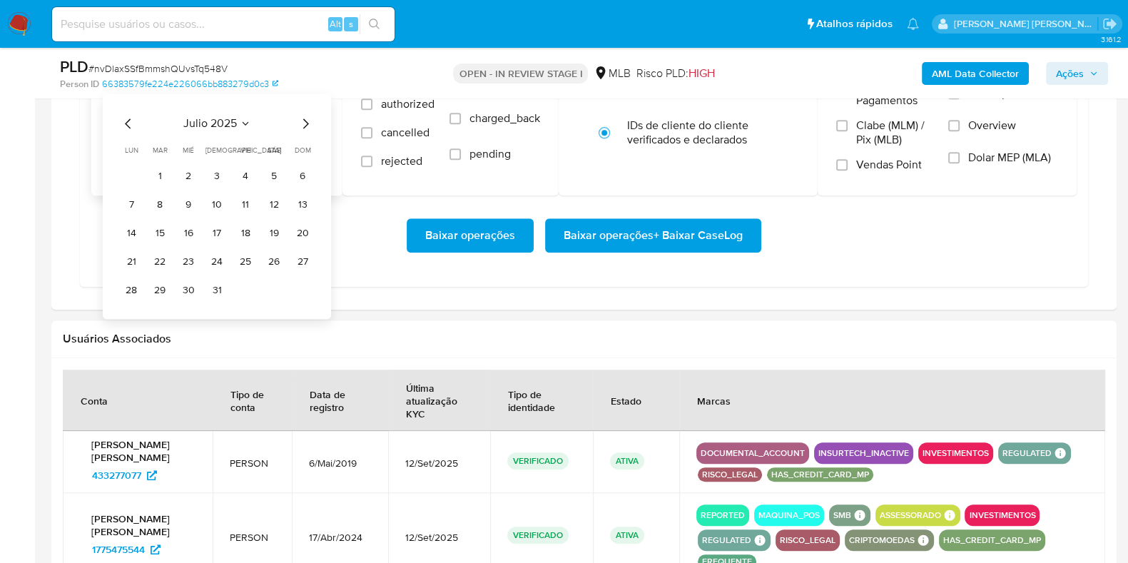
click at [307, 123] on icon "Mes siguiente" at bounding box center [306, 123] width 6 height 10
click at [307, 123] on icon "Mes siguiente" at bounding box center [305, 123] width 17 height 17
click at [128, 123] on icon "Mes anterior" at bounding box center [128, 123] width 6 height 10
click at [243, 175] on button "1" at bounding box center [245, 176] width 23 height 23
click at [209, 153] on button "7 de octubre de 2025" at bounding box center [217, 144] width 228 height 34
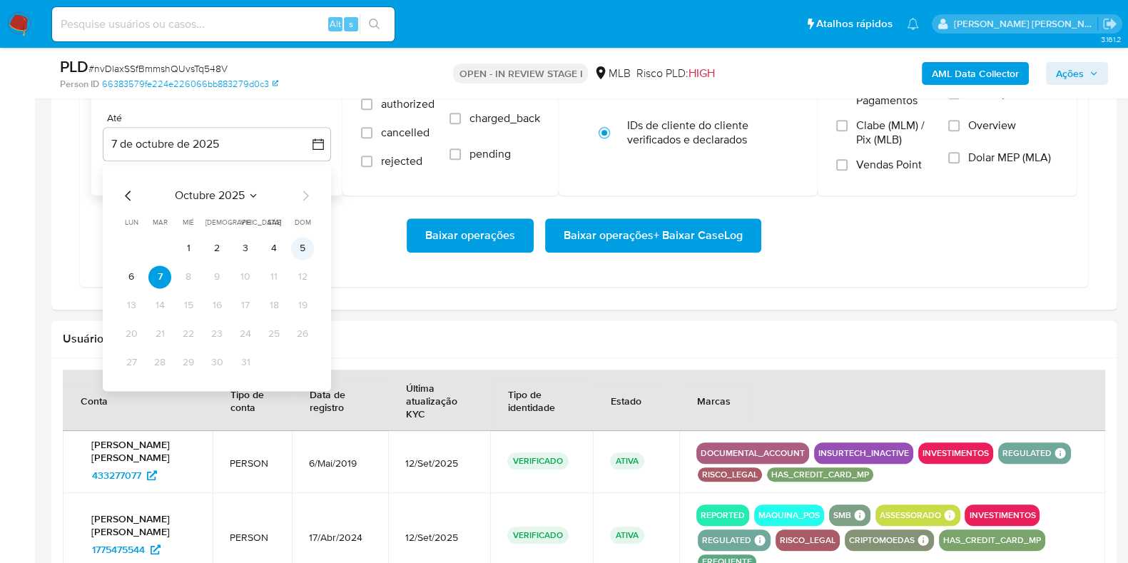
click at [296, 240] on button "5" at bounding box center [302, 248] width 23 height 23
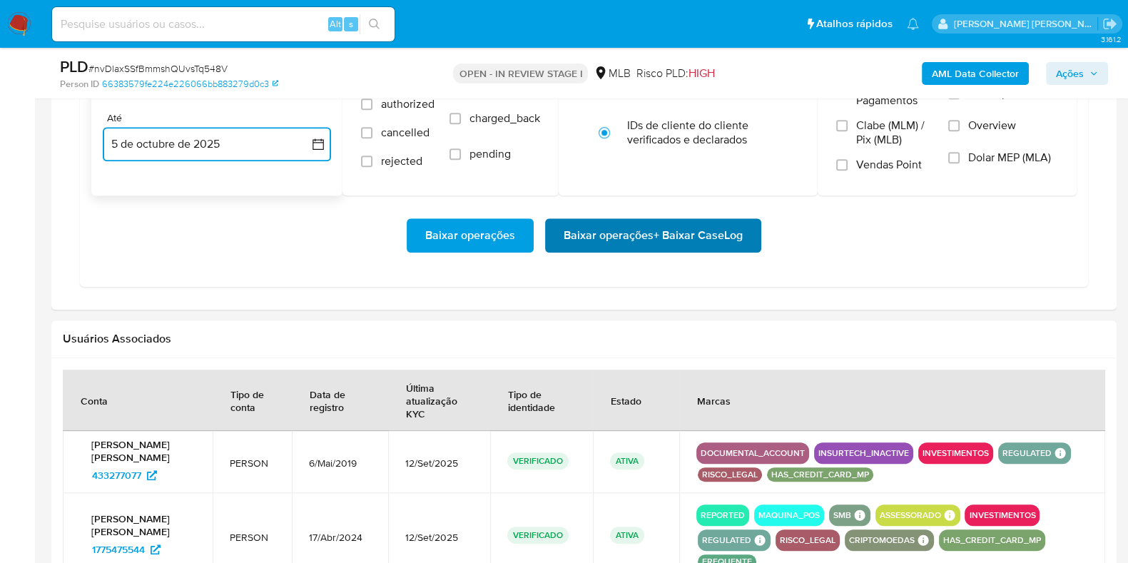
click at [601, 238] on span "Baixar operações + Baixar CaseLog" at bounding box center [653, 235] width 179 height 31
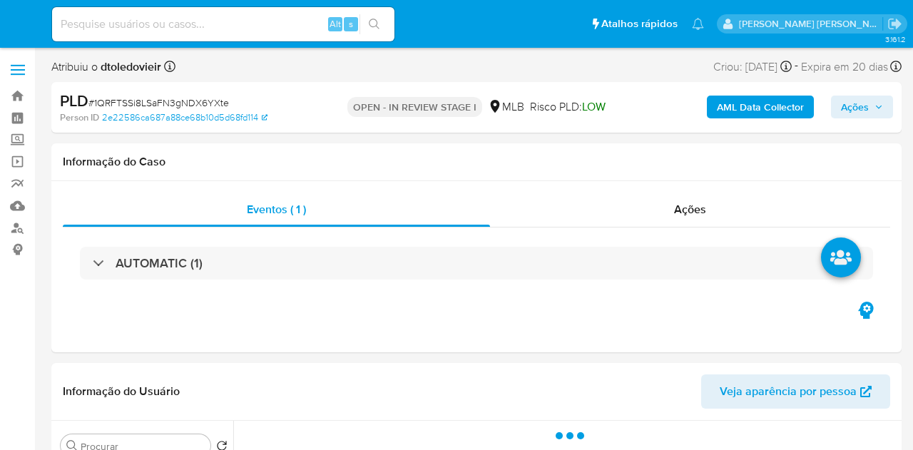
select select "10"
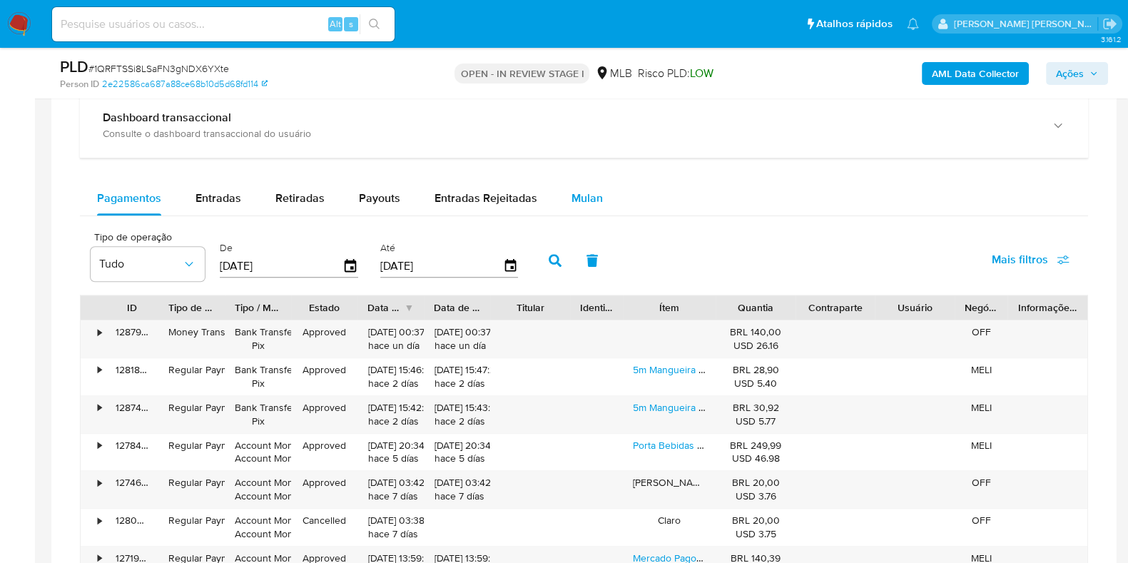
click at [577, 198] on span "Mulan" at bounding box center [587, 198] width 31 height 16
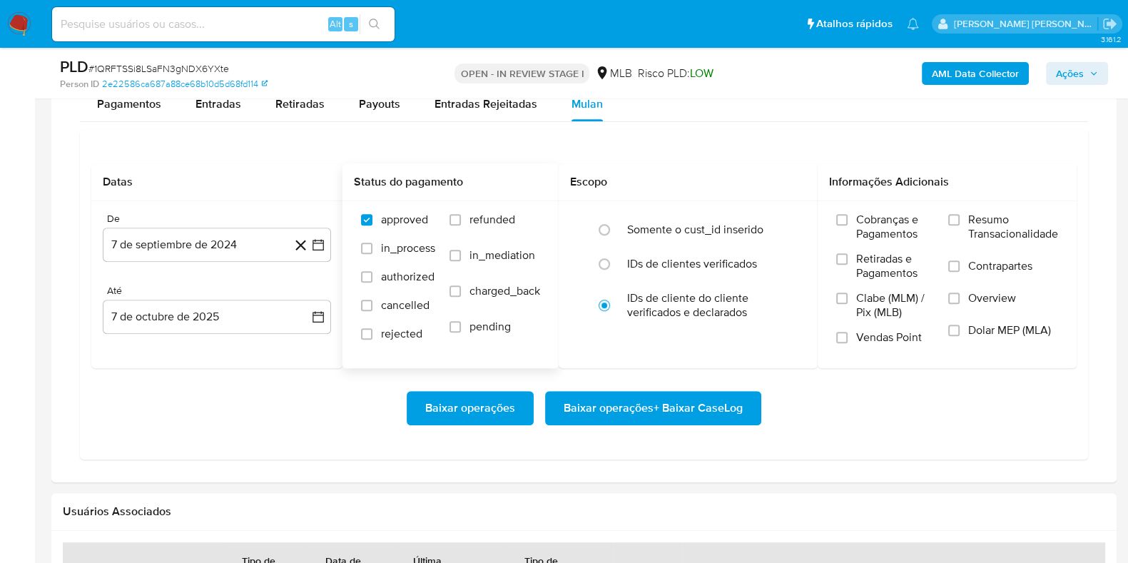
scroll to position [1248, 0]
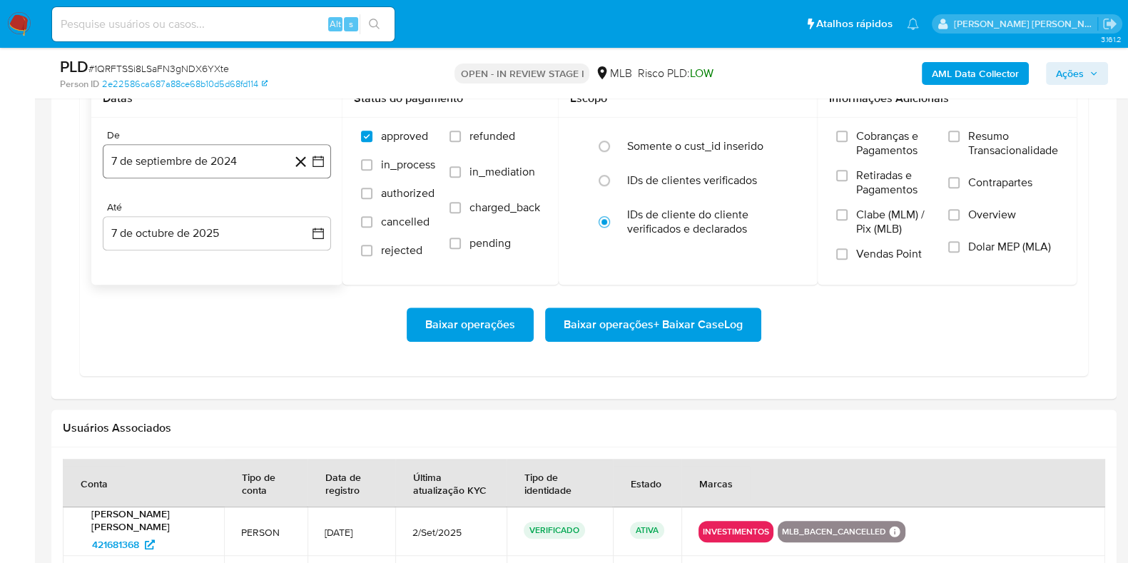
click at [212, 172] on button "7 de septiembre de 2024" at bounding box center [217, 161] width 228 height 34
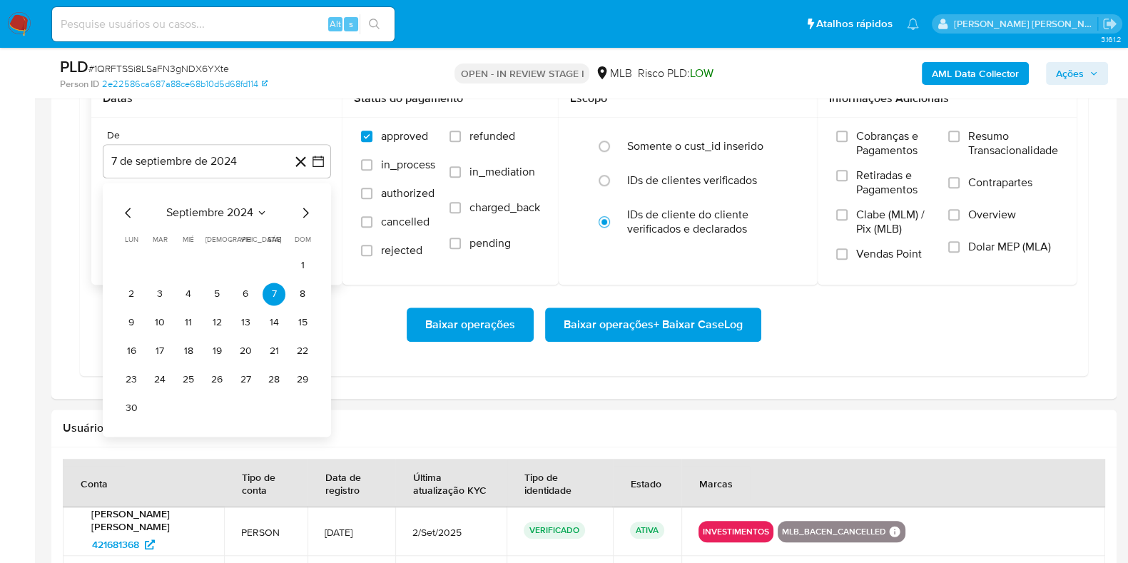
click at [307, 208] on icon "Mes siguiente" at bounding box center [305, 212] width 17 height 17
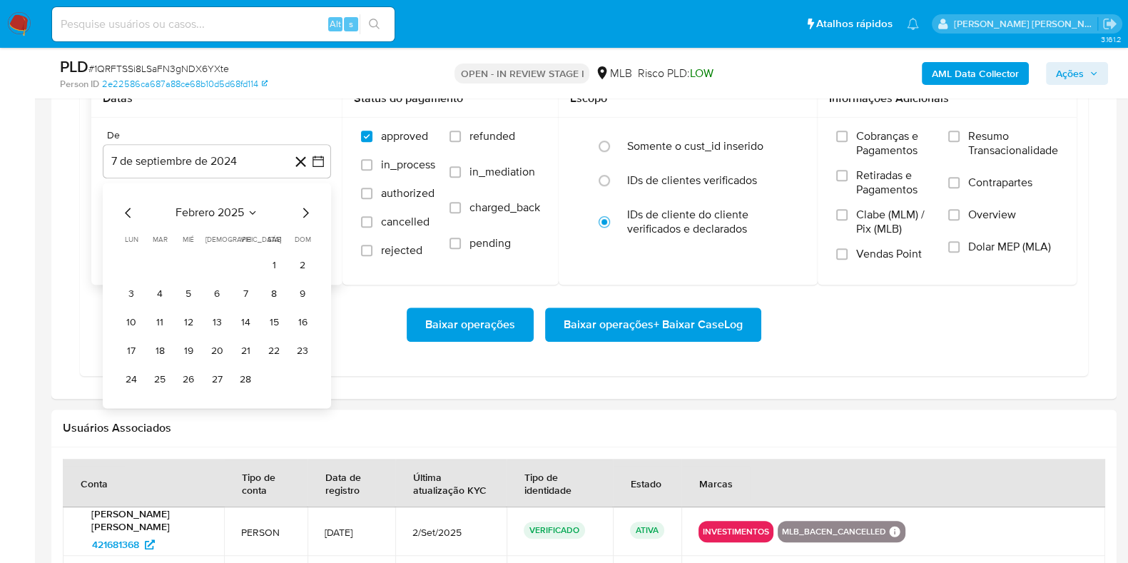
click at [308, 208] on icon "Mes siguiente" at bounding box center [305, 212] width 17 height 17
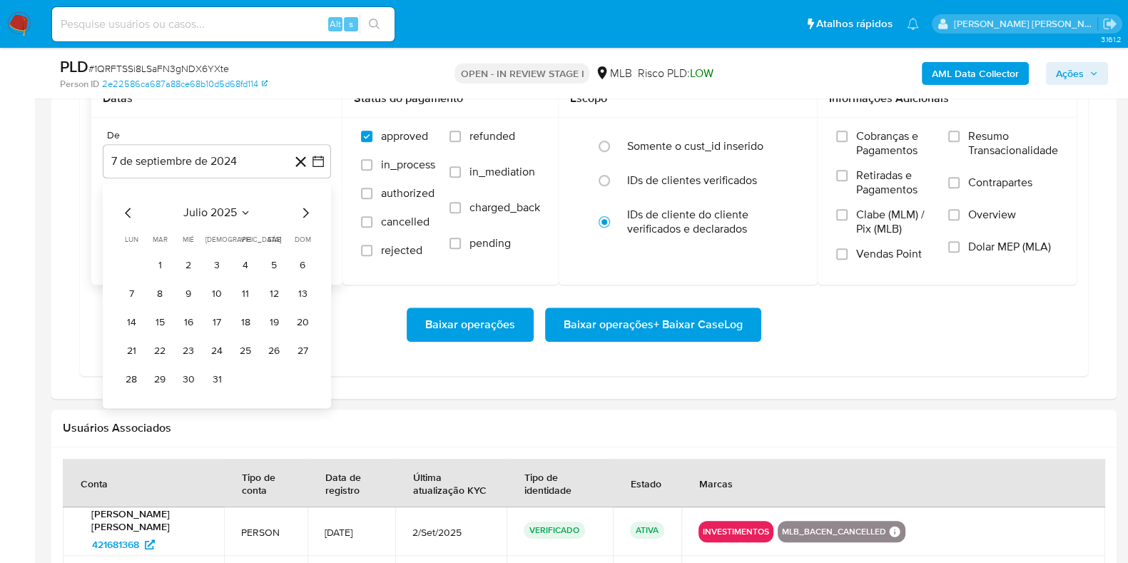
click at [308, 208] on icon "Mes siguiente" at bounding box center [305, 212] width 17 height 17
click at [126, 211] on icon "Mes anterior" at bounding box center [128, 213] width 6 height 10
click at [240, 265] on button "1" at bounding box center [245, 265] width 23 height 23
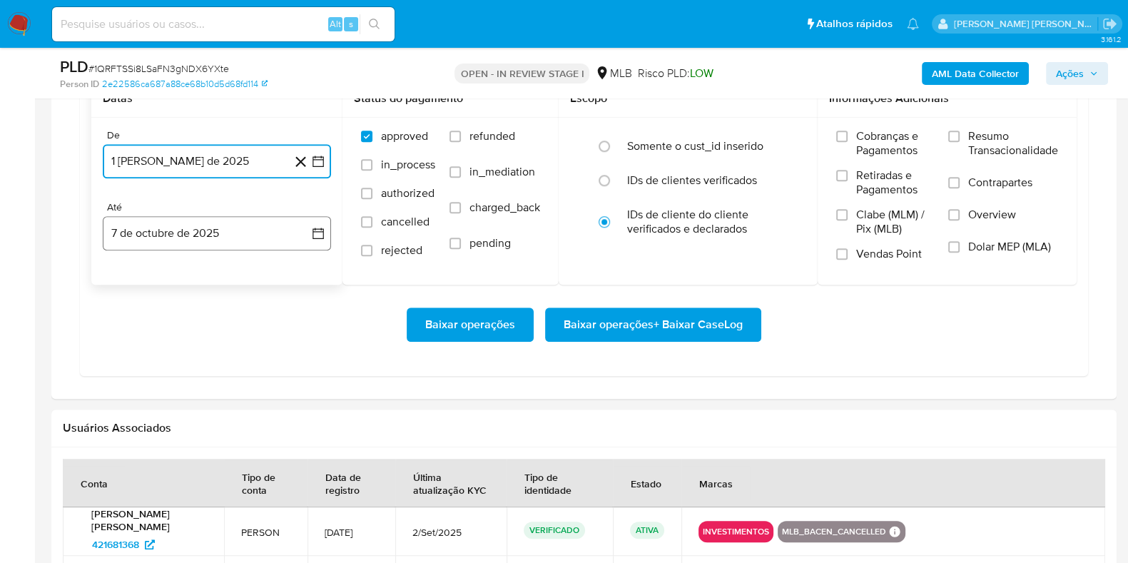
click at [198, 239] on button "7 de octubre de 2025" at bounding box center [217, 233] width 228 height 34
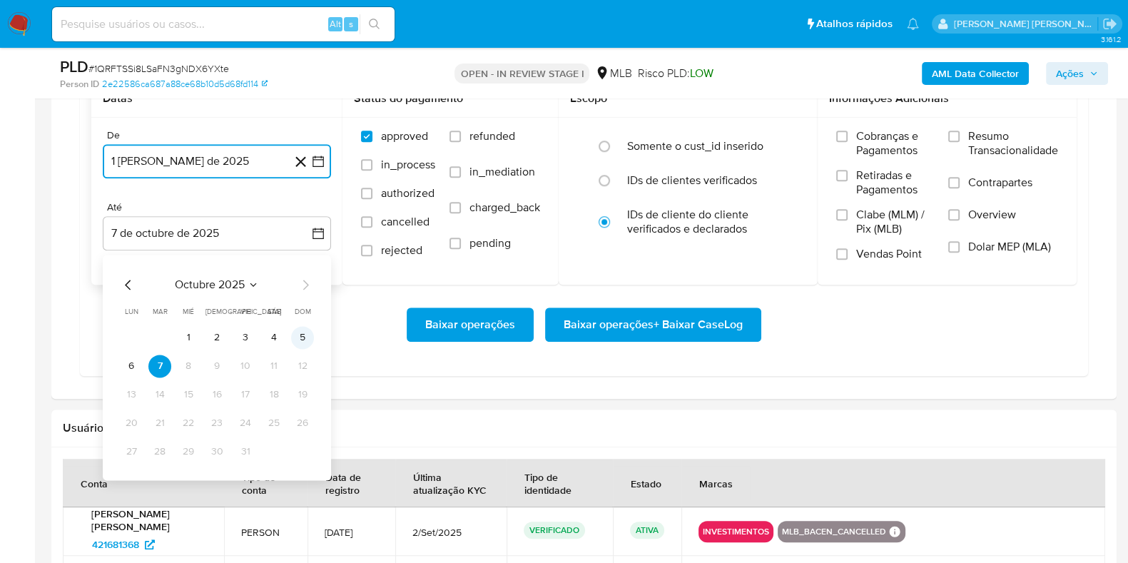
click at [304, 328] on button "5" at bounding box center [302, 337] width 23 height 23
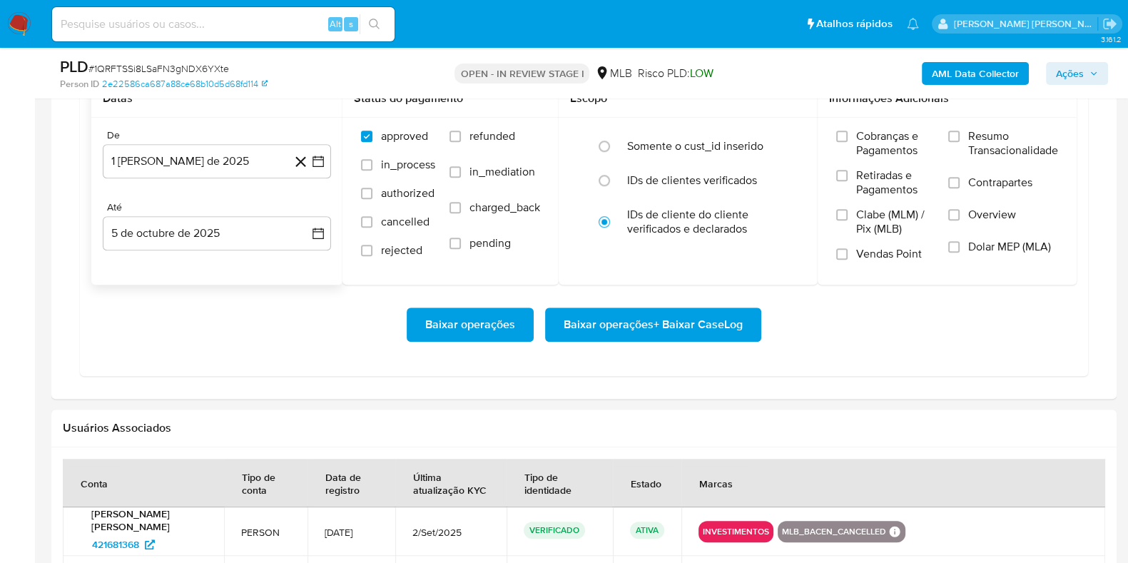
click at [603, 342] on div "Baixar operações Baixar operações + Baixar CaseLog" at bounding box center [583, 325] width 985 height 80
click at [604, 333] on span "Baixar operações + Baixar CaseLog" at bounding box center [653, 324] width 179 height 31
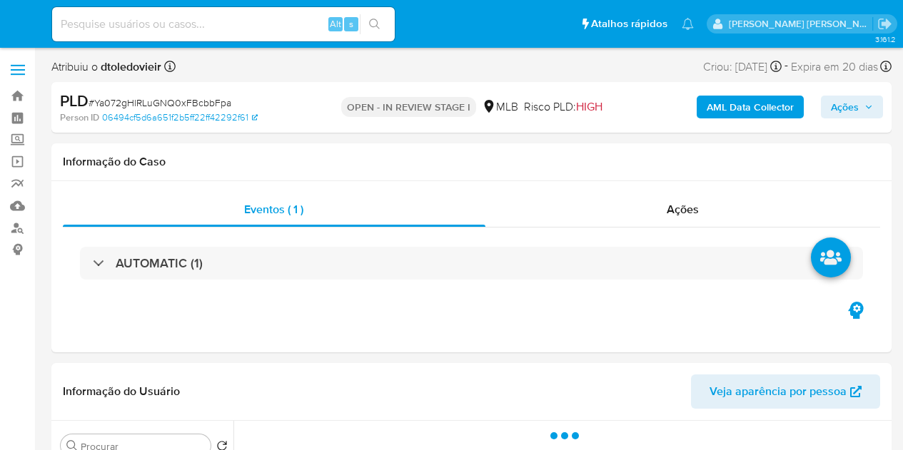
select select "10"
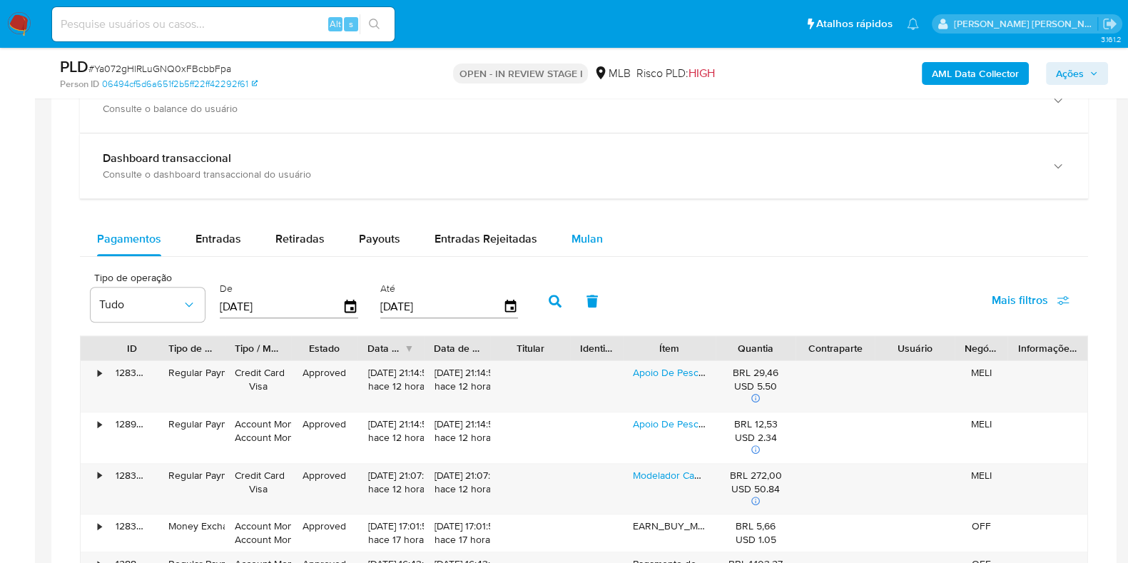
click at [592, 233] on span "Mulan" at bounding box center [587, 238] width 31 height 16
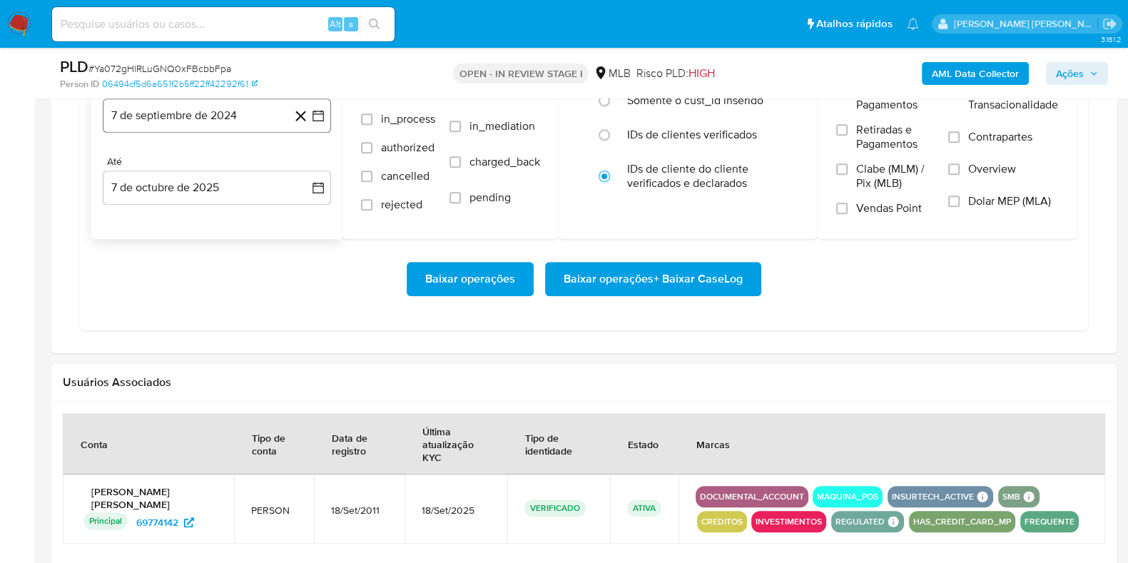
scroll to position [1248, 0]
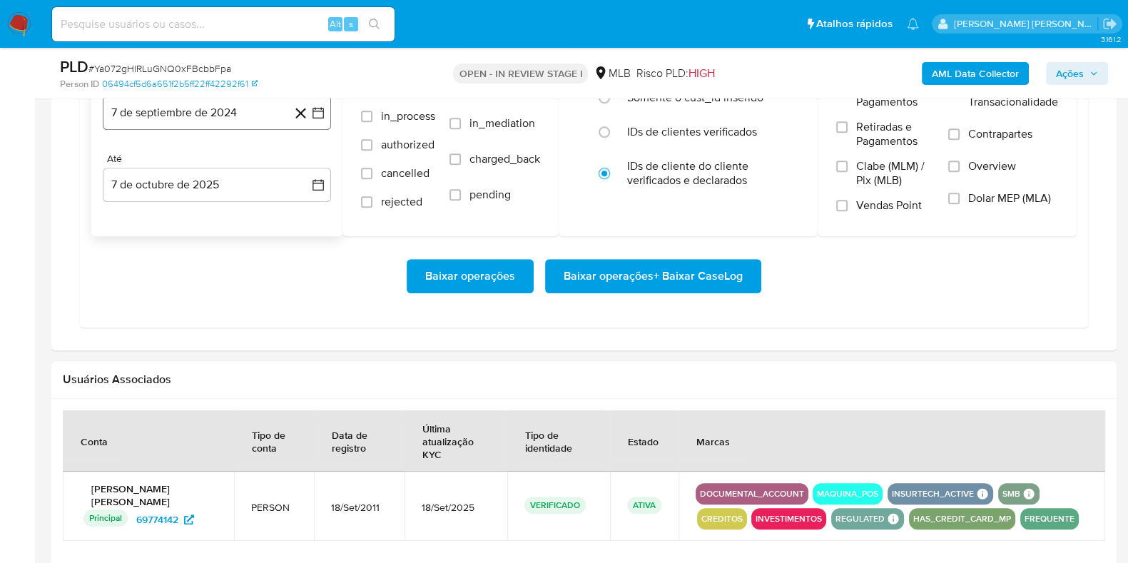
click at [231, 111] on button "7 de septiembre de 2024" at bounding box center [217, 113] width 228 height 34
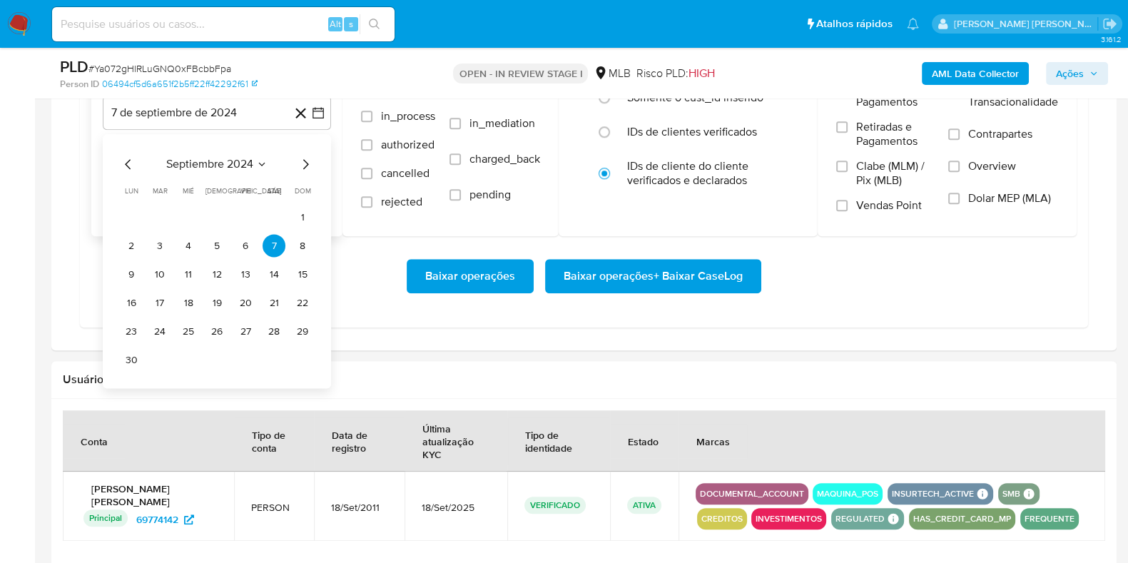
click at [305, 161] on icon "Mes siguiente" at bounding box center [305, 164] width 17 height 17
click at [305, 160] on icon "Mes siguiente" at bounding box center [306, 165] width 6 height 10
click at [303, 157] on icon "Mes siguiente" at bounding box center [305, 164] width 17 height 17
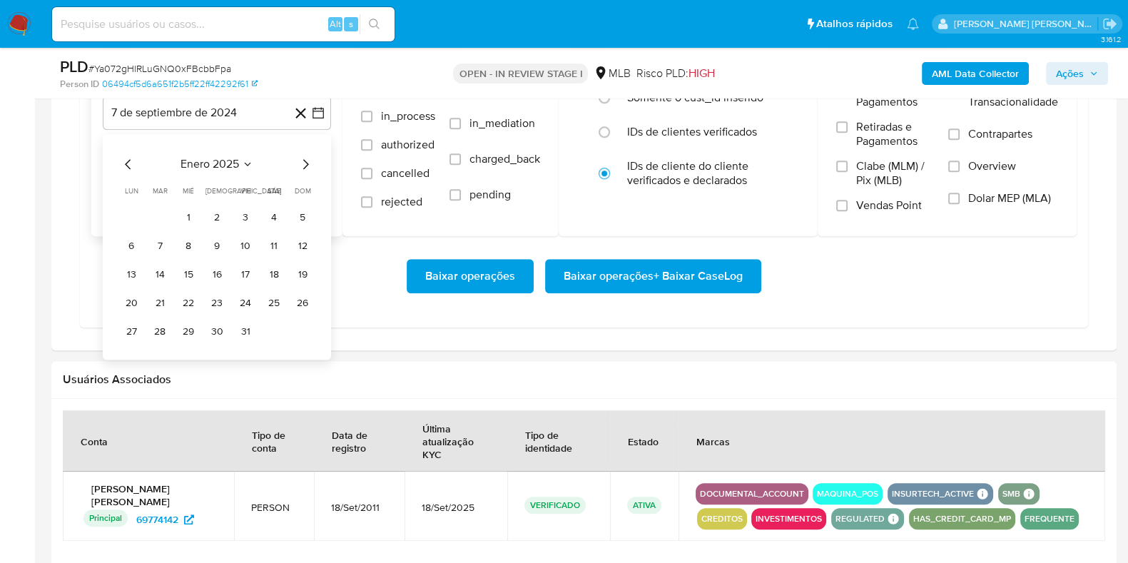
click at [303, 157] on icon "Mes siguiente" at bounding box center [305, 164] width 17 height 17
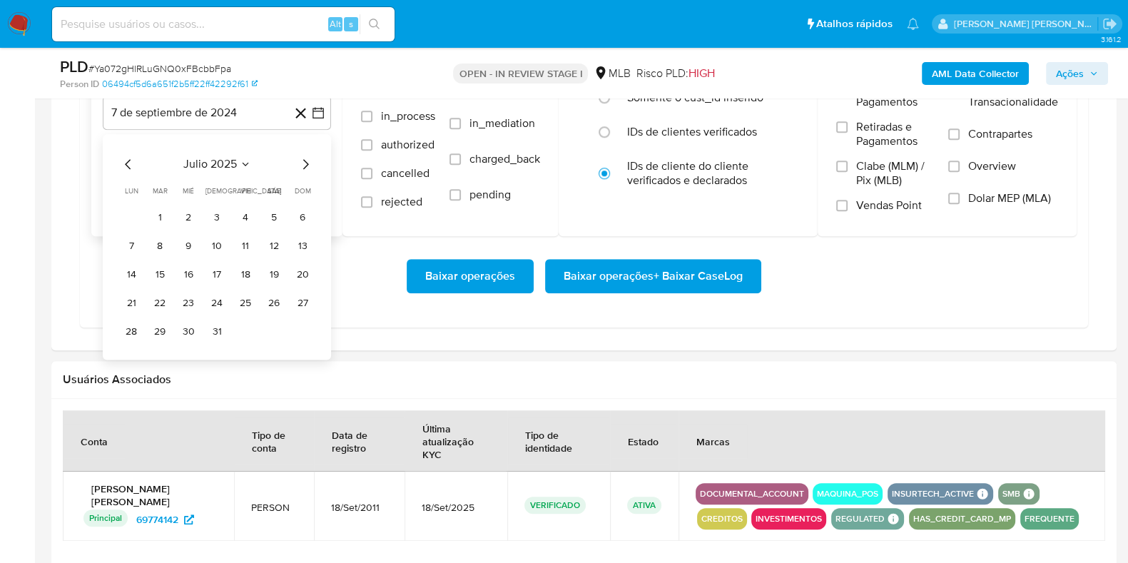
click at [303, 157] on icon "Mes siguiente" at bounding box center [305, 164] width 17 height 17
click at [246, 212] on button "1" at bounding box center [245, 217] width 23 height 23
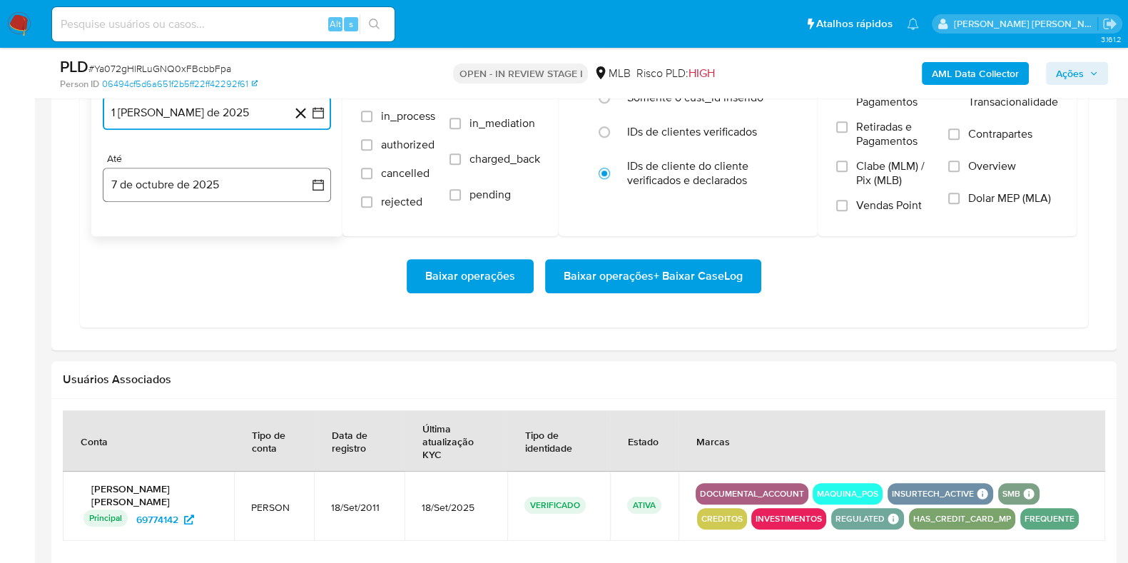
click at [223, 178] on button "7 de octubre de 2025" at bounding box center [217, 185] width 228 height 34
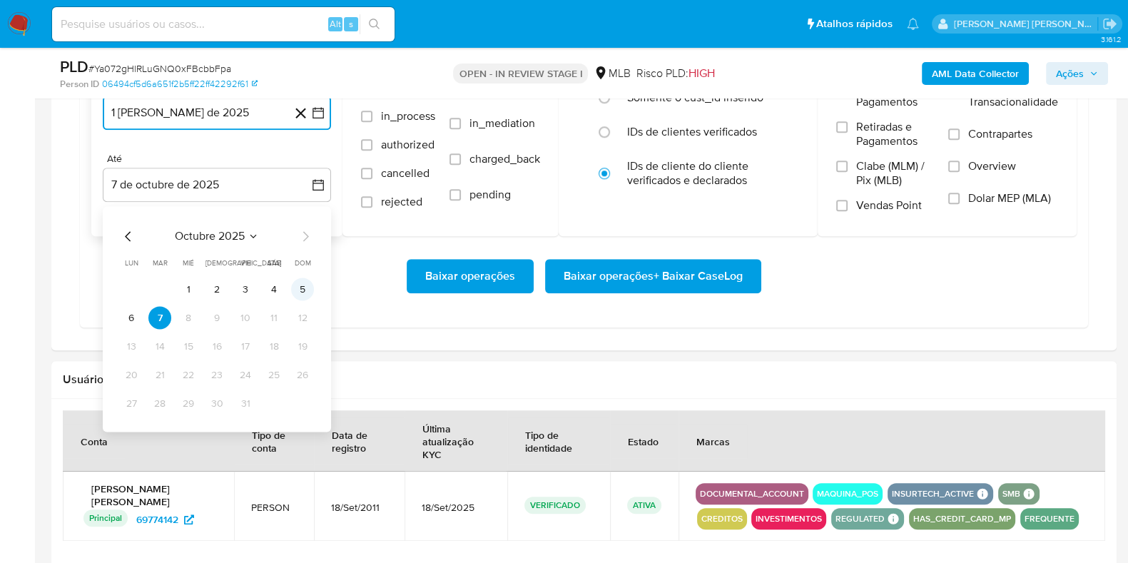
click at [300, 287] on button "5" at bounding box center [302, 289] width 23 height 23
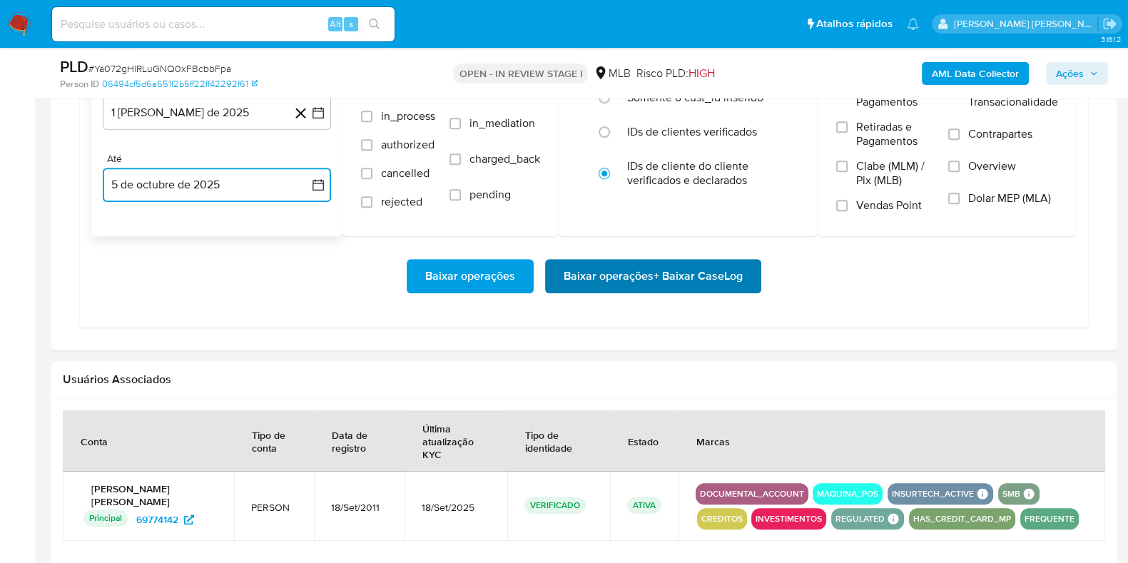
click at [700, 278] on span "Baixar operações + Baixar CaseLog" at bounding box center [653, 275] width 179 height 31
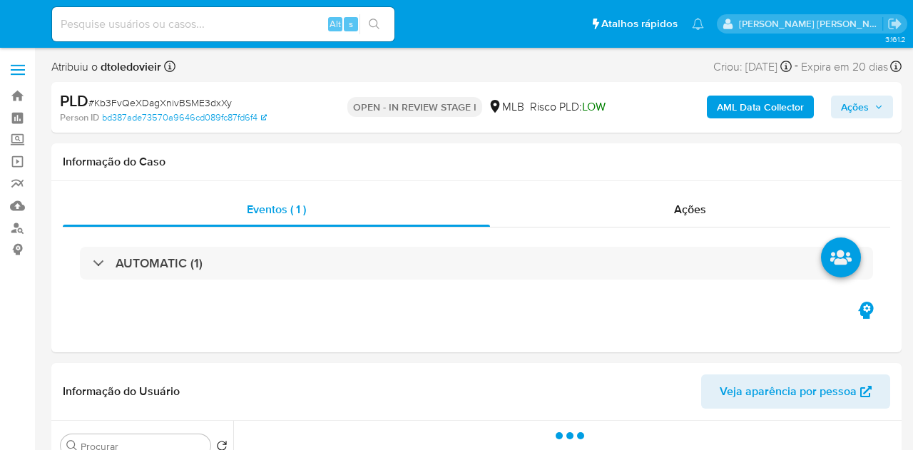
select select "10"
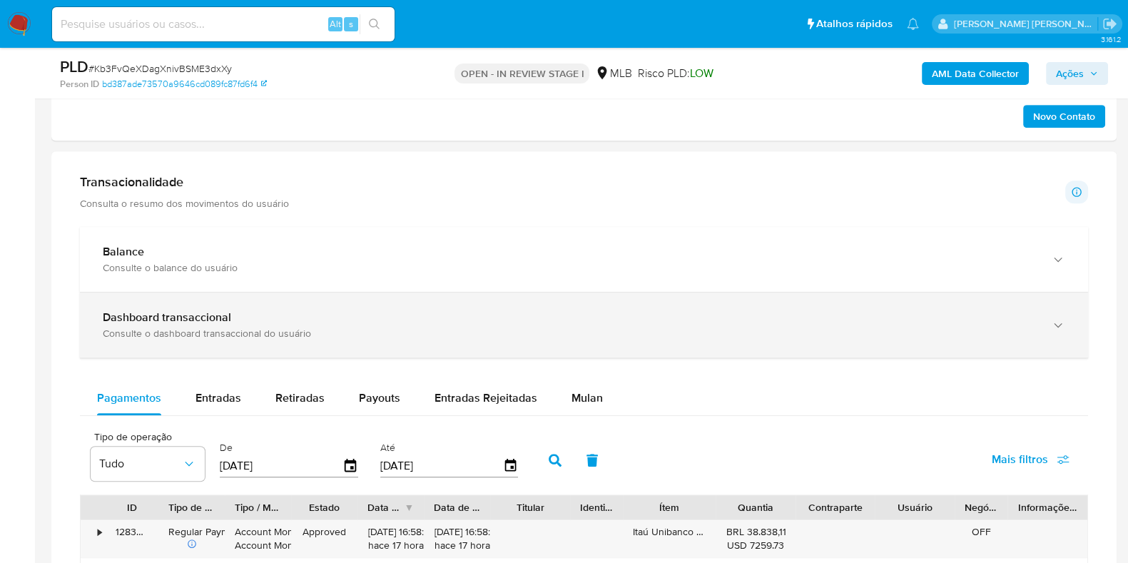
scroll to position [892, 0]
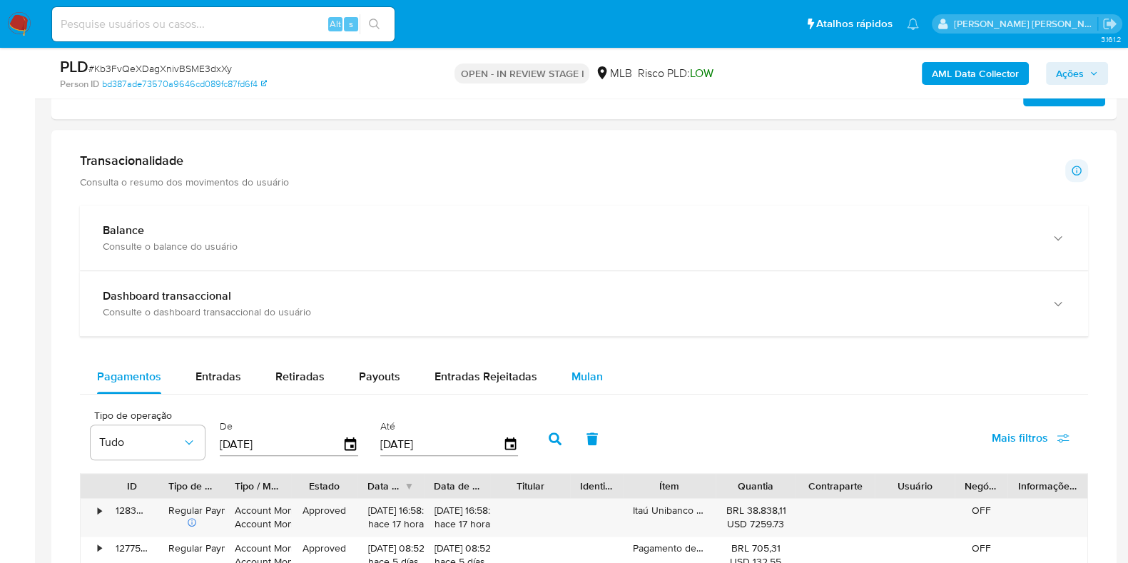
drag, startPoint x: 601, startPoint y: 351, endPoint x: 578, endPoint y: 367, distance: 28.1
click at [594, 362] on div "Balance Consulte o balance do usuário Dashboard transaccional Consulte o dashbo…" at bounding box center [584, 560] width 1008 height 709
click at [578, 368] on span "Mulan" at bounding box center [587, 376] width 31 height 16
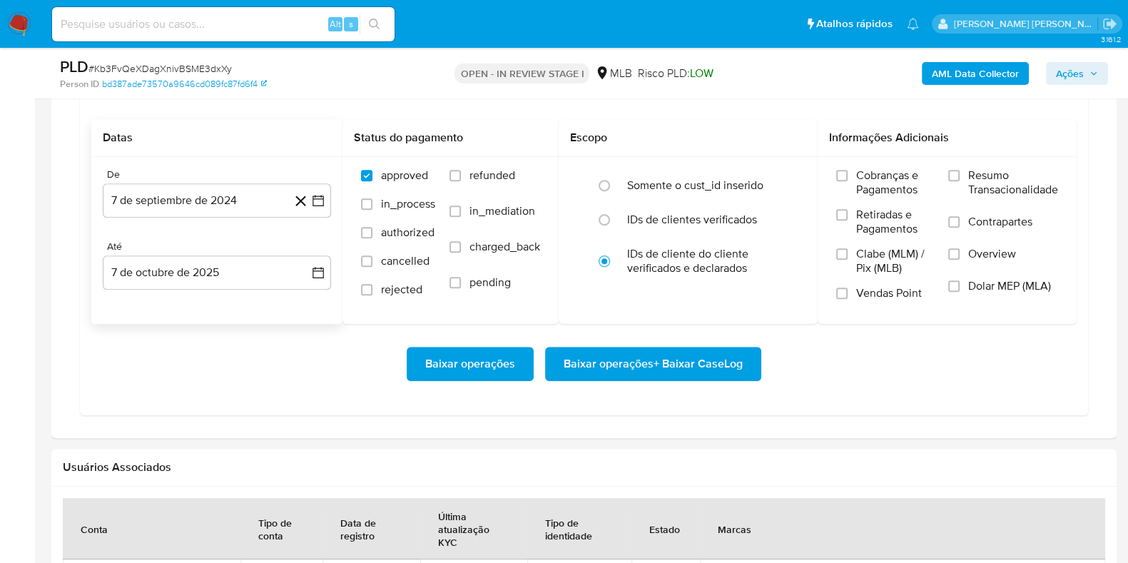
scroll to position [1248, 0]
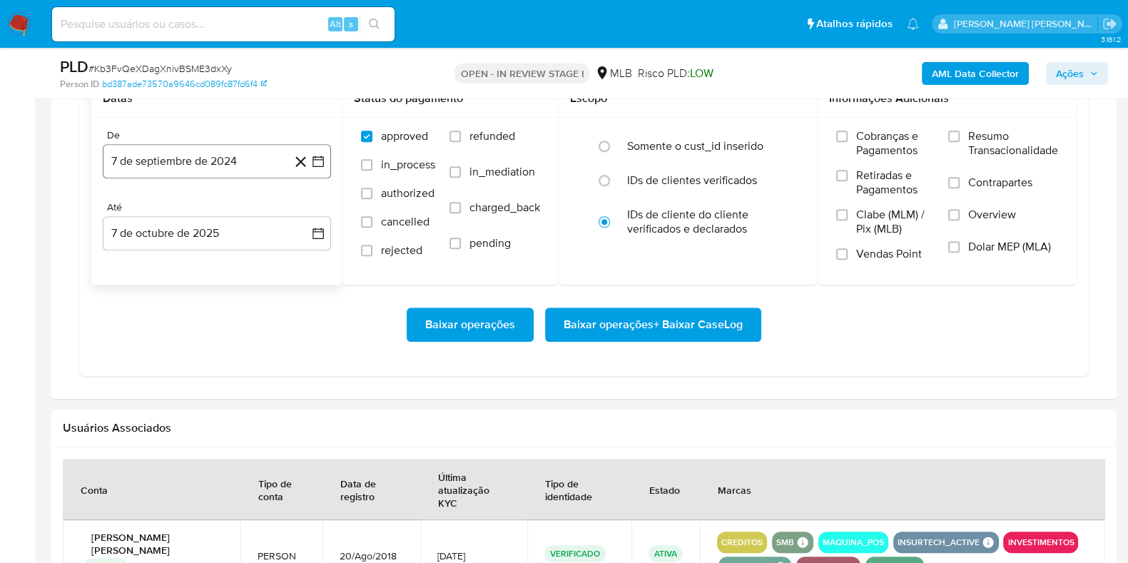
click at [233, 171] on button "7 de septiembre de 2024" at bounding box center [217, 161] width 228 height 34
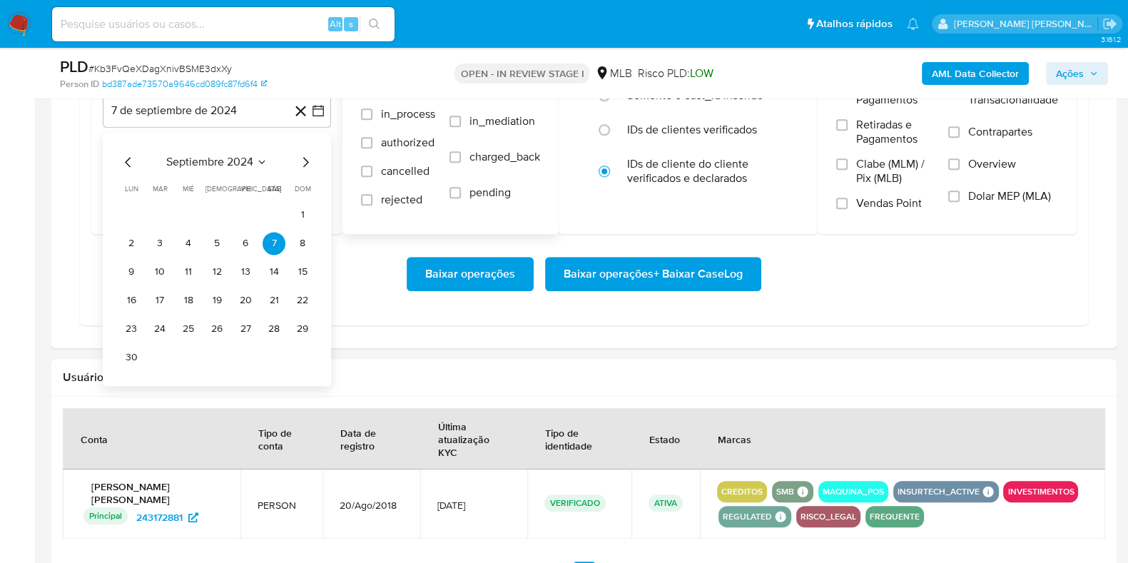
scroll to position [1337, 0]
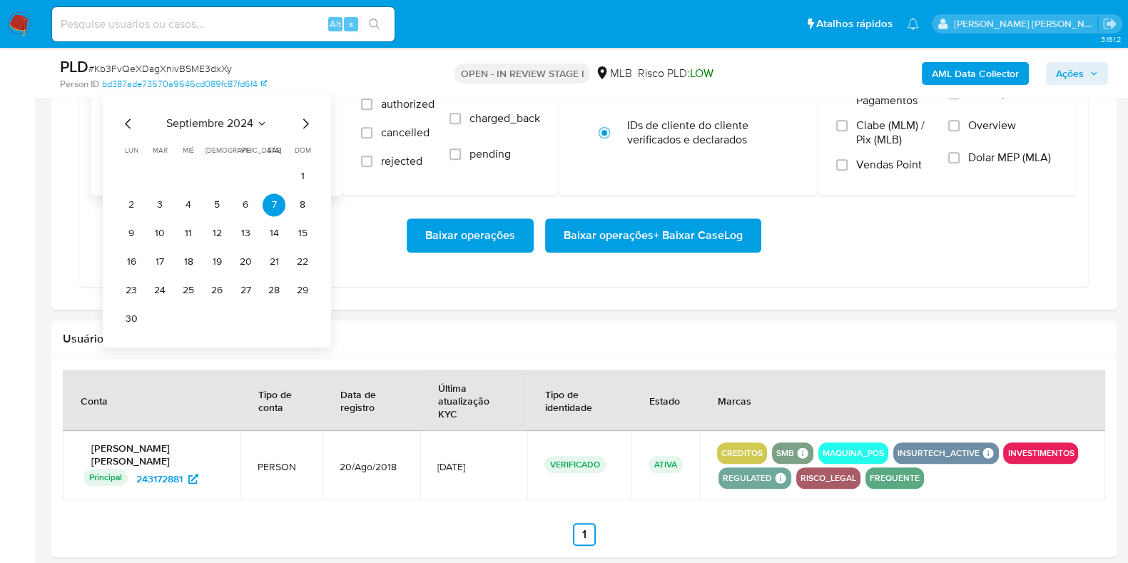
click at [299, 119] on icon "Mes siguiente" at bounding box center [305, 123] width 17 height 17
click at [300, 118] on icon "Mes siguiente" at bounding box center [305, 123] width 17 height 17
click at [304, 118] on icon "Mes siguiente" at bounding box center [305, 123] width 17 height 17
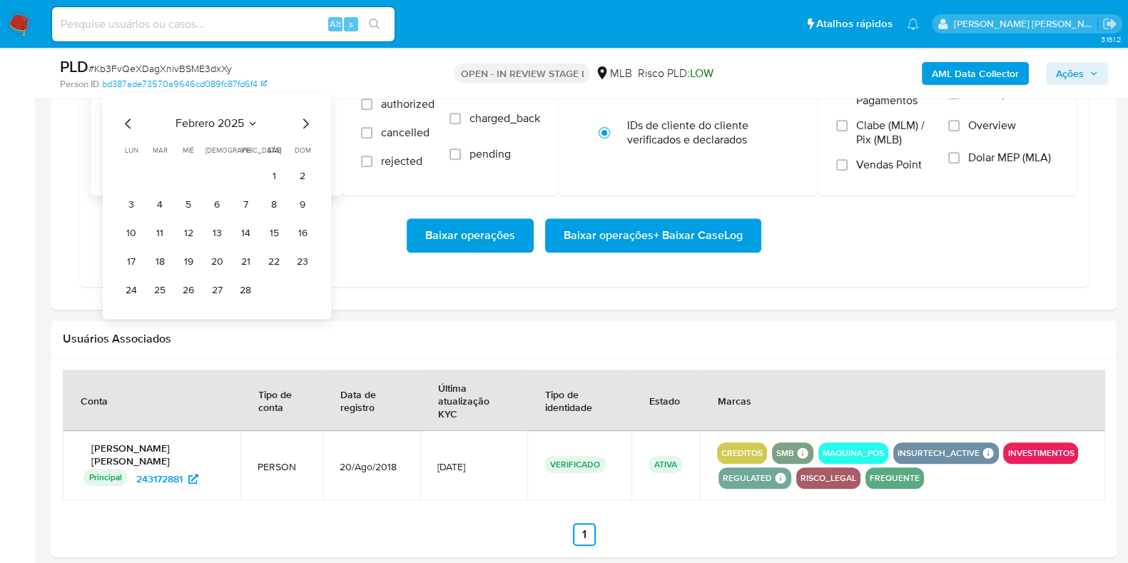
click at [304, 118] on icon "Mes siguiente" at bounding box center [305, 123] width 17 height 17
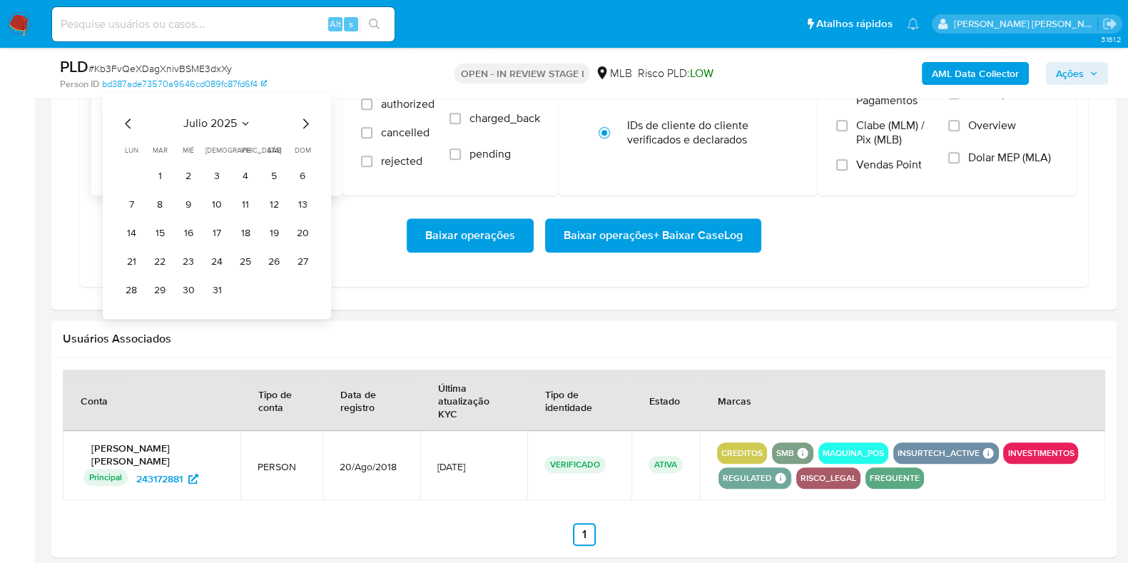
click at [304, 119] on icon "Mes siguiente" at bounding box center [305, 123] width 17 height 17
click at [246, 169] on button "1" at bounding box center [245, 176] width 23 height 23
click at [211, 151] on button "7 de octubre de 2025" at bounding box center [217, 144] width 228 height 34
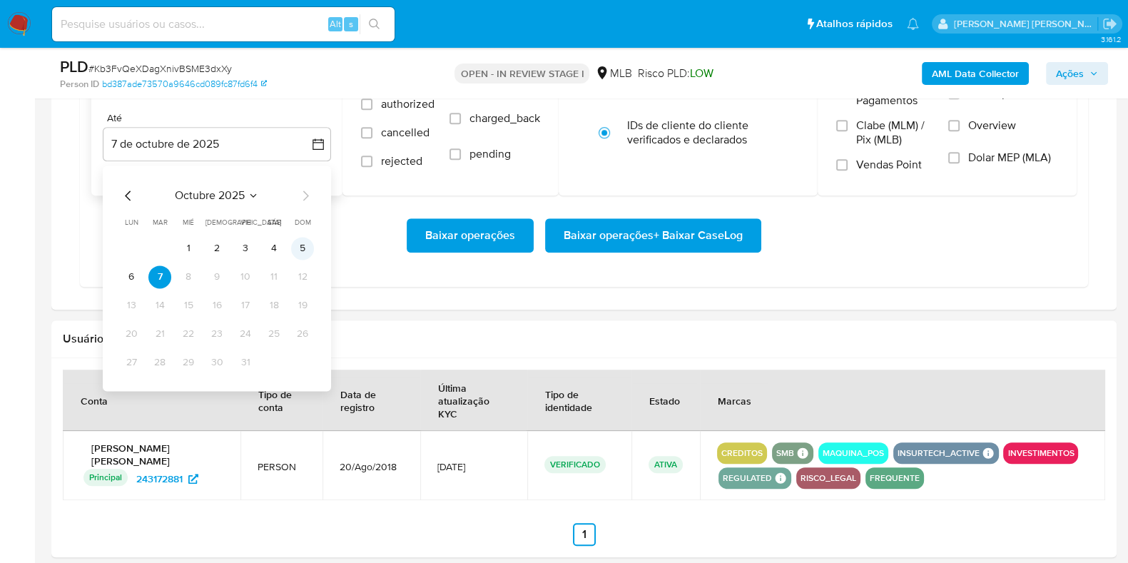
click at [296, 244] on button "5" at bounding box center [302, 248] width 23 height 23
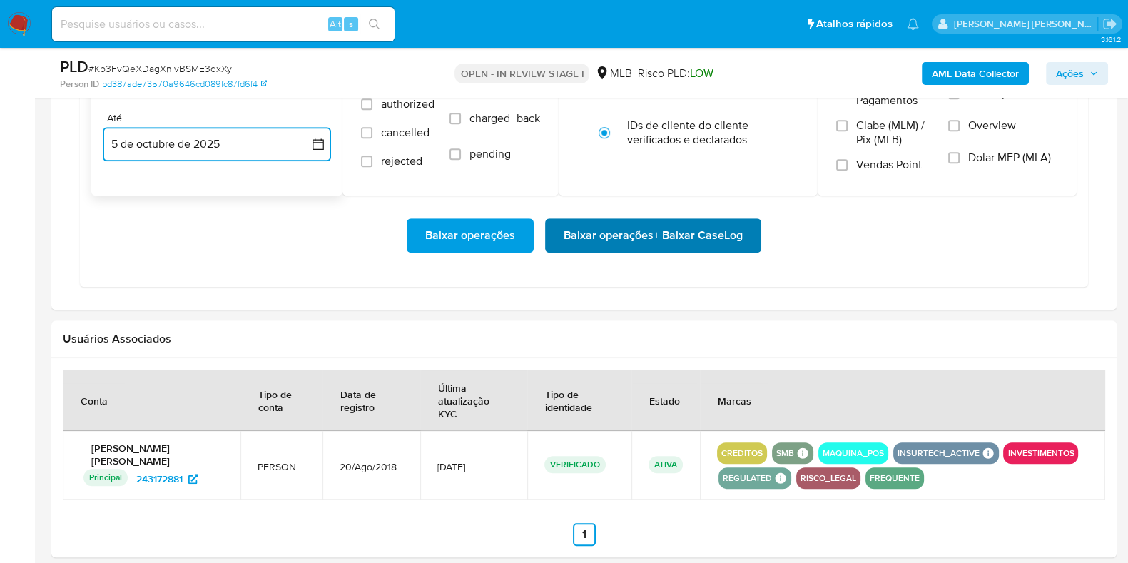
click at [595, 234] on span "Baixar operações + Baixar CaseLog" at bounding box center [653, 235] width 179 height 31
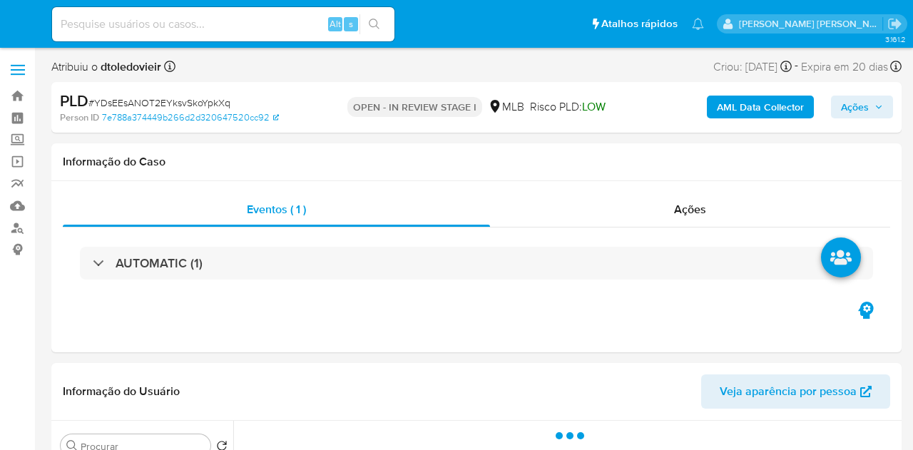
select select "10"
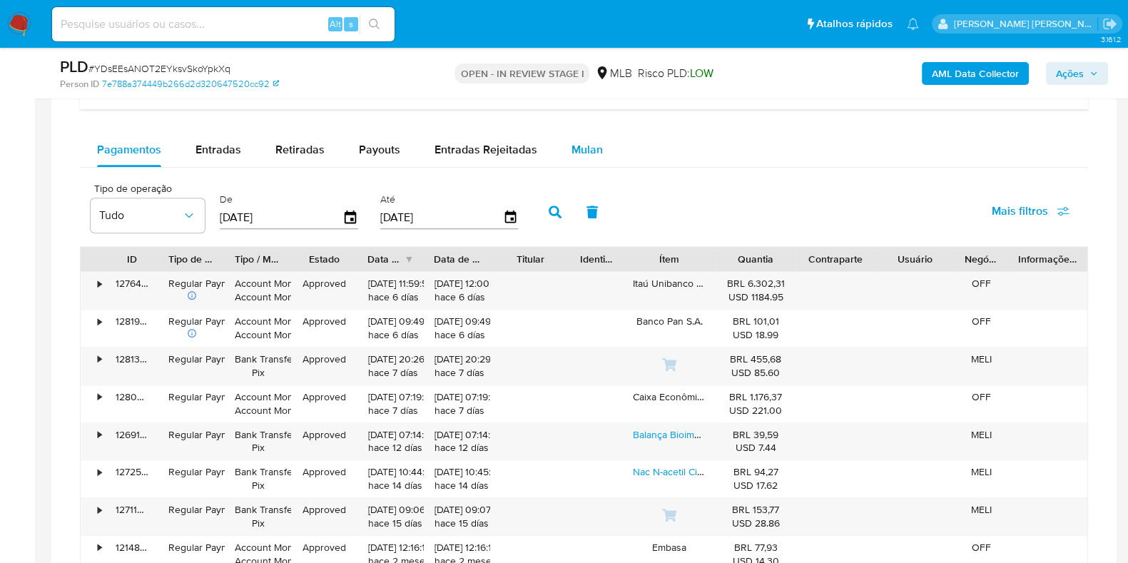
click at [590, 153] on span "Mulan" at bounding box center [587, 149] width 31 height 16
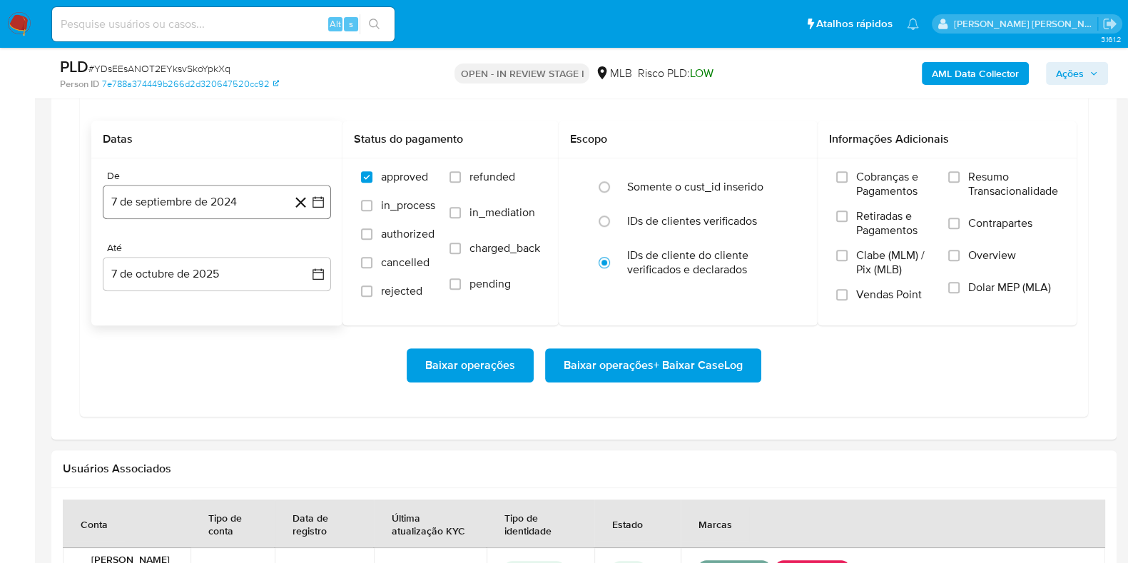
click at [243, 187] on button "7 de septiembre de 2024" at bounding box center [217, 202] width 228 height 34
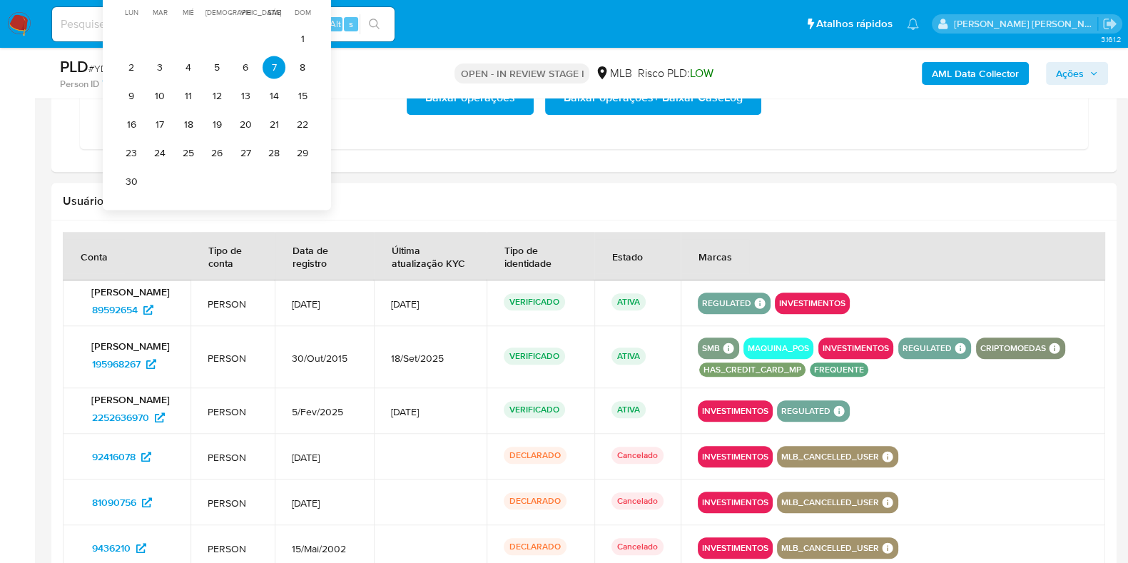
scroll to position [1248, 0]
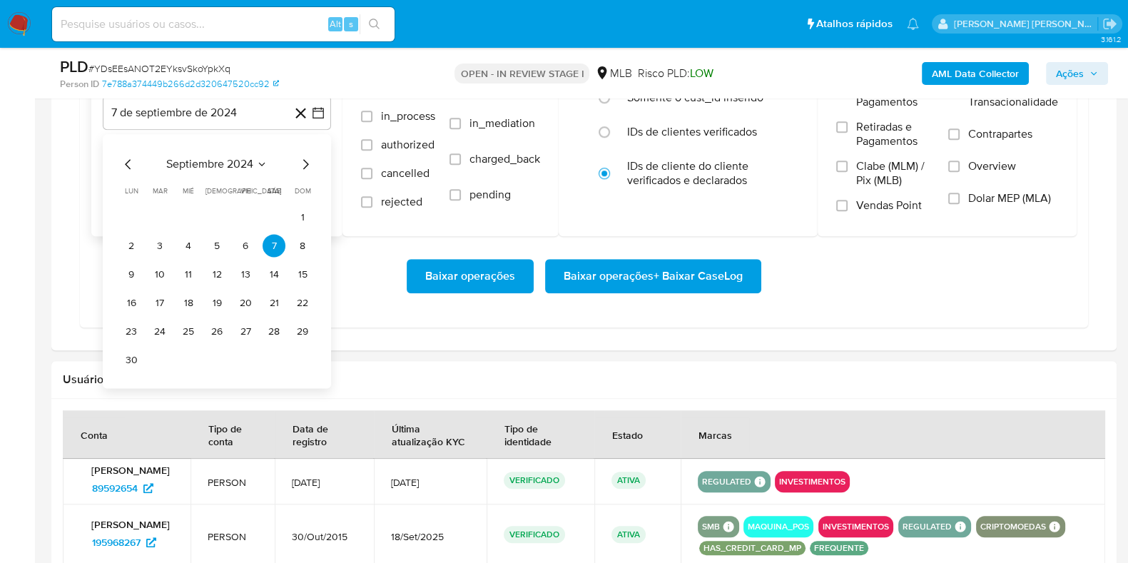
click at [300, 156] on icon "Mes siguiente" at bounding box center [305, 164] width 17 height 17
click at [303, 161] on icon "Mes siguiente" at bounding box center [305, 164] width 17 height 17
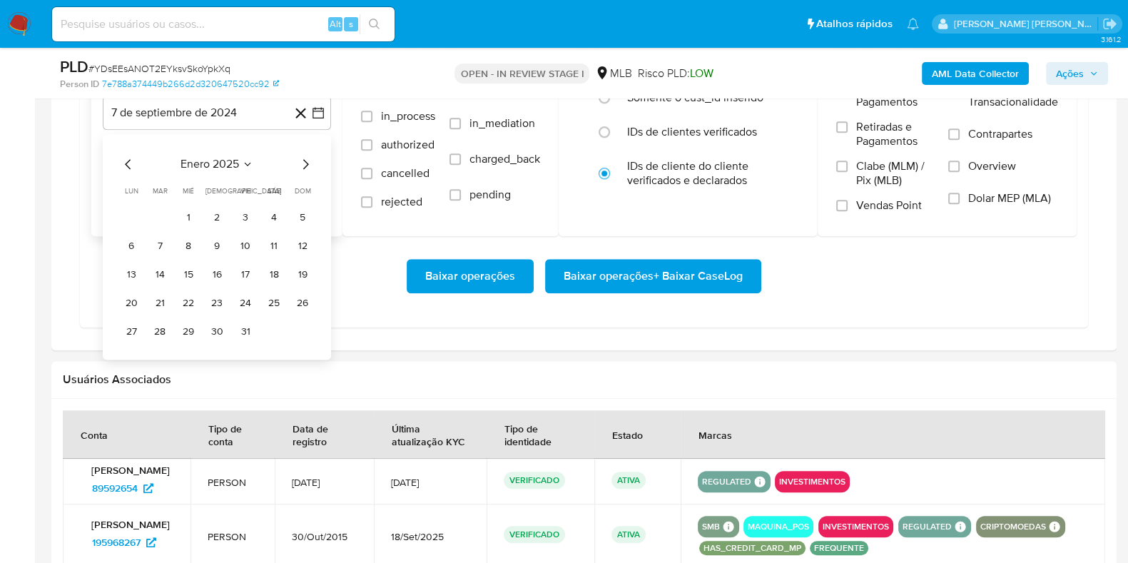
click at [303, 161] on icon "Mes siguiente" at bounding box center [305, 164] width 17 height 17
click at [303, 162] on icon "Mes siguiente" at bounding box center [305, 164] width 17 height 17
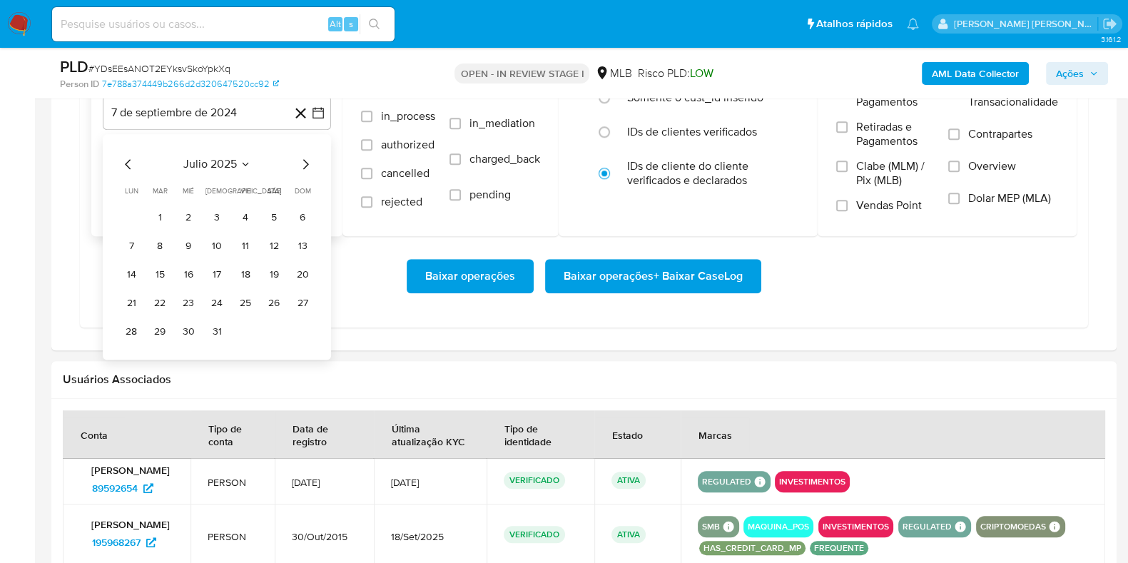
click at [303, 162] on icon "Mes siguiente" at bounding box center [305, 164] width 17 height 17
click at [132, 162] on icon "Mes anterior" at bounding box center [128, 164] width 17 height 17
click at [240, 210] on button "1" at bounding box center [245, 217] width 23 height 23
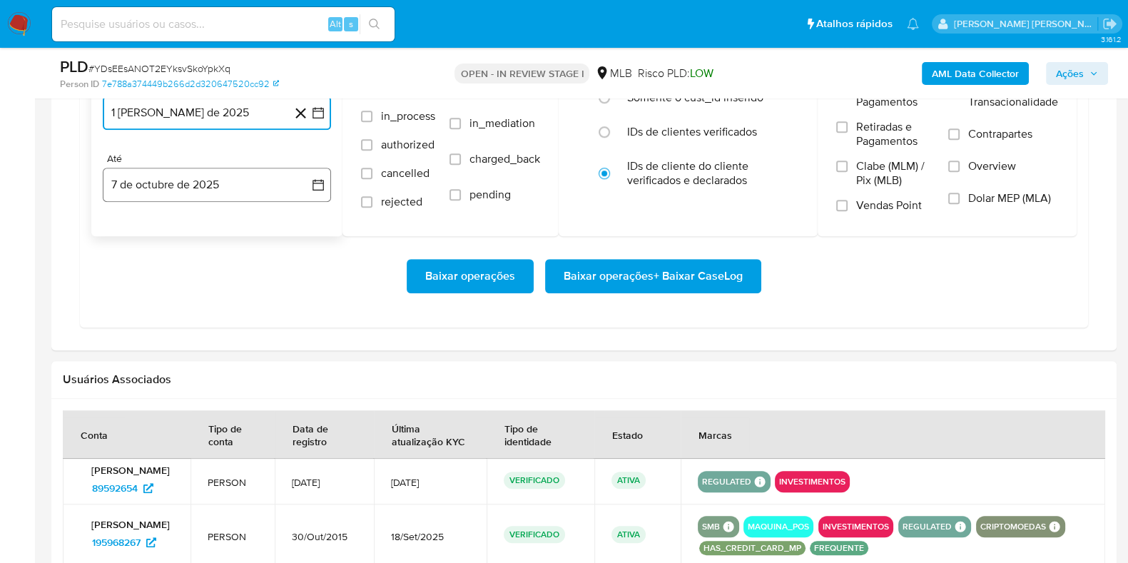
click at [219, 183] on button "7 de octubre de 2025" at bounding box center [217, 185] width 228 height 34
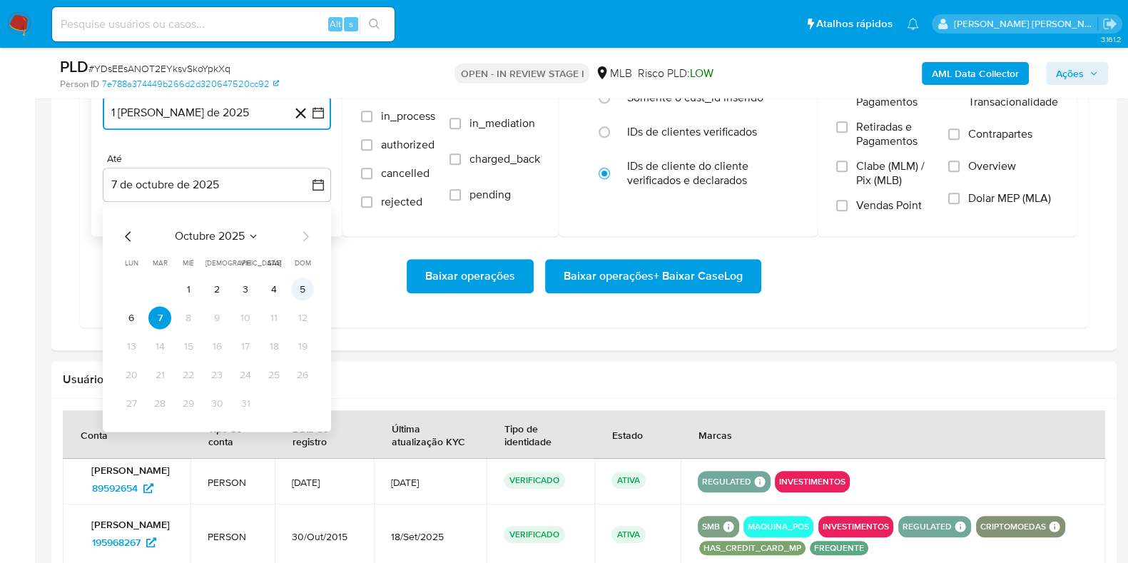
click at [295, 283] on button "5" at bounding box center [302, 289] width 23 height 23
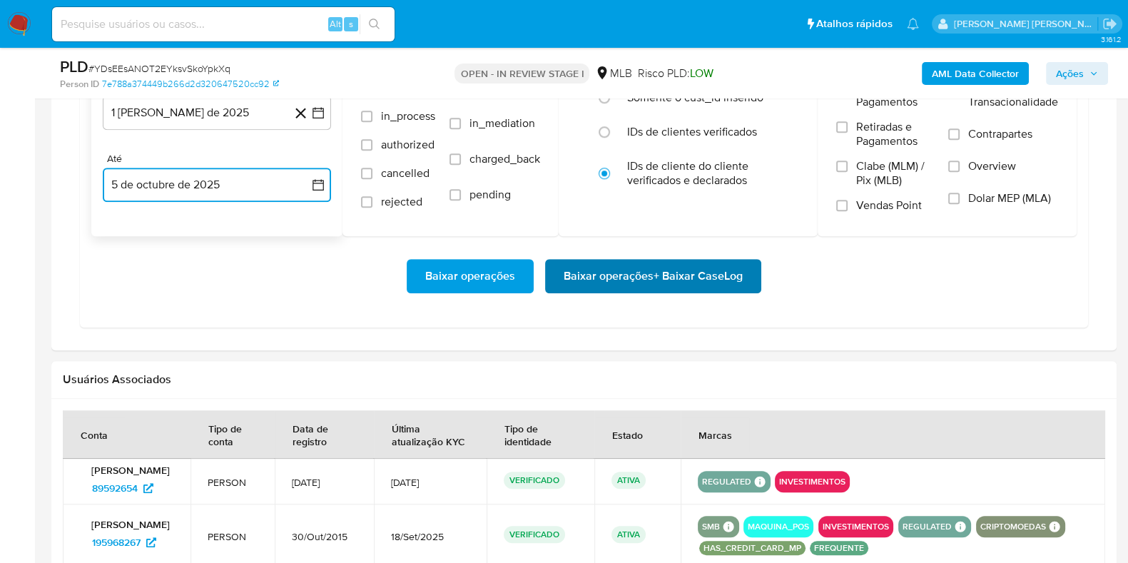
click at [628, 273] on span "Baixar operações + Baixar CaseLog" at bounding box center [653, 275] width 179 height 31
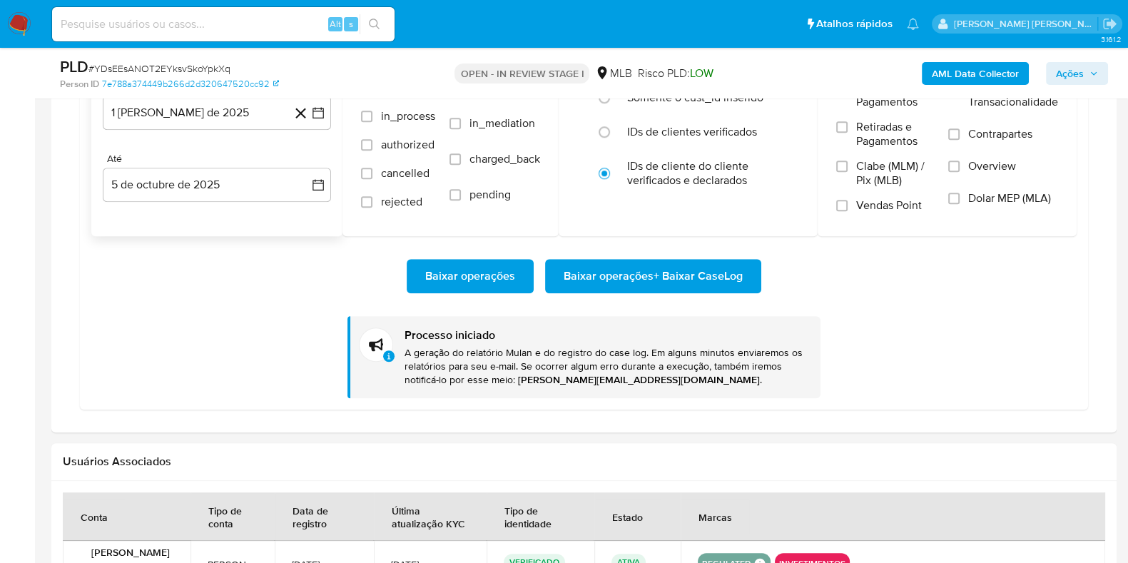
click at [17, 19] on img at bounding box center [19, 24] width 24 height 24
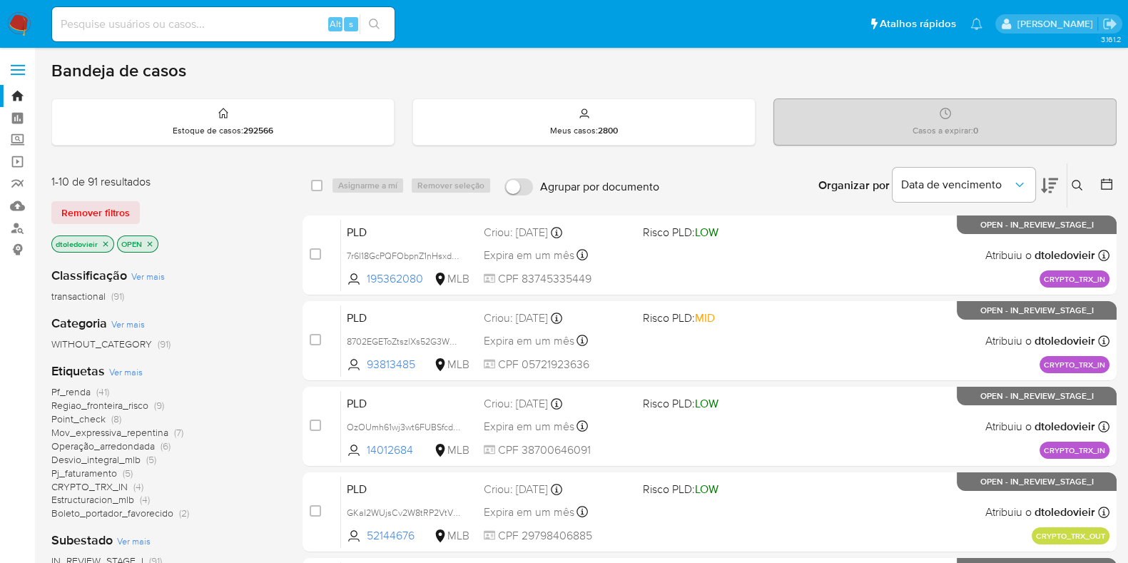
click at [752, 75] on div "Bandeja de casos" at bounding box center [583, 70] width 1065 height 21
click at [682, 80] on div "Bandeja de casos" at bounding box center [583, 70] width 1065 height 21
click at [31, 21] on img at bounding box center [19, 24] width 24 height 24
click at [280, 21] on input at bounding box center [223, 24] width 343 height 19
paste input "440866200"
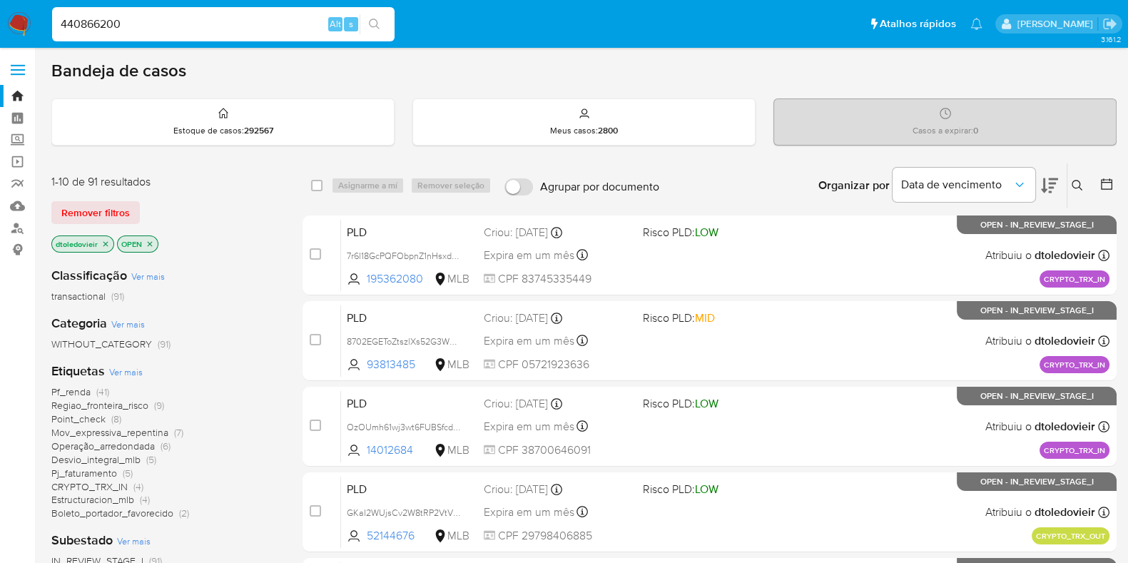
type input "440866200"
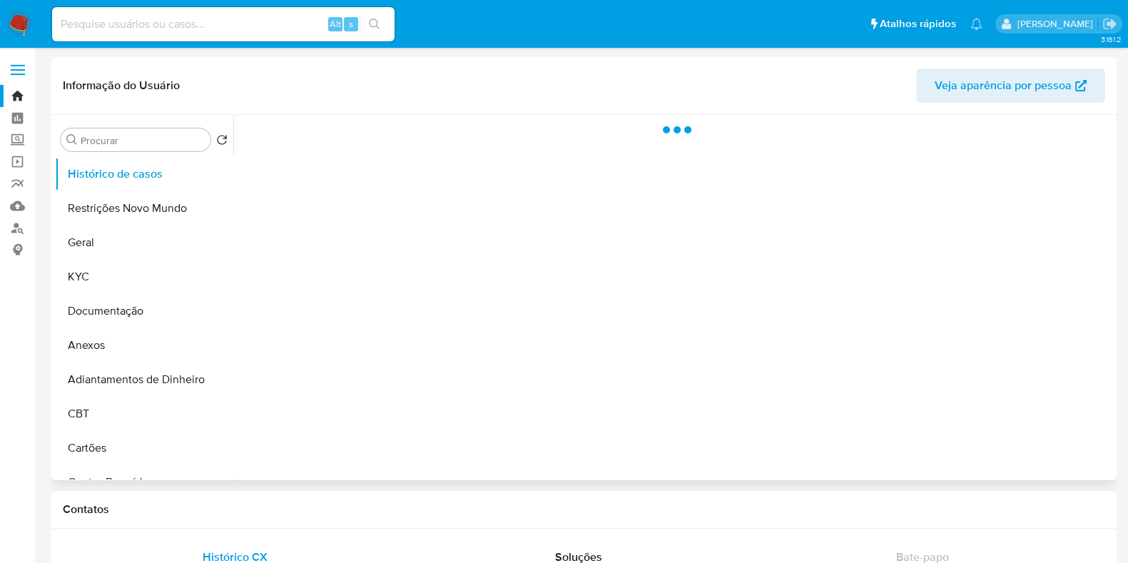
select select "10"
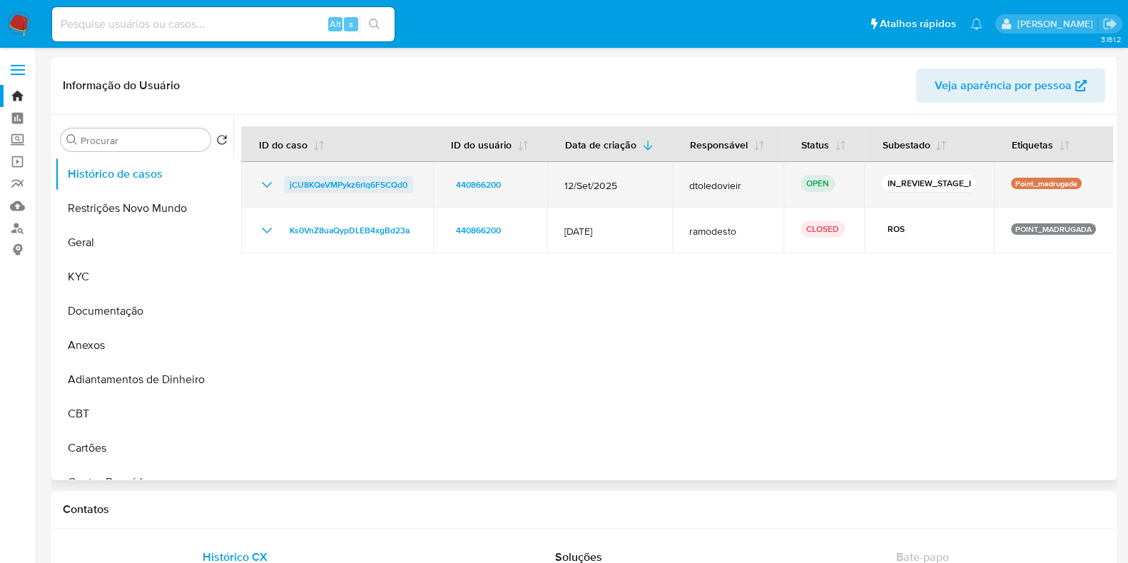
click at [363, 186] on span "jCU8KQeVMPykz6rlq6FSCQd0" at bounding box center [349, 184] width 118 height 17
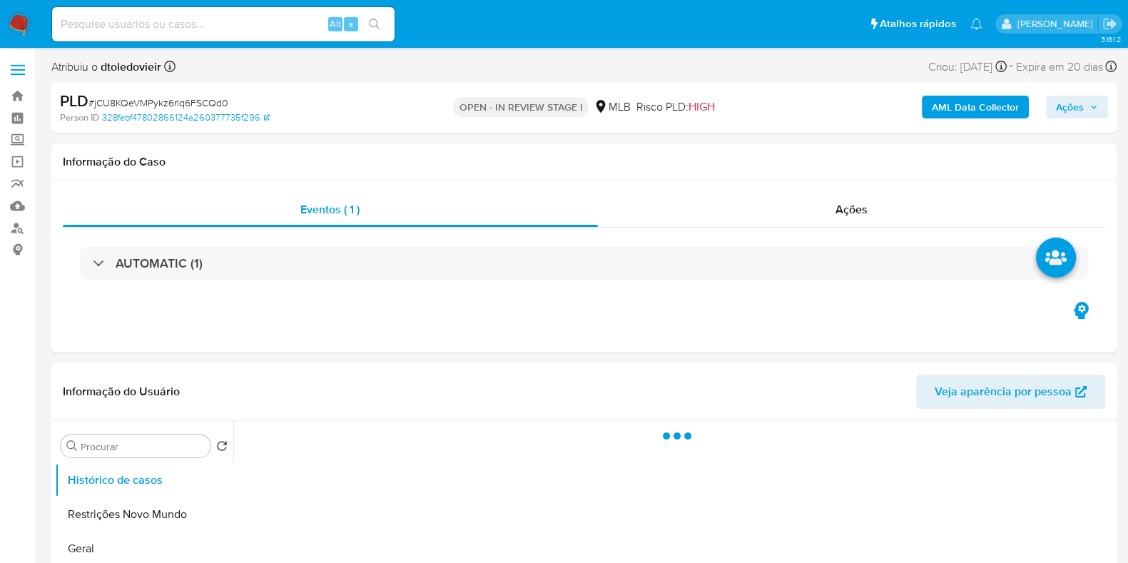
select select "10"
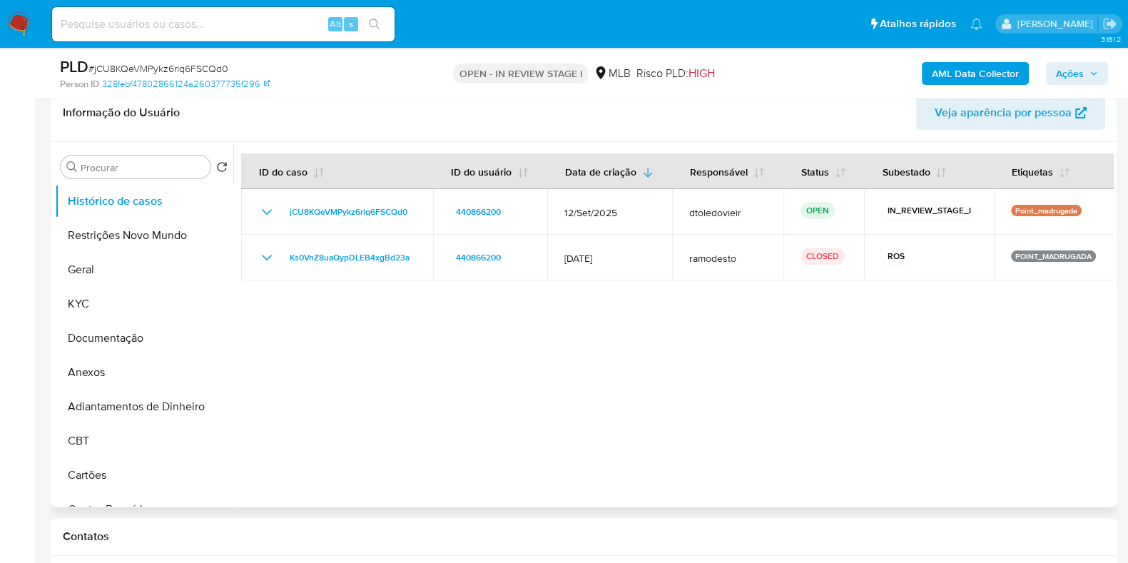
scroll to position [178, 0]
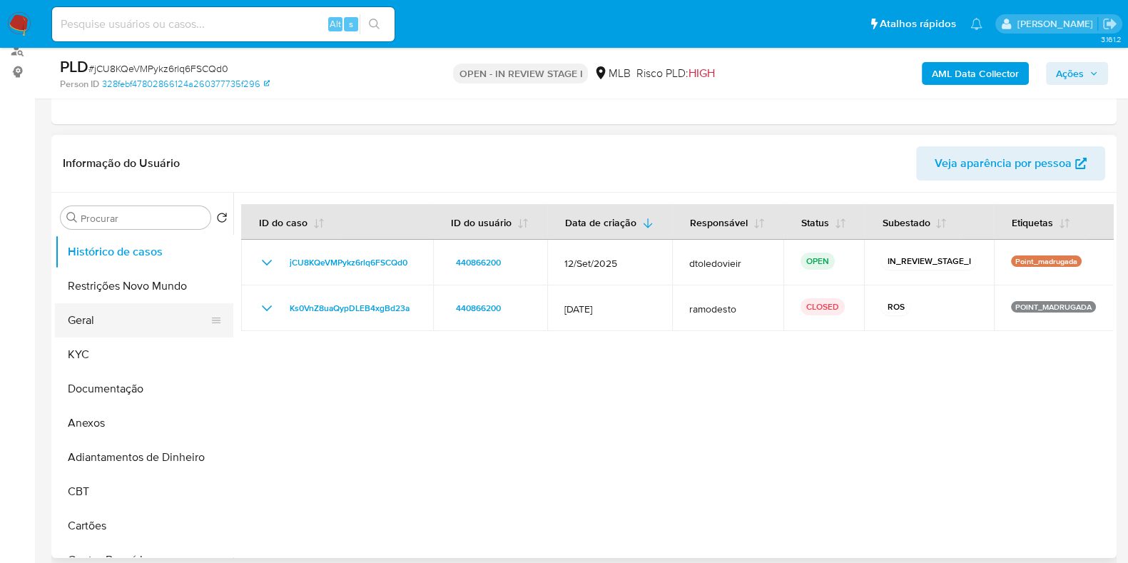
click at [108, 347] on button "KYC" at bounding box center [144, 355] width 178 height 34
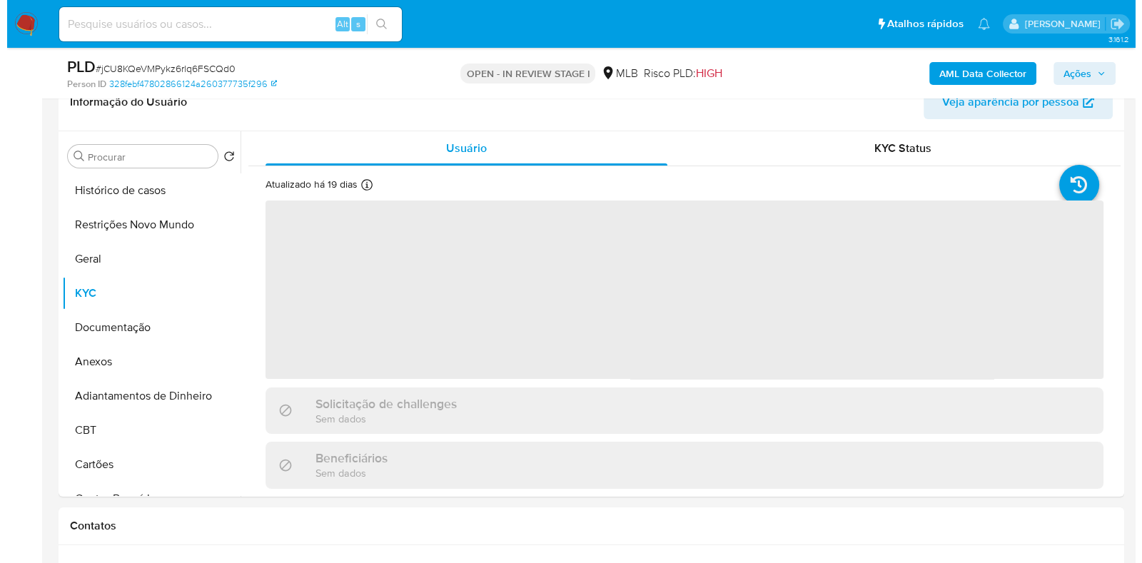
scroll to position [268, 0]
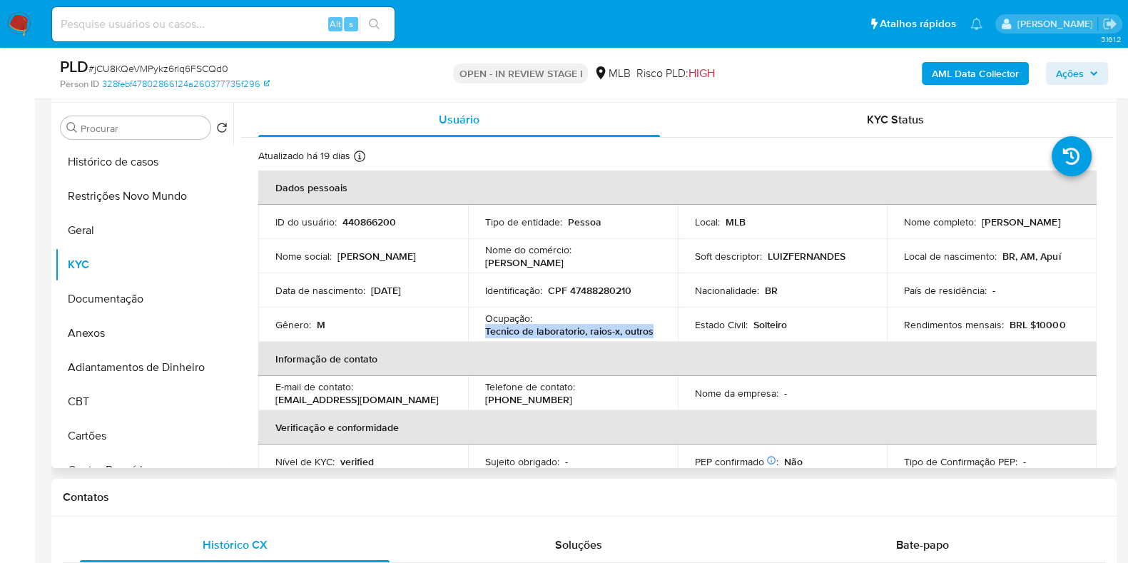
drag, startPoint x: 657, startPoint y: 332, endPoint x: 482, endPoint y: 336, distance: 174.9
click at [482, 336] on td "Ocupação : Tecnico de laboratorio, raios-x, outros" at bounding box center [573, 325] width 210 height 34
copy p "Tecnico de laboratorio, raios-x, outros"
click at [119, 290] on button "Documentação" at bounding box center [138, 299] width 167 height 34
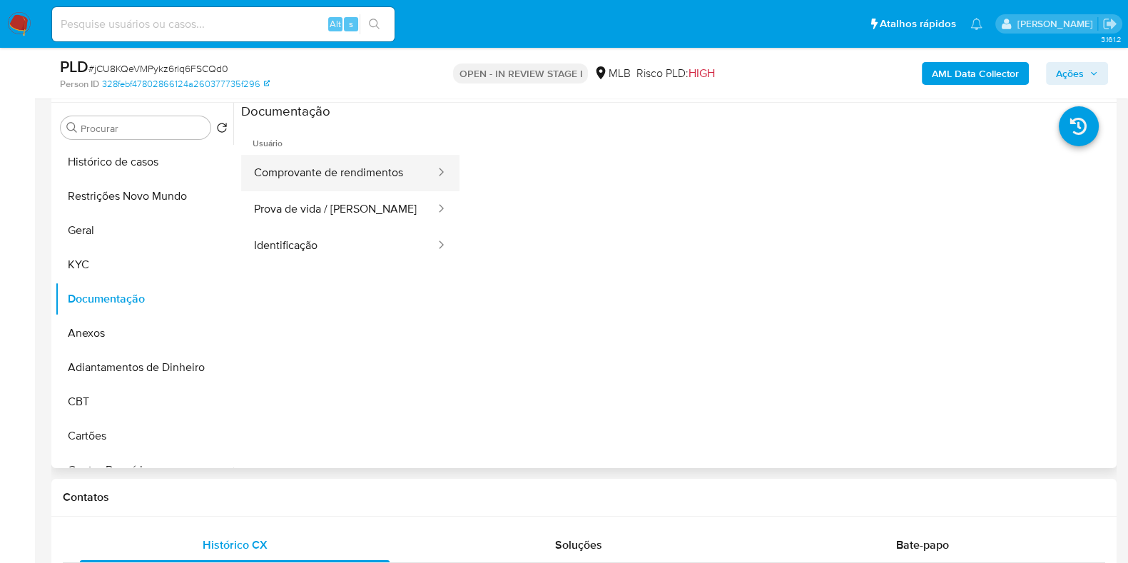
click at [317, 182] on button "Comprovante de rendimentos" at bounding box center [339, 173] width 196 height 36
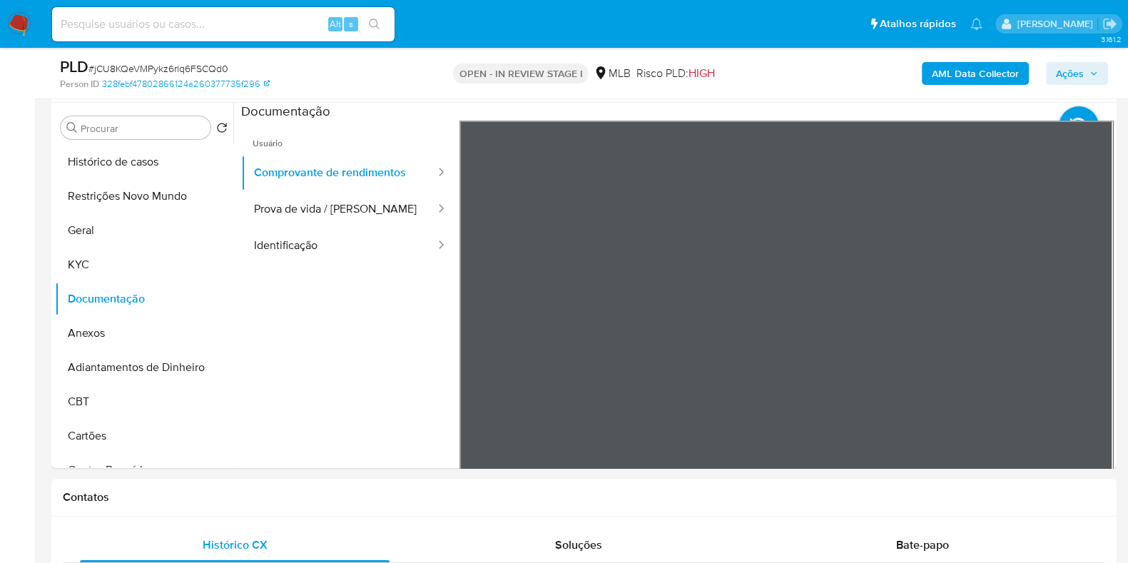
click at [996, 69] on b "AML Data Collector" at bounding box center [975, 73] width 87 height 23
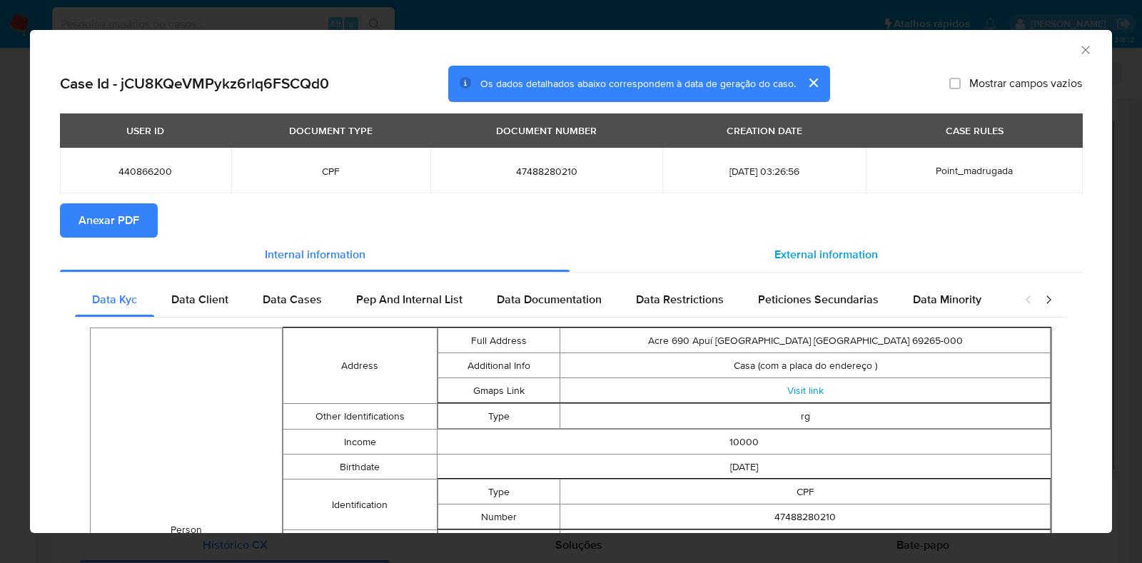
click at [816, 243] on div "External information" at bounding box center [825, 255] width 512 height 34
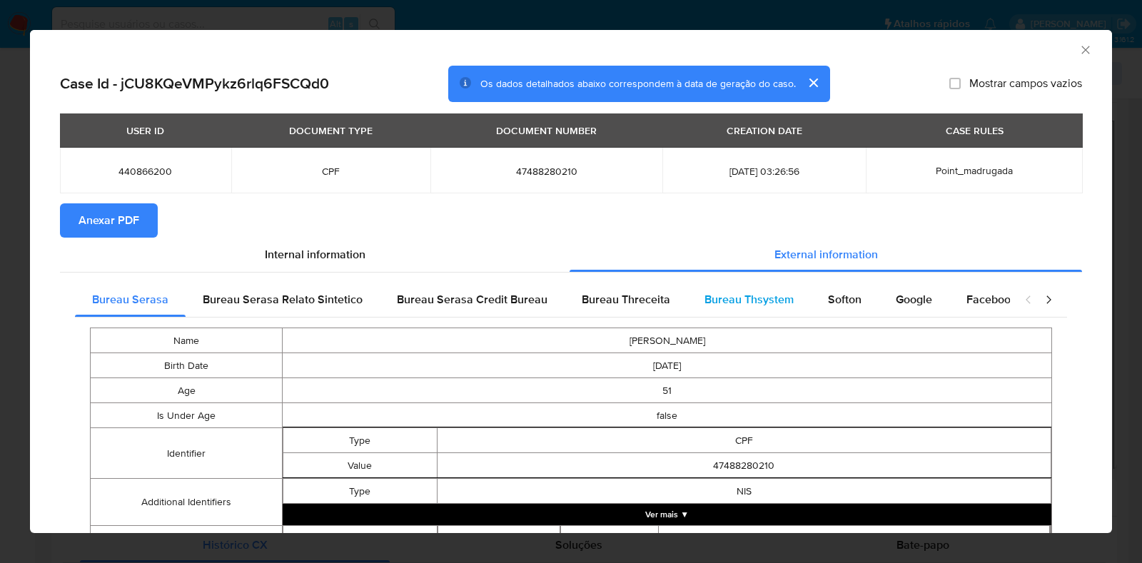
click at [719, 299] on span "Bureau Thsystem" at bounding box center [748, 299] width 89 height 16
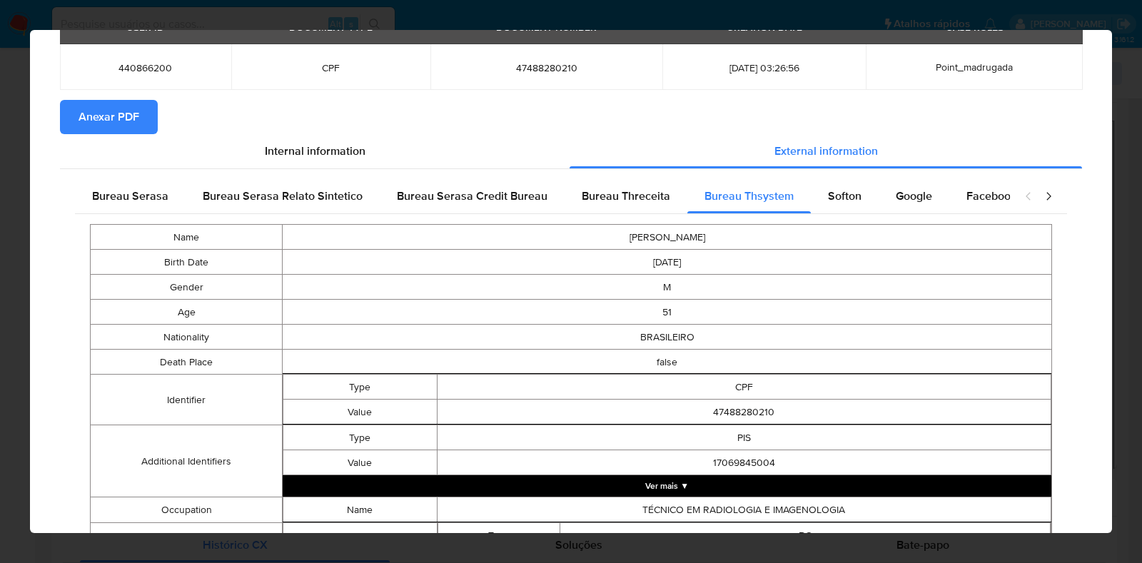
scroll to position [0, 0]
